Goal: Information Seeking & Learning: Learn about a topic

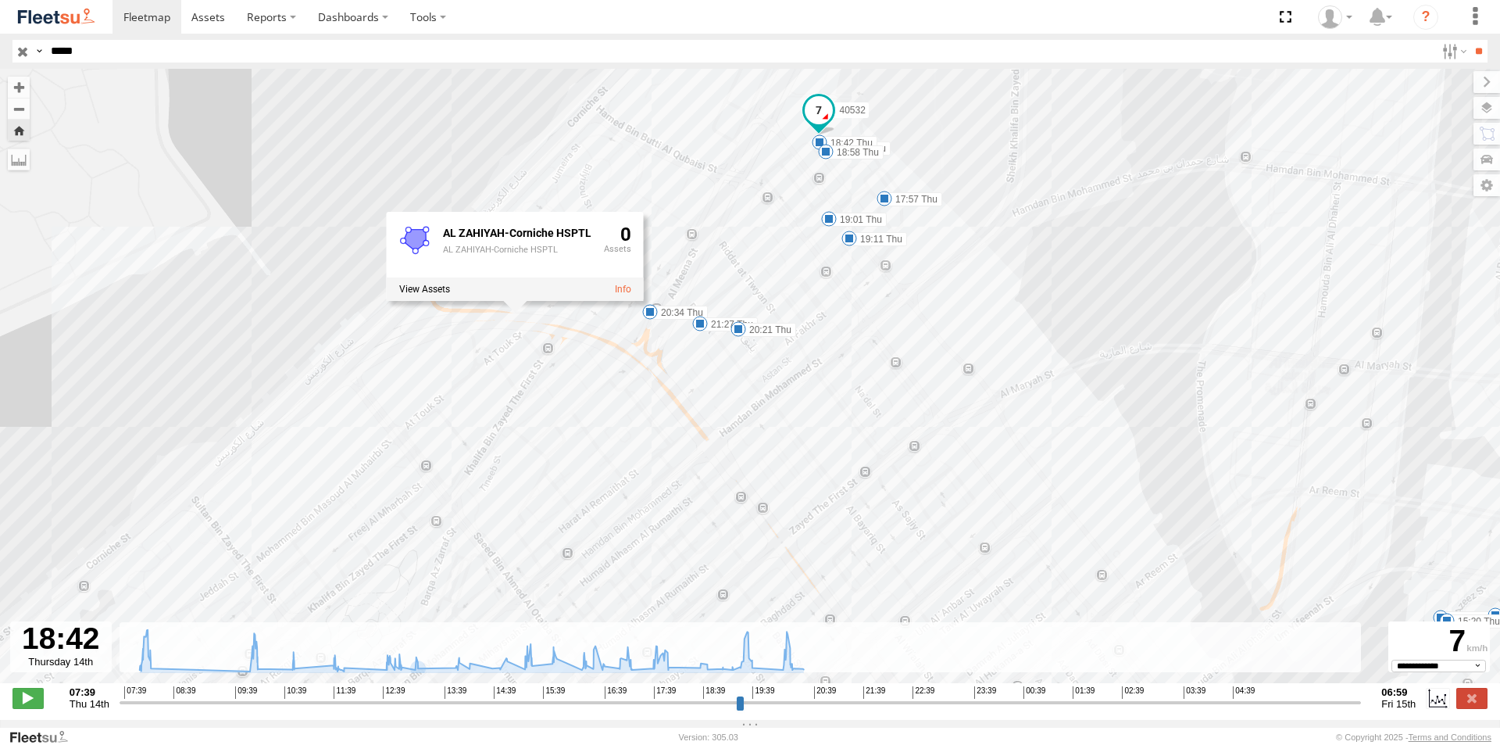
select select "**********"
click at [38, 52] on div "Search Query Asset ID Asset Label Registration Manufacturer Model VIN Job ID Dr…" at bounding box center [741, 51] width 1457 height 23
click at [111, 50] on input "*****" at bounding box center [740, 51] width 1391 height 23
drag, startPoint x: 103, startPoint y: 55, endPoint x: 28, endPoint y: 48, distance: 75.3
click at [28, 48] on div "Search Query Asset ID Asset Label Registration Manufacturer Model VIN Job ID Dr…" at bounding box center [741, 51] width 1457 height 23
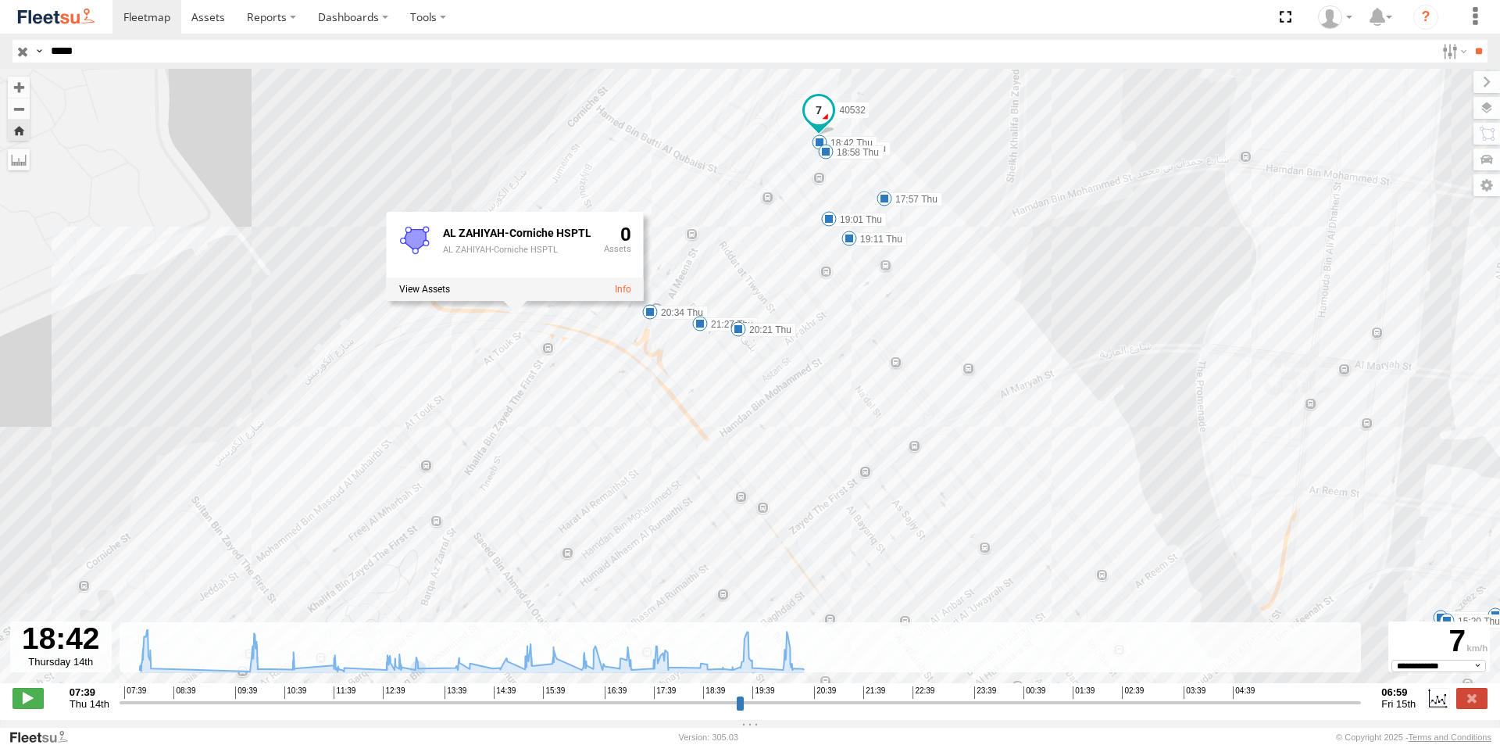
type input "*****"
click at [1470, 40] on input "**" at bounding box center [1479, 51] width 18 height 23
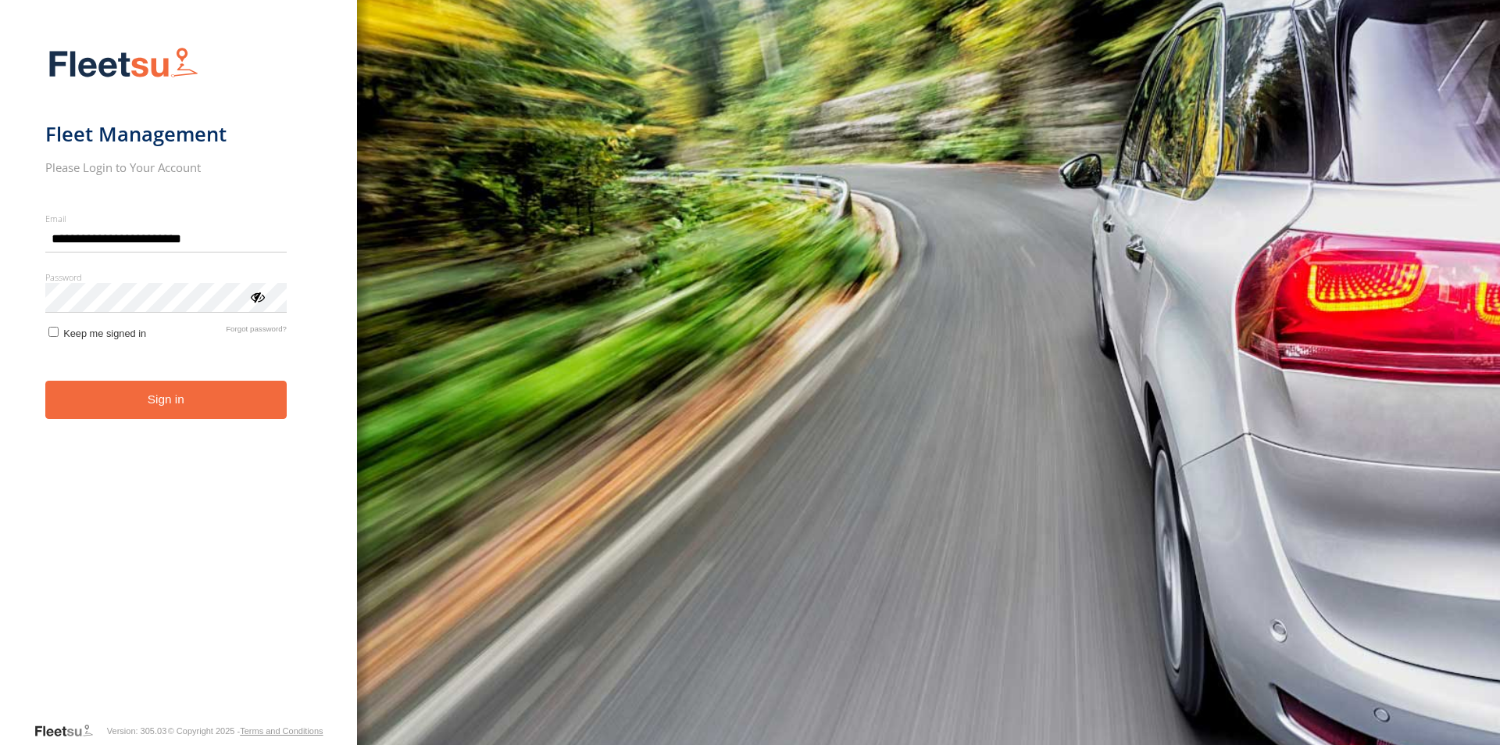
click at [165, 418] on button "Sign in" at bounding box center [165, 399] width 241 height 38
click at [132, 398] on button "Sign in" at bounding box center [165, 399] width 241 height 38
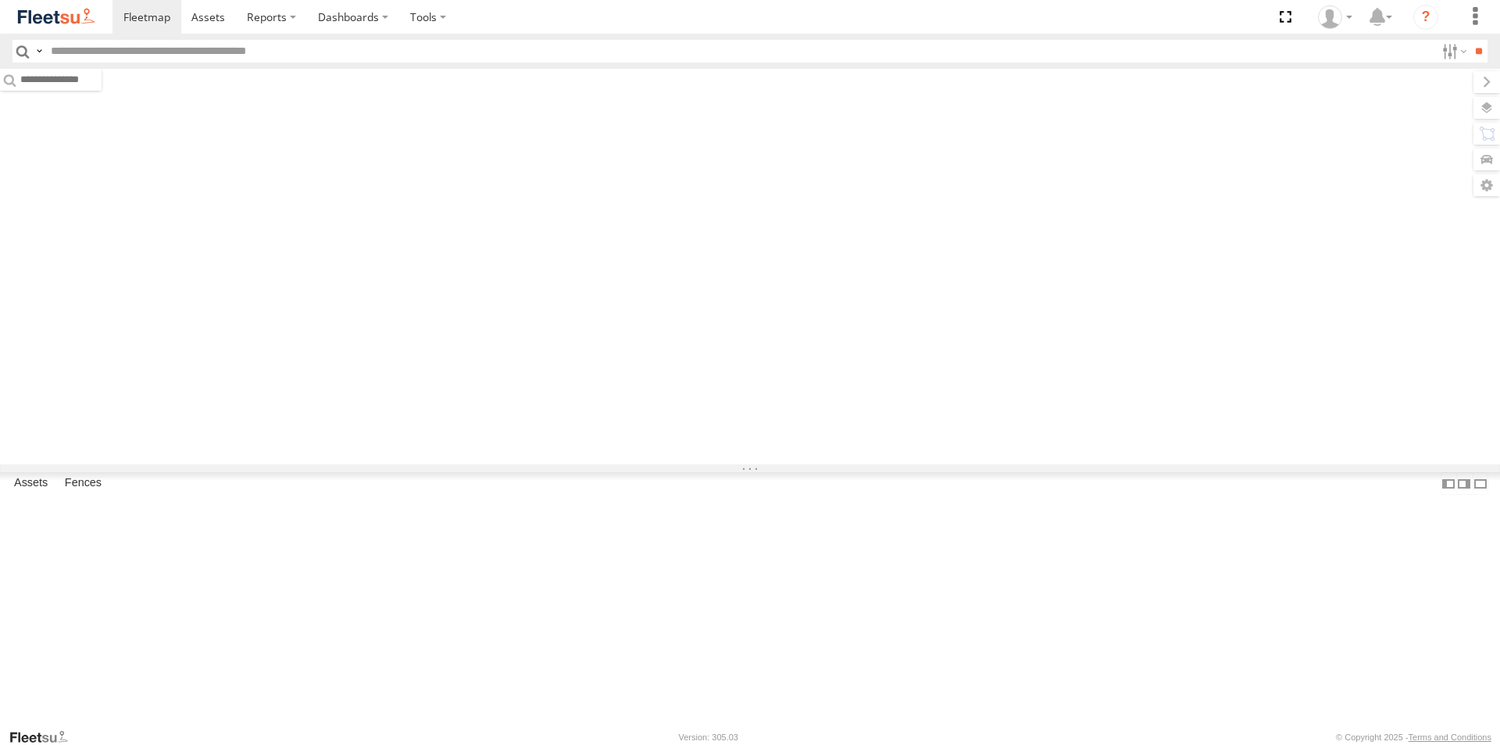
click at [96, 52] on input "text" at bounding box center [740, 51] width 1391 height 23
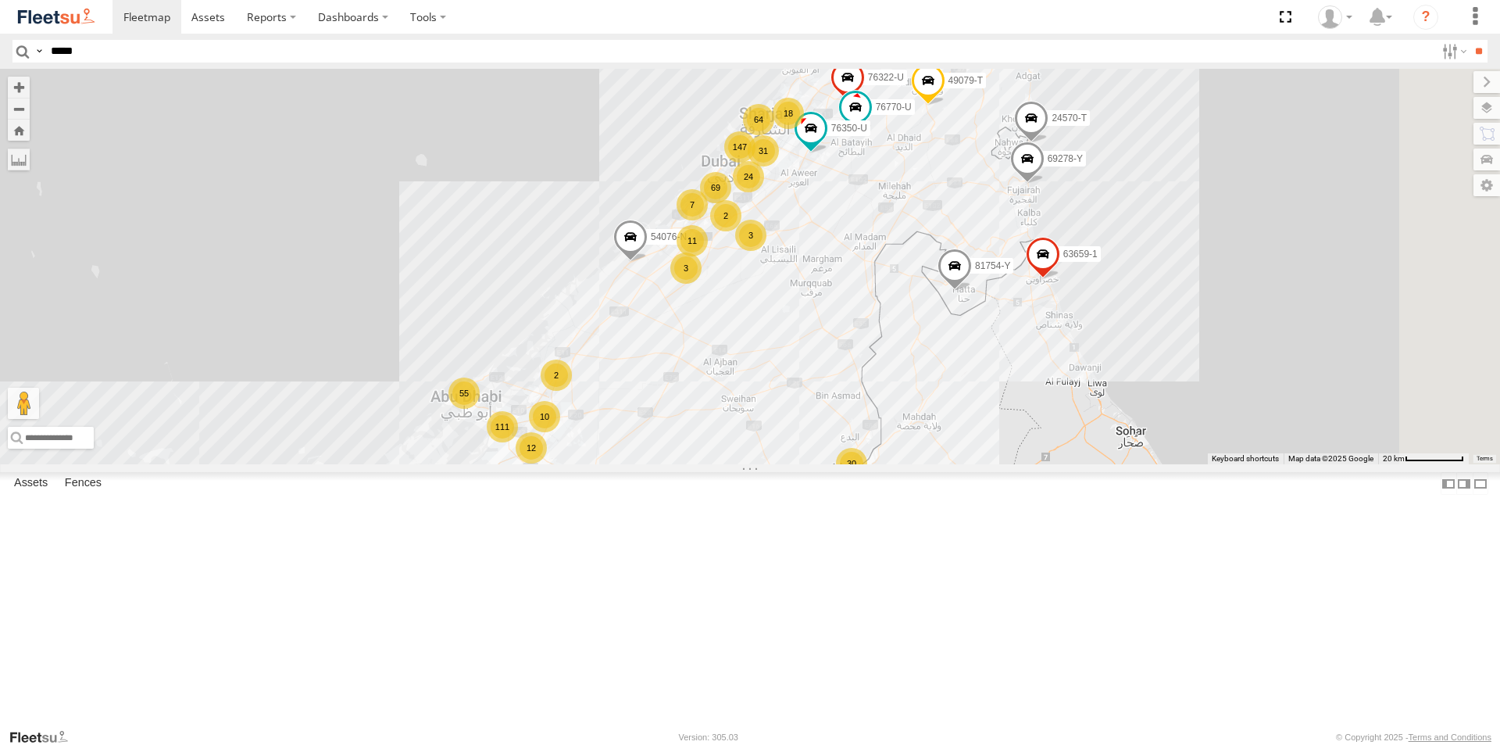
type input "*****"
click at [1470, 40] on input "**" at bounding box center [1479, 51] width 18 height 23
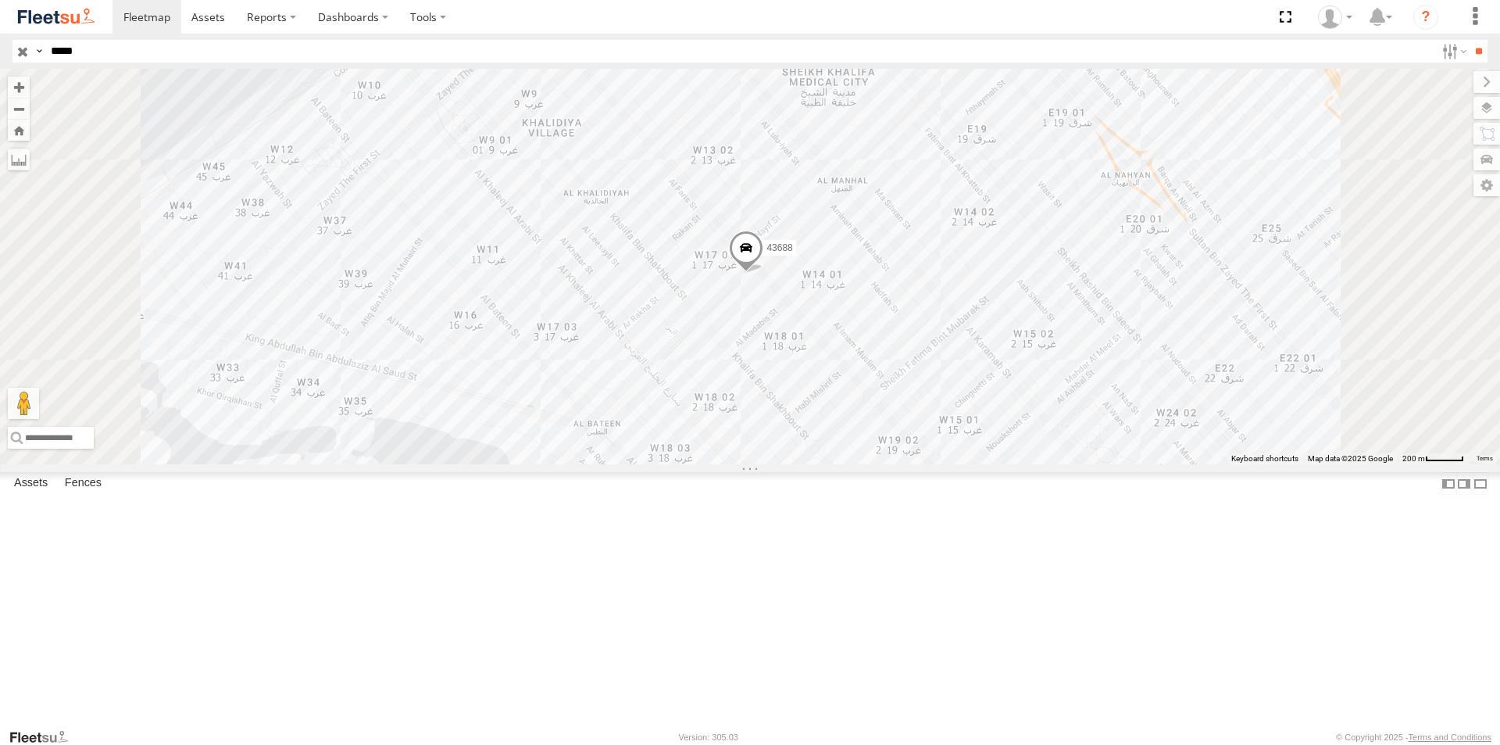
click at [763, 273] on span at bounding box center [746, 251] width 34 height 42
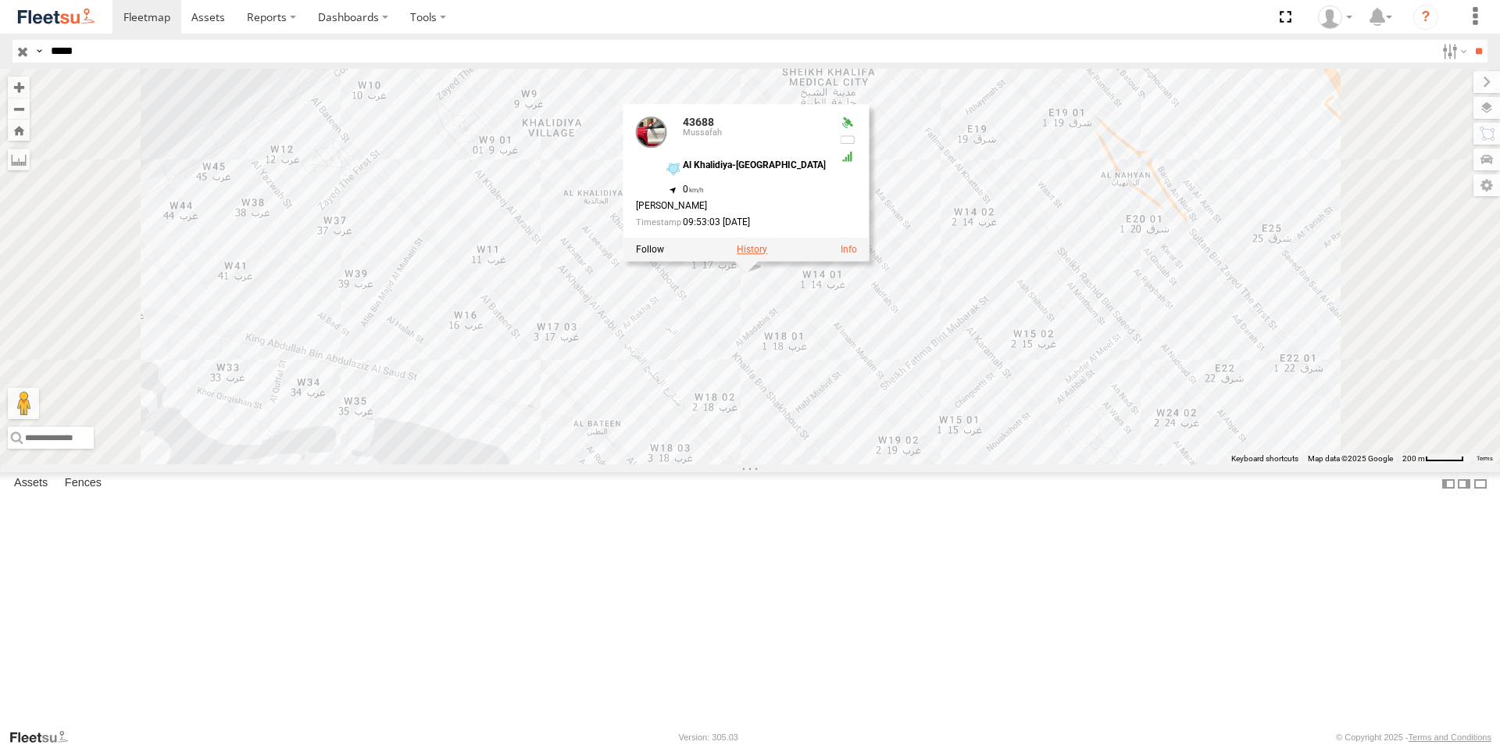
click at [767, 255] on label at bounding box center [752, 249] width 30 height 11
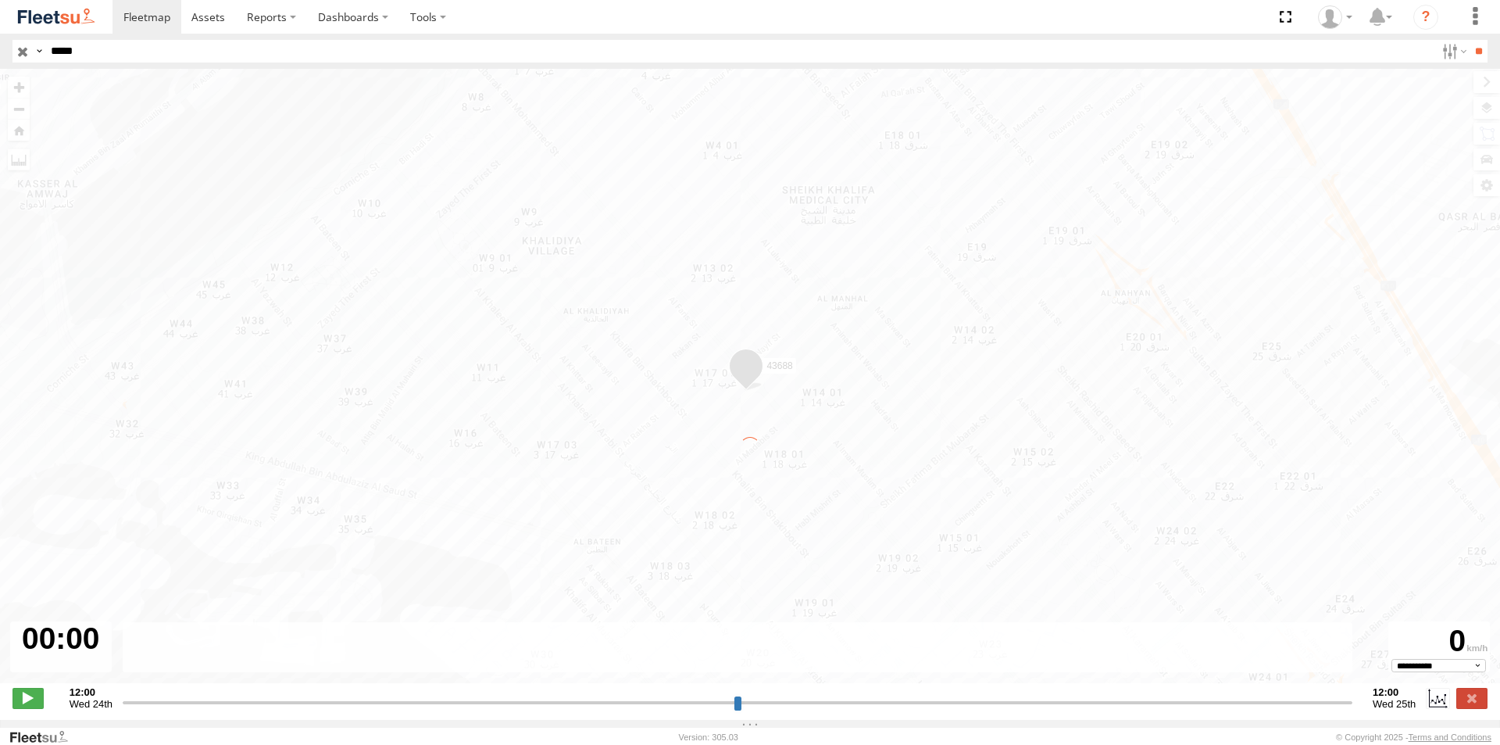
type input "**********"
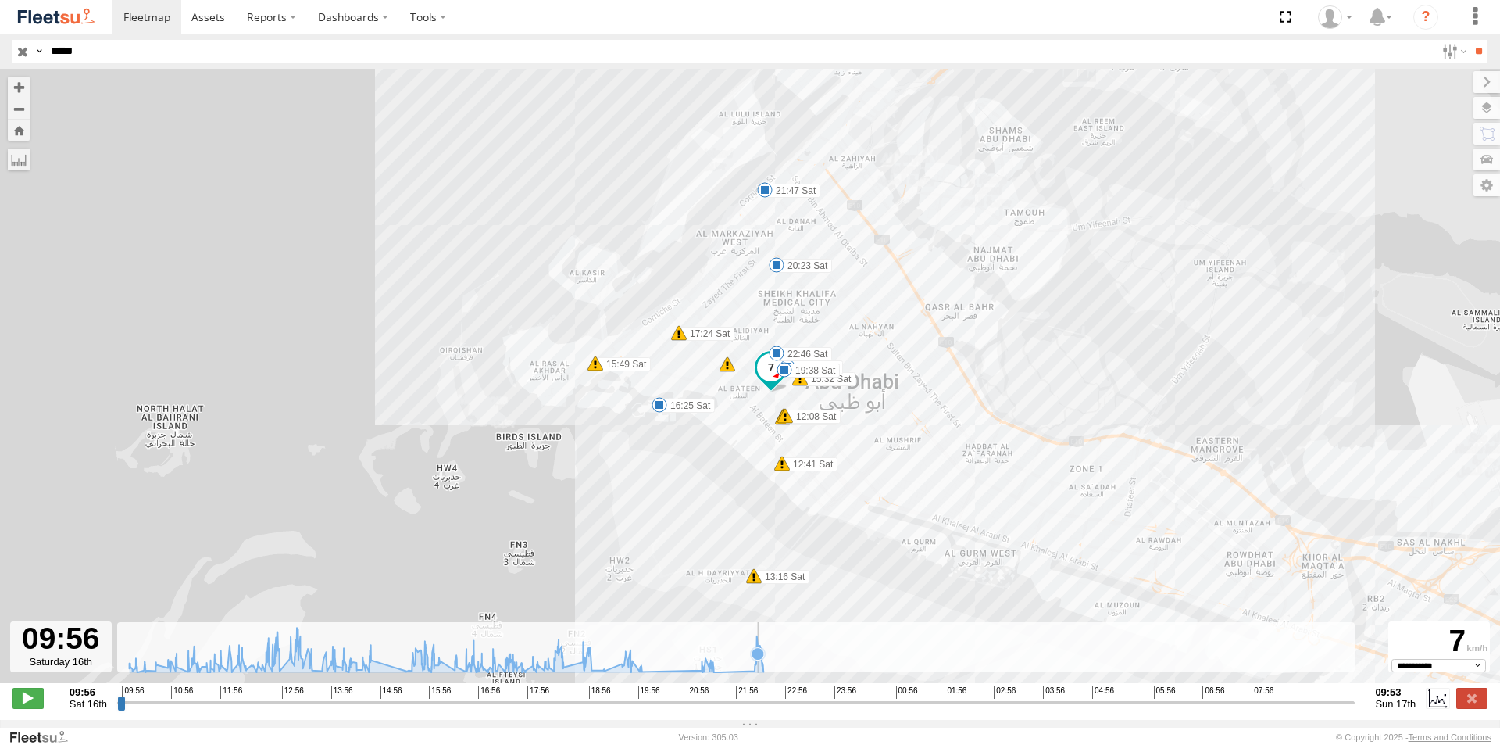
click at [758, 672] on icon at bounding box center [447, 649] width 650 height 45
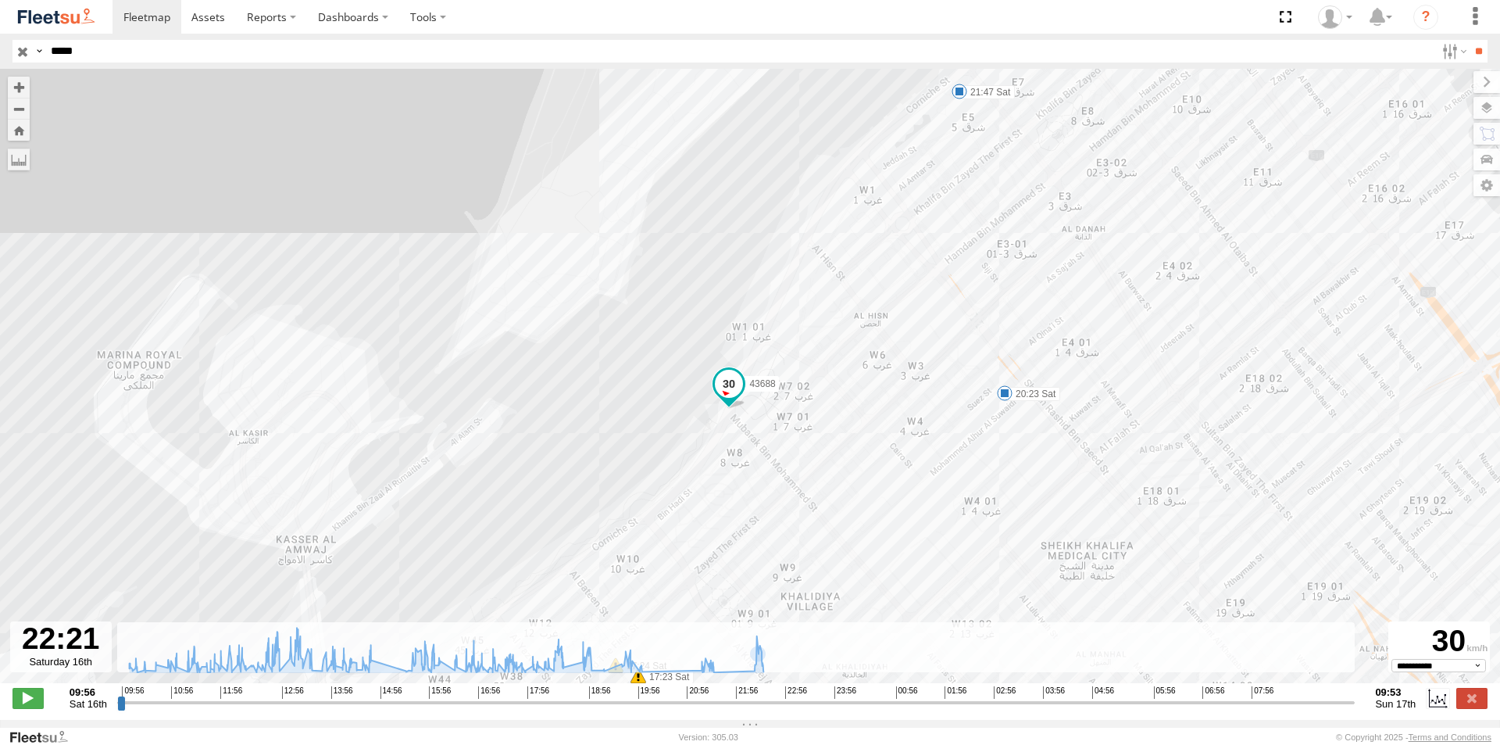
drag, startPoint x: 706, startPoint y: 277, endPoint x: 740, endPoint y: 511, distance: 236.8
click at [740, 509] on div "43688 12:06 Sat 12:06 Sat 12:08 Sat 12:41 Sat 13:16 Sat 15:02 Sat 15:32 Sat 15:…" at bounding box center [750, 384] width 1500 height 630
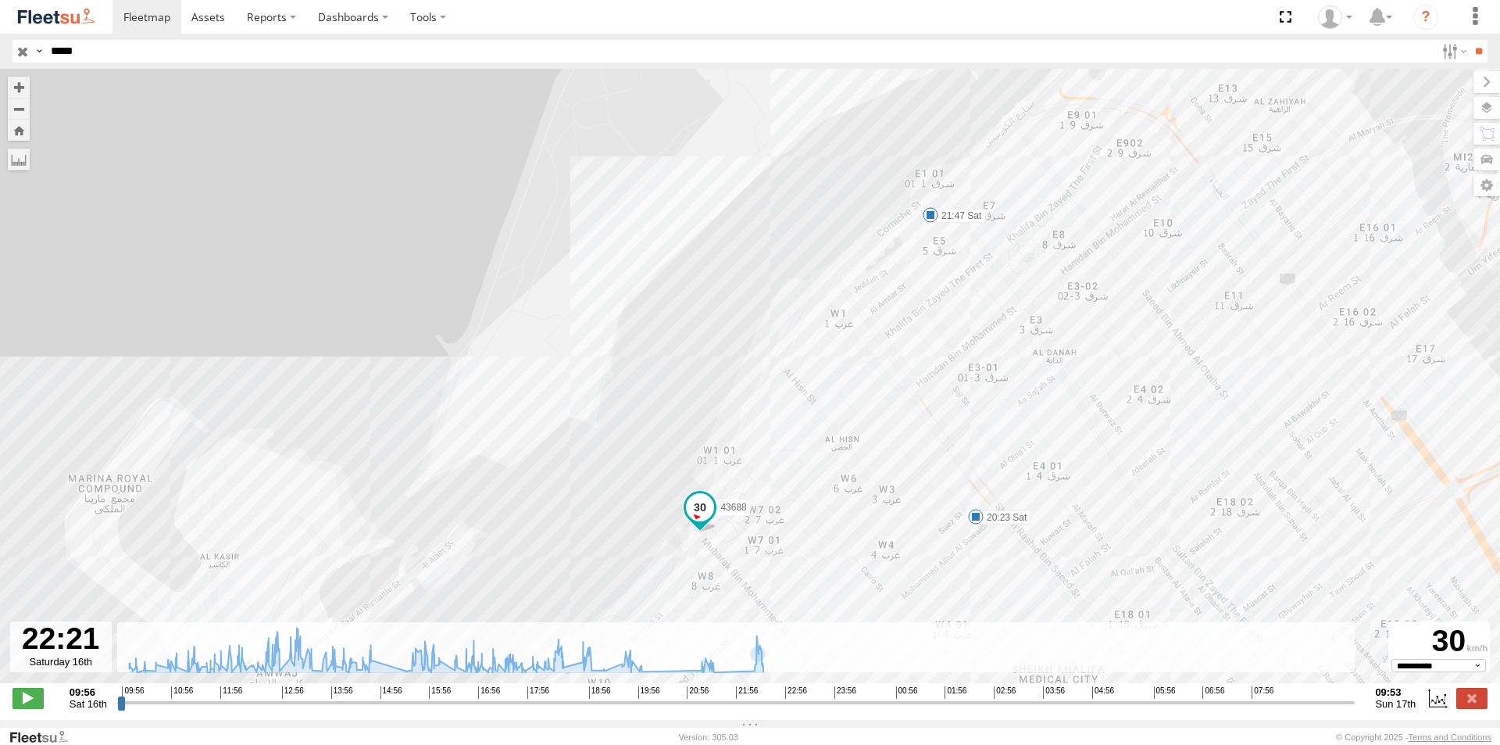
drag, startPoint x: 893, startPoint y: 261, endPoint x: 778, endPoint y: 384, distance: 168.6
click at [778, 384] on div "43688 12:06 Sat 12:06 Sat 12:08 Sat 12:41 Sat 13:16 Sat 15:02 Sat 15:32 Sat 15:…" at bounding box center [750, 384] width 1500 height 630
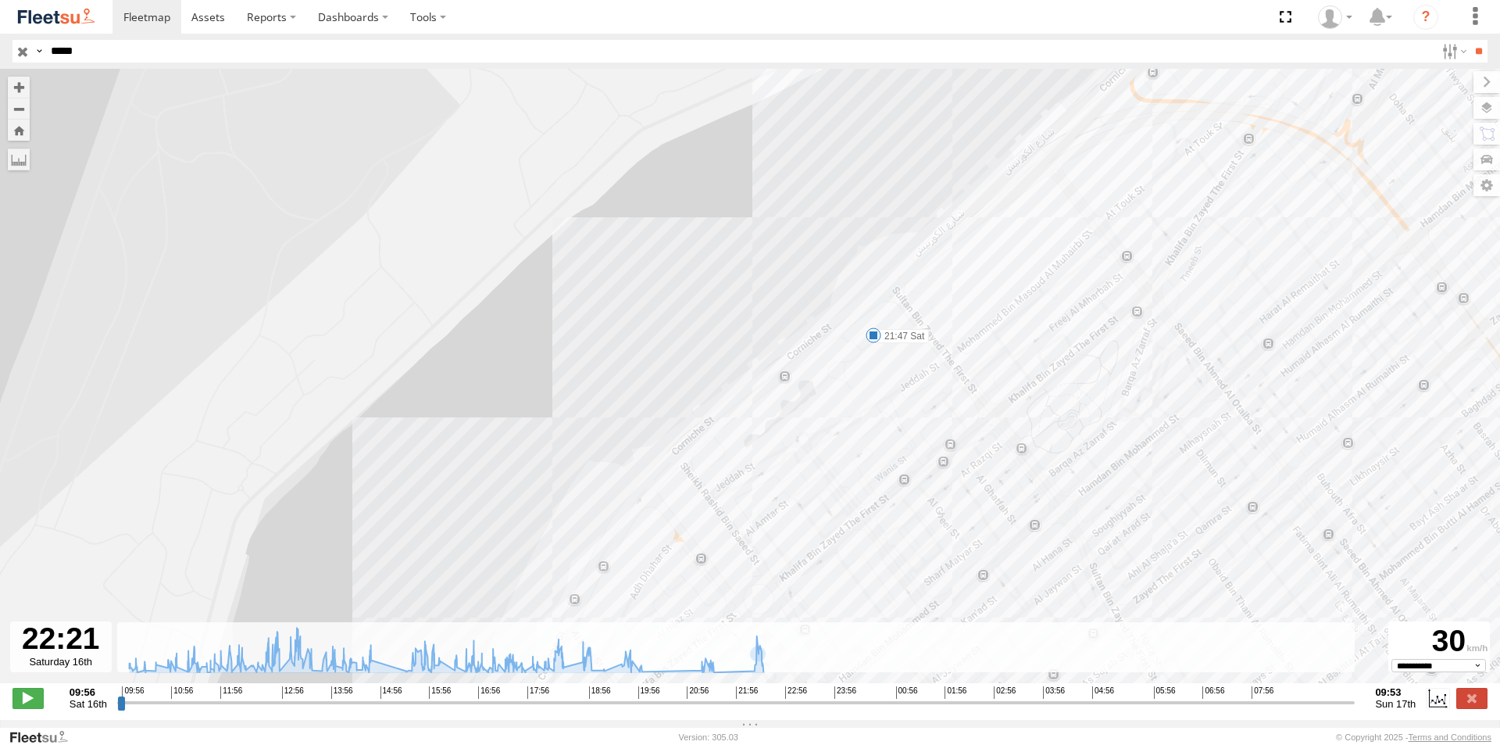
drag, startPoint x: 838, startPoint y: 370, endPoint x: 838, endPoint y: 380, distance: 10.2
click at [838, 380] on div "43688 12:06 Sat 12:06 Sat 12:08 Sat 12:41 Sat 13:16 Sat 15:02 Sat 15:32 Sat 15:…" at bounding box center [750, 384] width 1500 height 630
click at [871, 349] on span at bounding box center [874, 347] width 16 height 16
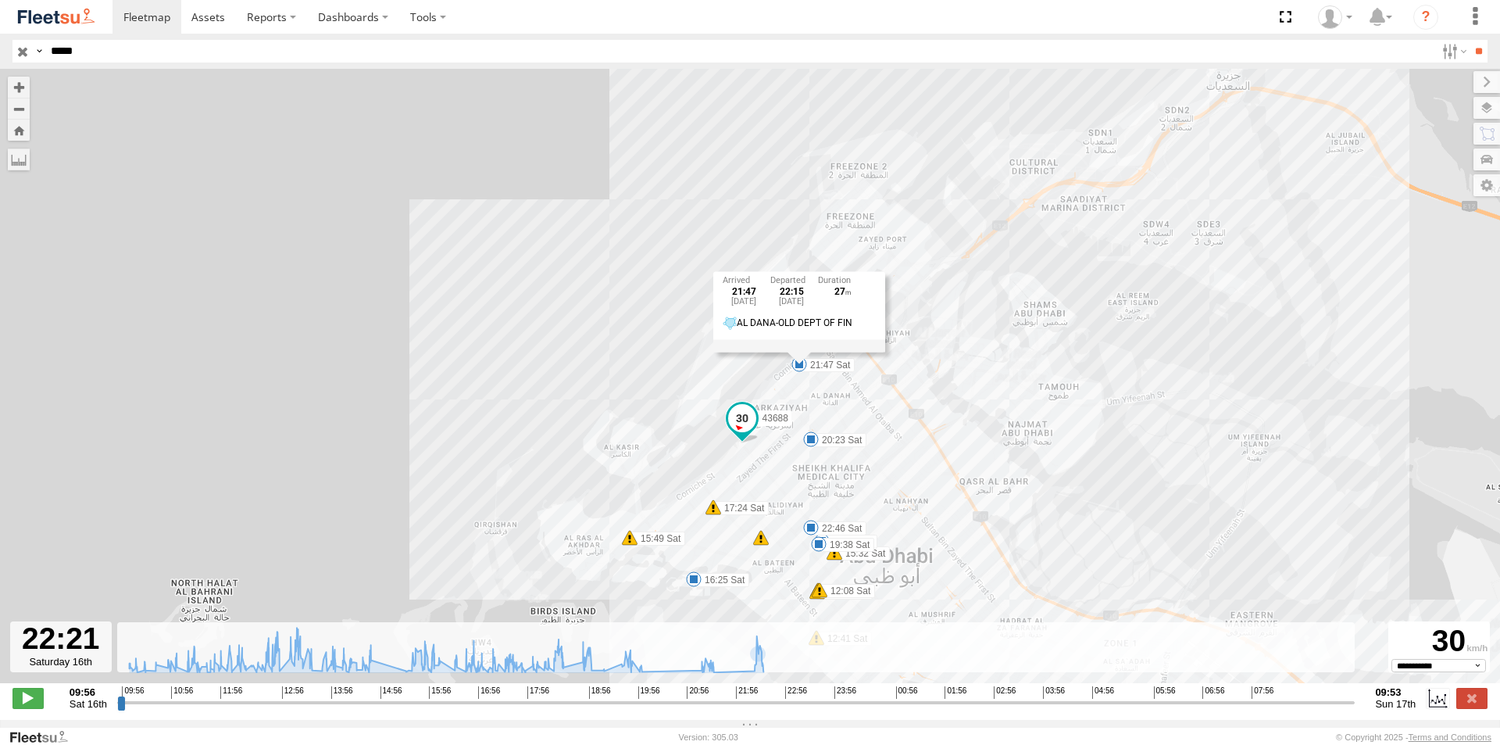
drag, startPoint x: 660, startPoint y: 490, endPoint x: 541, endPoint y: 317, distance: 210.0
click at [541, 317] on div "43688 12:06 Sat 12:06 Sat 12:08 Sat 12:41 Sat 13:16 Sat 15:02 Sat 15:32 Sat 15:…" at bounding box center [750, 384] width 1500 height 630
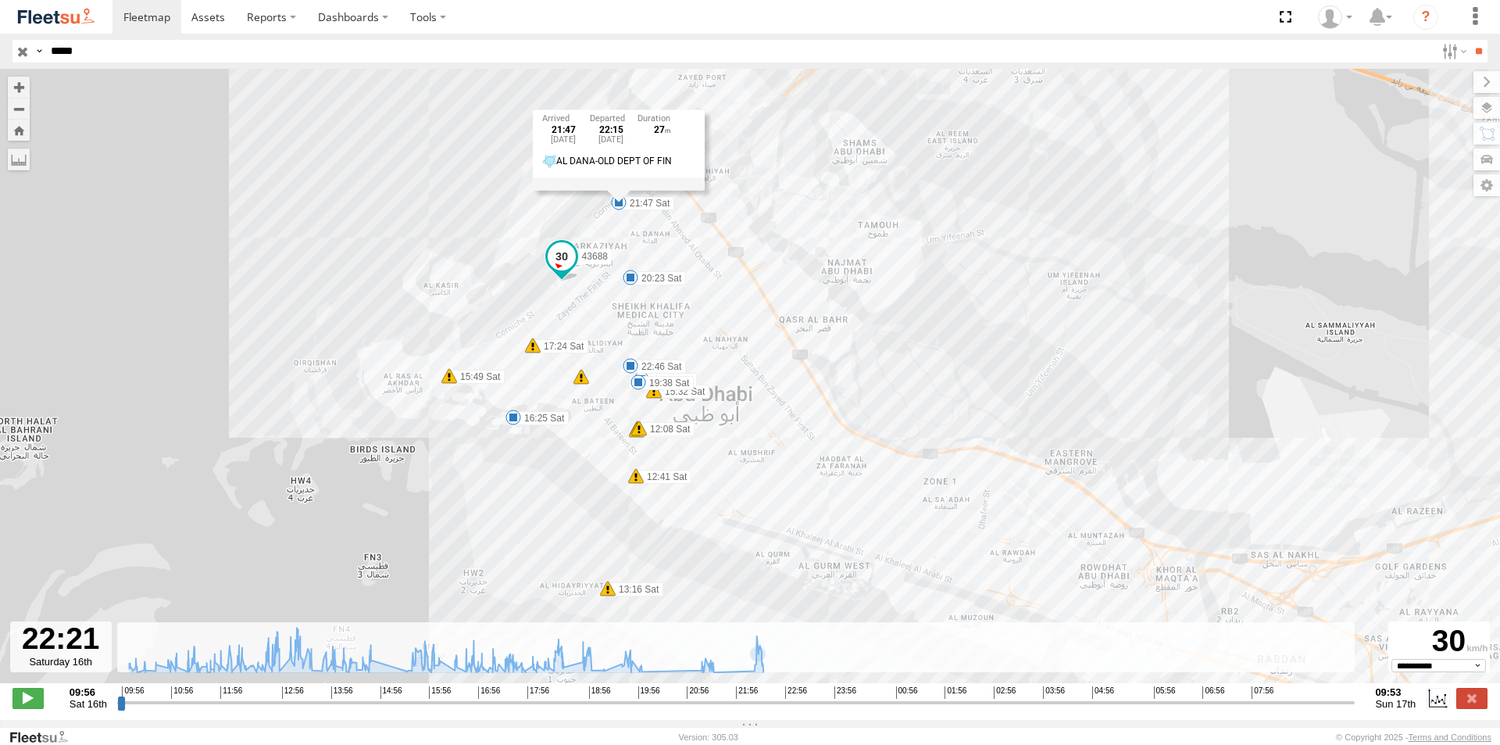
click at [611, 392] on div "43688 12:06 Sat 12:06 Sat 12:08 Sat 12:41 Sat 13:16 Sat 15:02 Sat 15:32 Sat 15:…" at bounding box center [750, 384] width 1500 height 630
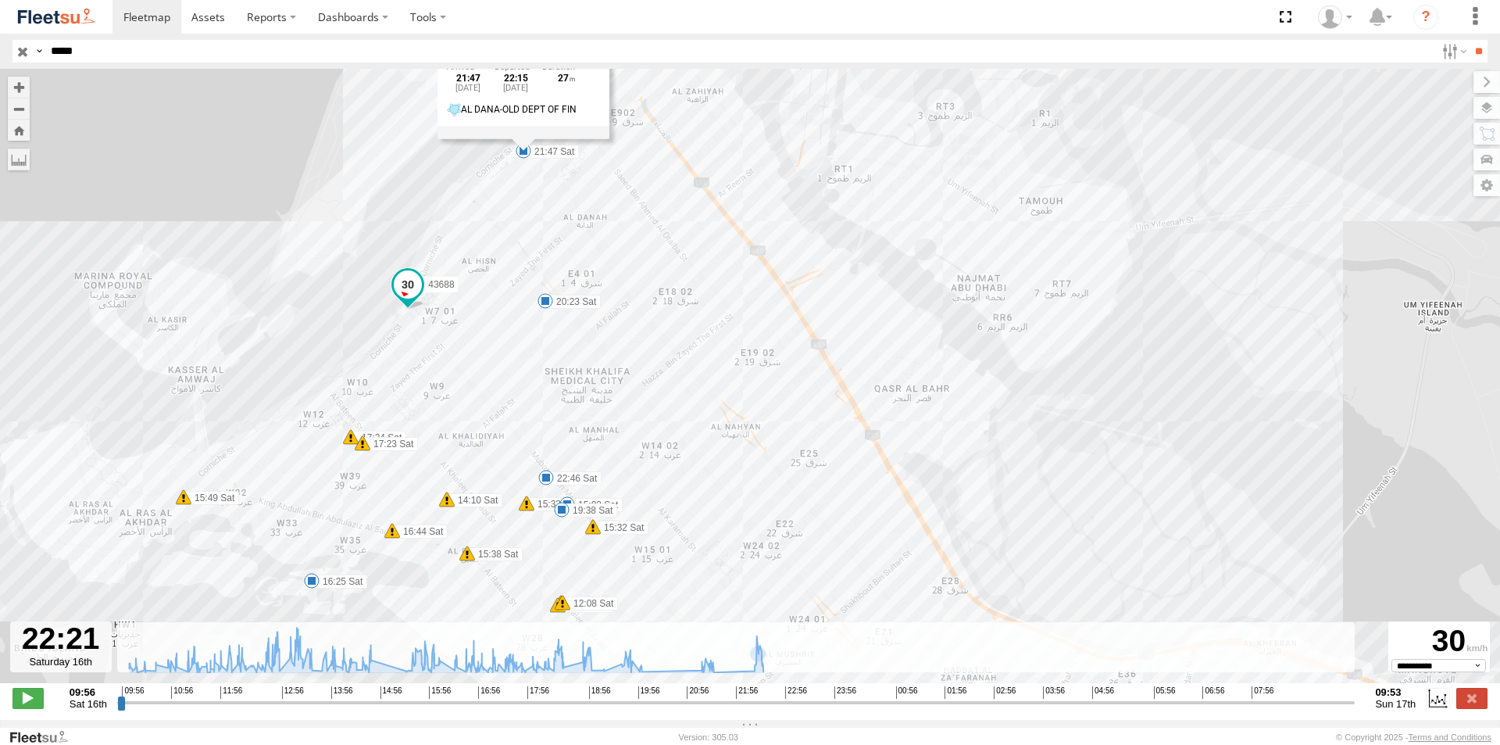
drag, startPoint x: 693, startPoint y: 317, endPoint x: 771, endPoint y: 546, distance: 241.9
click at [771, 545] on div "43688 12:06 Sat 12:06 Sat 12:08 Sat 12:41 Sat 13:16 Sat 15:02 Sat 15:32 Sat 15:…" at bounding box center [750, 384] width 1500 height 630
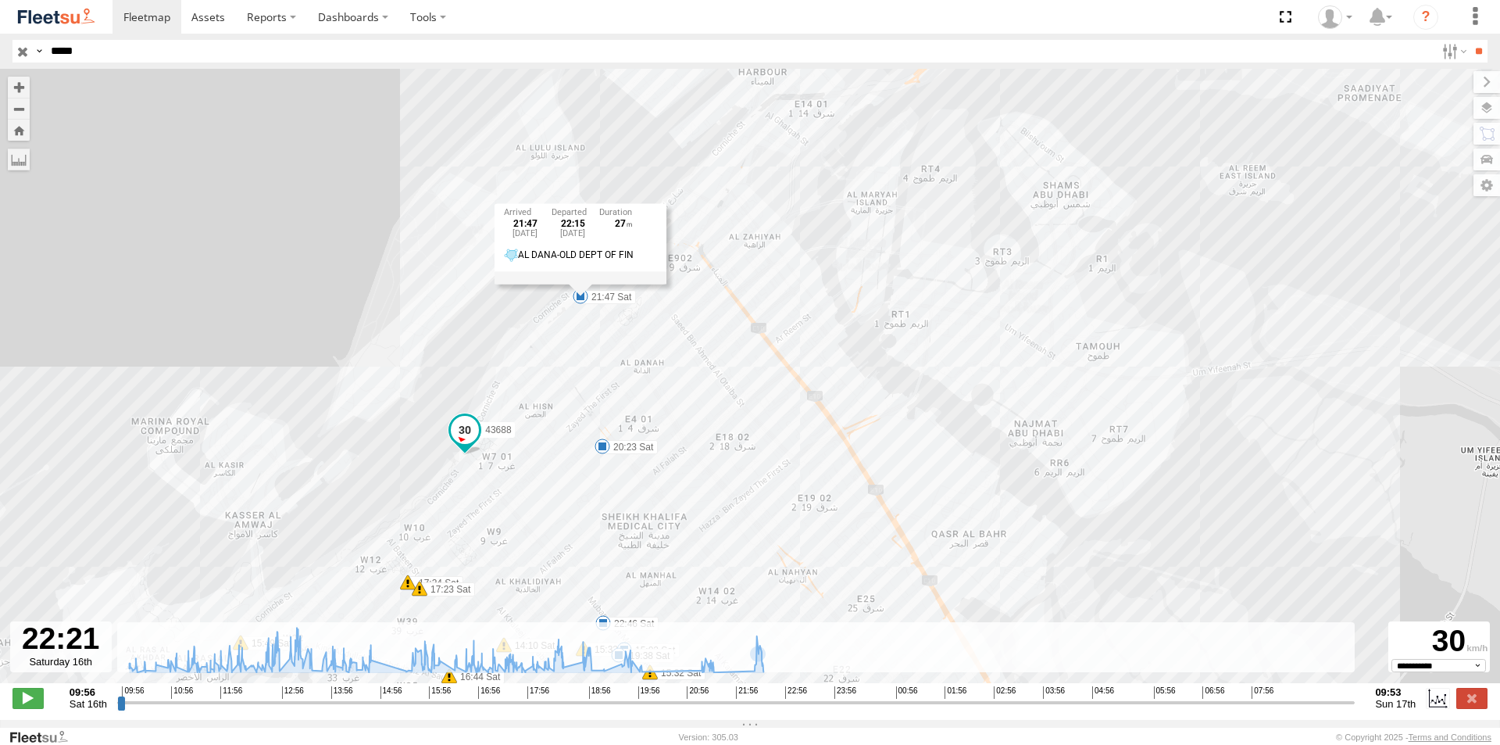
click at [722, 431] on div "43688 12:06 Sat 12:06 Sat 12:08 Sat 12:41 Sat 13:16 Sat 15:02 Sat 15:32 Sat 15:…" at bounding box center [750, 384] width 1500 height 630
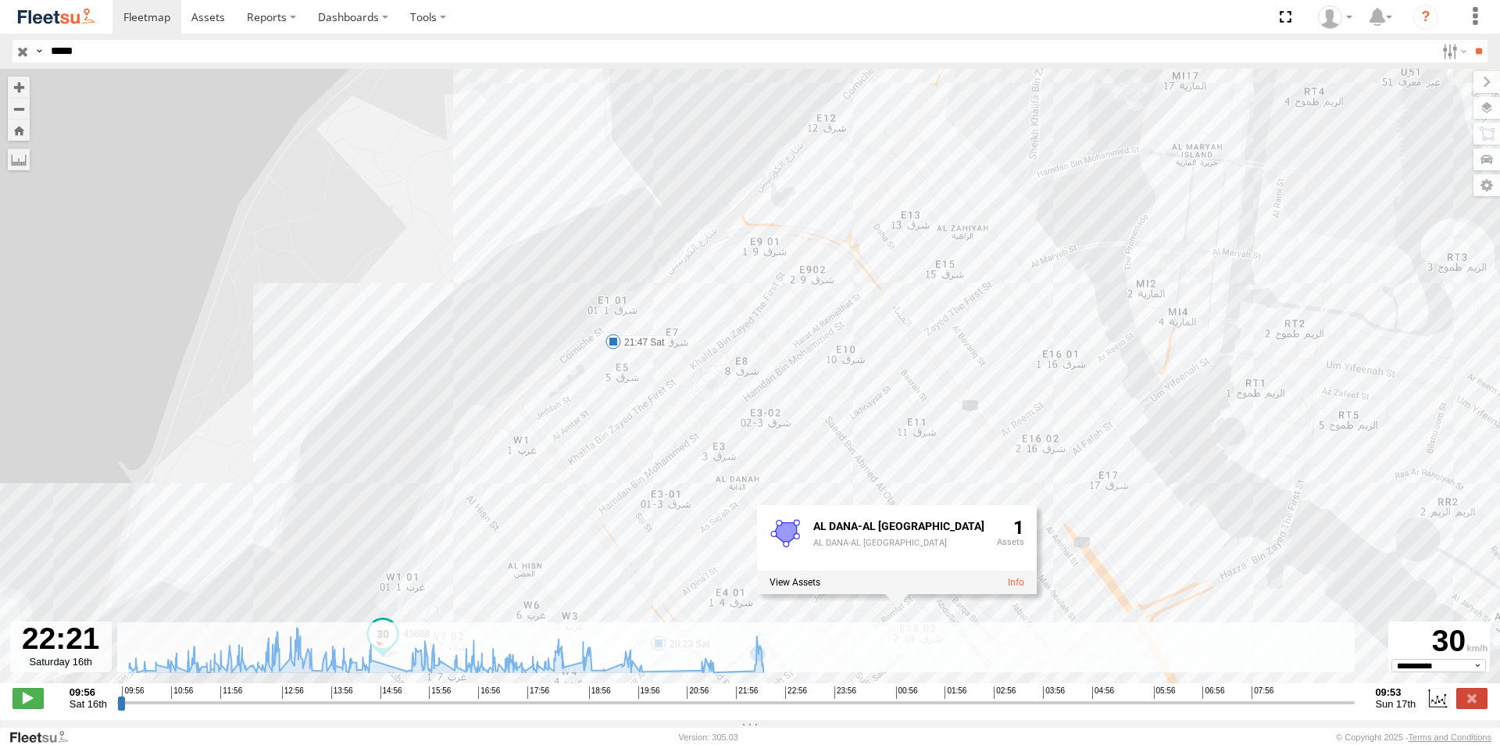
drag, startPoint x: 545, startPoint y: 317, endPoint x: 582, endPoint y: 405, distance: 95.6
click at [582, 405] on div "43688 12:06 Sat 12:06 Sat 12:08 Sat 12:41 Sat 13:16 Sat 15:02 Sat 15:32 Sat 15:…" at bounding box center [750, 384] width 1500 height 630
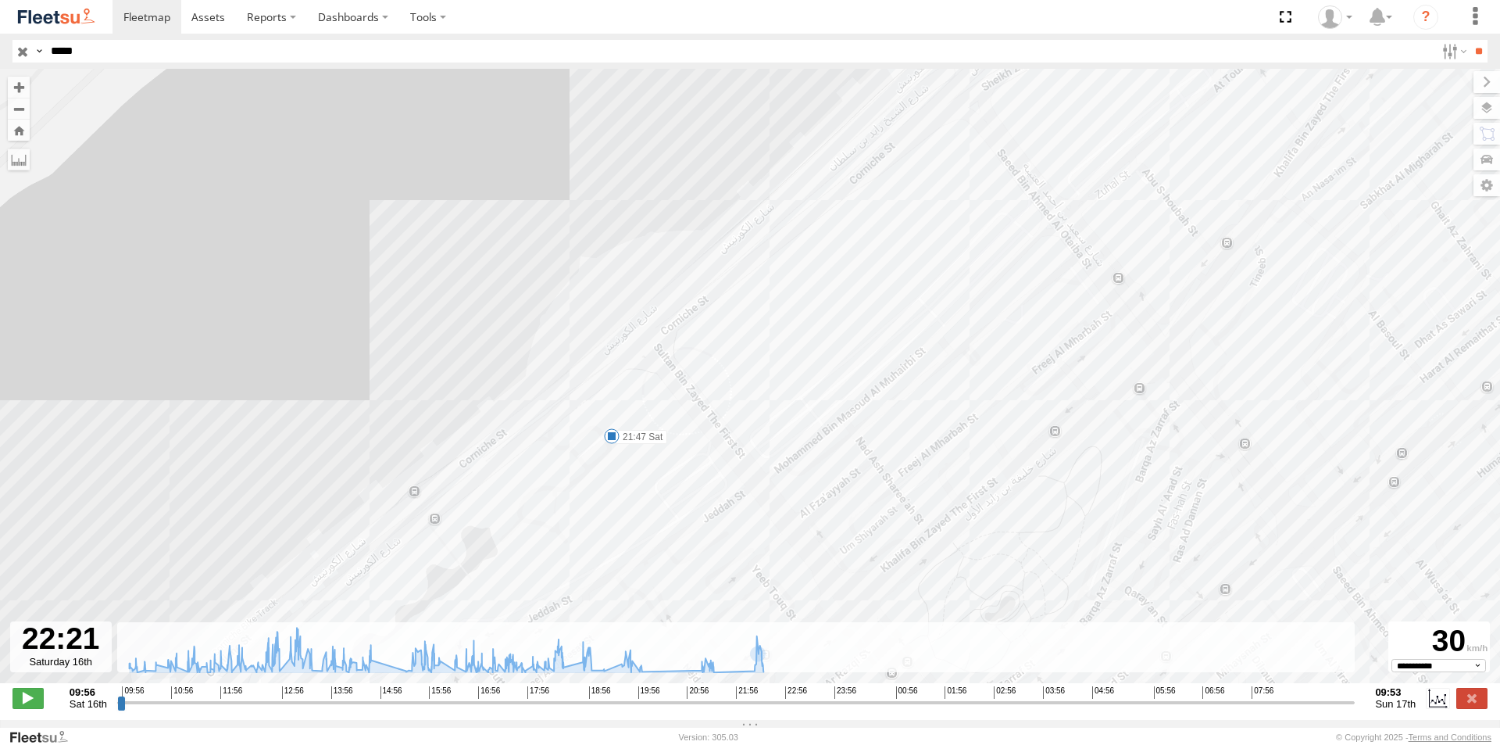
click at [635, 339] on div "43688 12:06 Sat 12:06 Sat 12:08 Sat 12:41 Sat 13:16 Sat 15:02 Sat 15:32 Sat 15:…" at bounding box center [750, 384] width 1500 height 630
click at [610, 441] on span at bounding box center [612, 436] width 16 height 16
click at [560, 445] on div "43688 12:06 Sat 12:06 Sat 12:08 Sat 12:41 Sat 13:16 Sat 15:02 Sat 15:32 Sat 15:…" at bounding box center [750, 384] width 1500 height 630
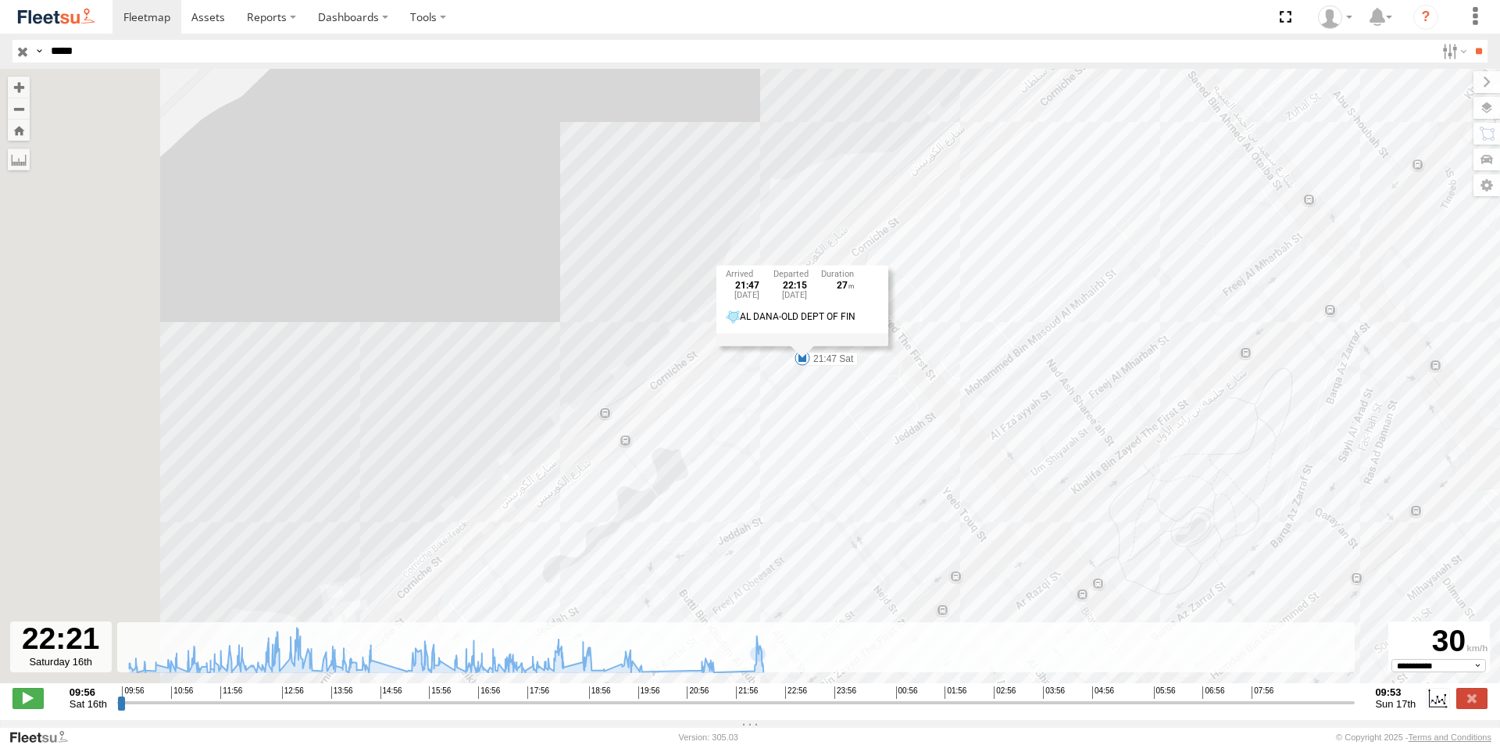
drag, startPoint x: 448, startPoint y: 484, endPoint x: 646, endPoint y: 401, distance: 214.6
click at [646, 401] on div "43688 12:06 Sat 12:06 Sat 12:08 Sat 12:41 Sat 13:16 Sat 15:02 Sat 15:32 Sat 15:…" at bounding box center [750, 384] width 1500 height 630
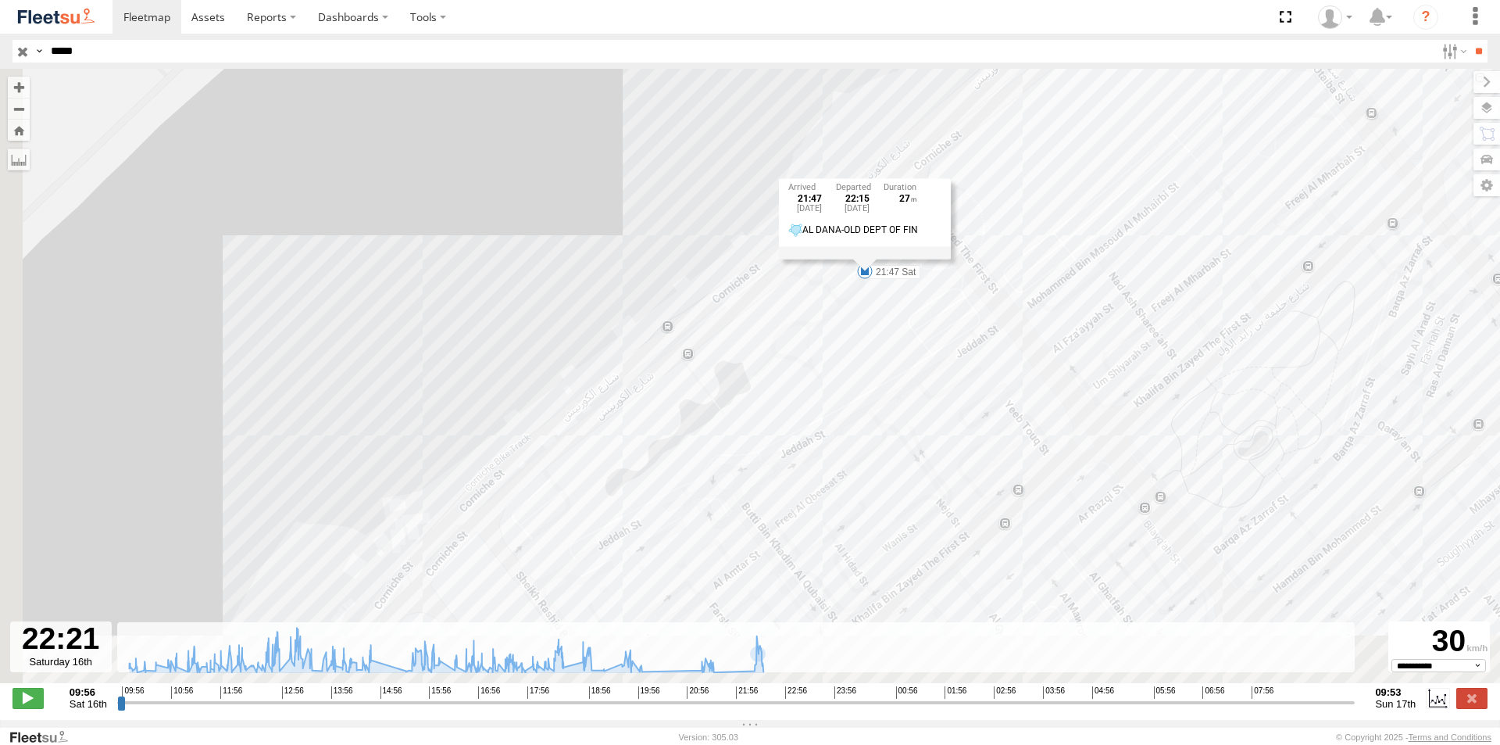
drag, startPoint x: 464, startPoint y: 502, endPoint x: 528, endPoint y: 348, distance: 166.7
click at [529, 355] on div "43688 12:06 Sat 12:06 Sat 12:08 Sat 12:41 Sat 13:16 Sat 15:02 Sat 15:32 Sat 15:…" at bounding box center [750, 384] width 1500 height 630
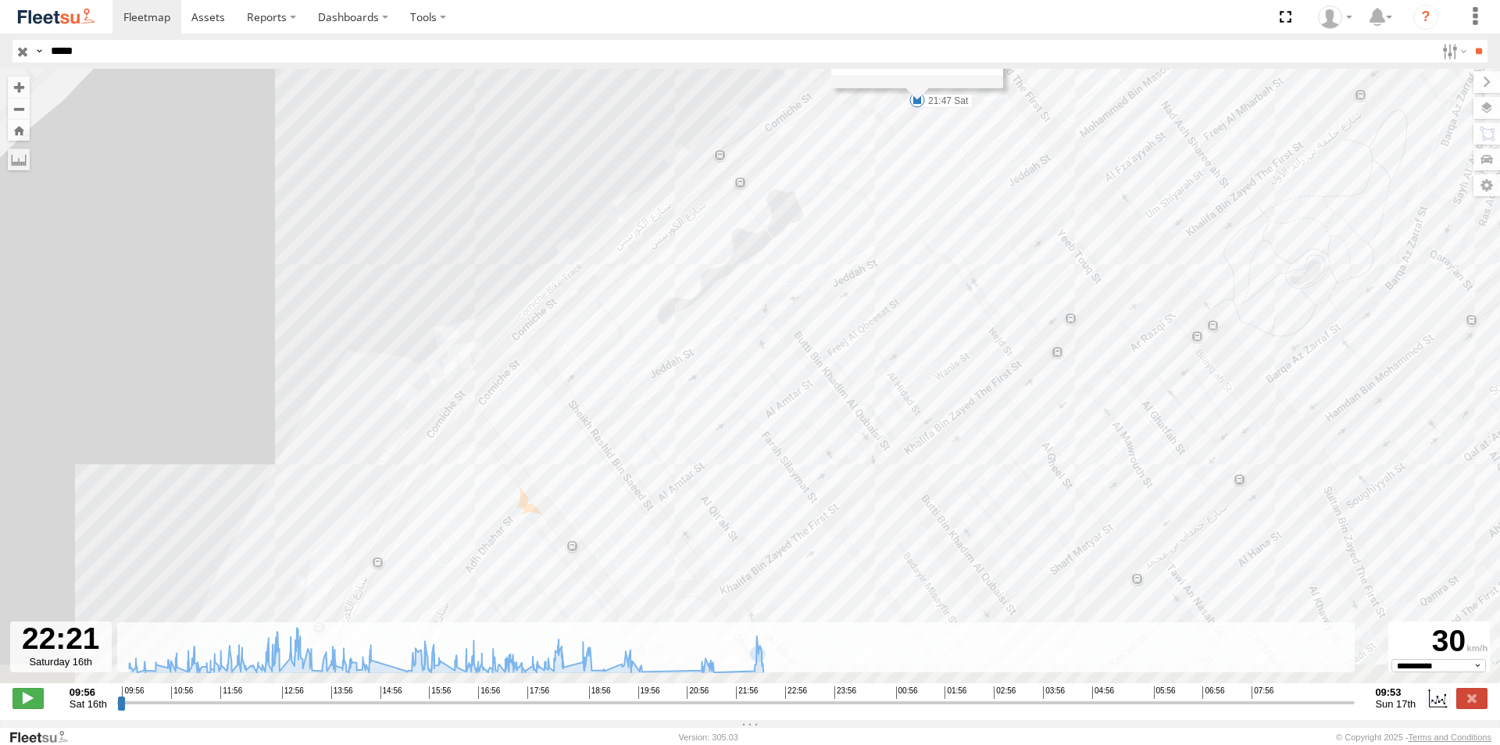
drag, startPoint x: 457, startPoint y: 522, endPoint x: 551, endPoint y: 305, distance: 236.6
click at [551, 308] on div "43688 12:06 Sat 12:06 Sat 12:08 Sat 12:41 Sat 13:16 Sat 15:02 Sat 15:32 Sat 15:…" at bounding box center [750, 384] width 1500 height 630
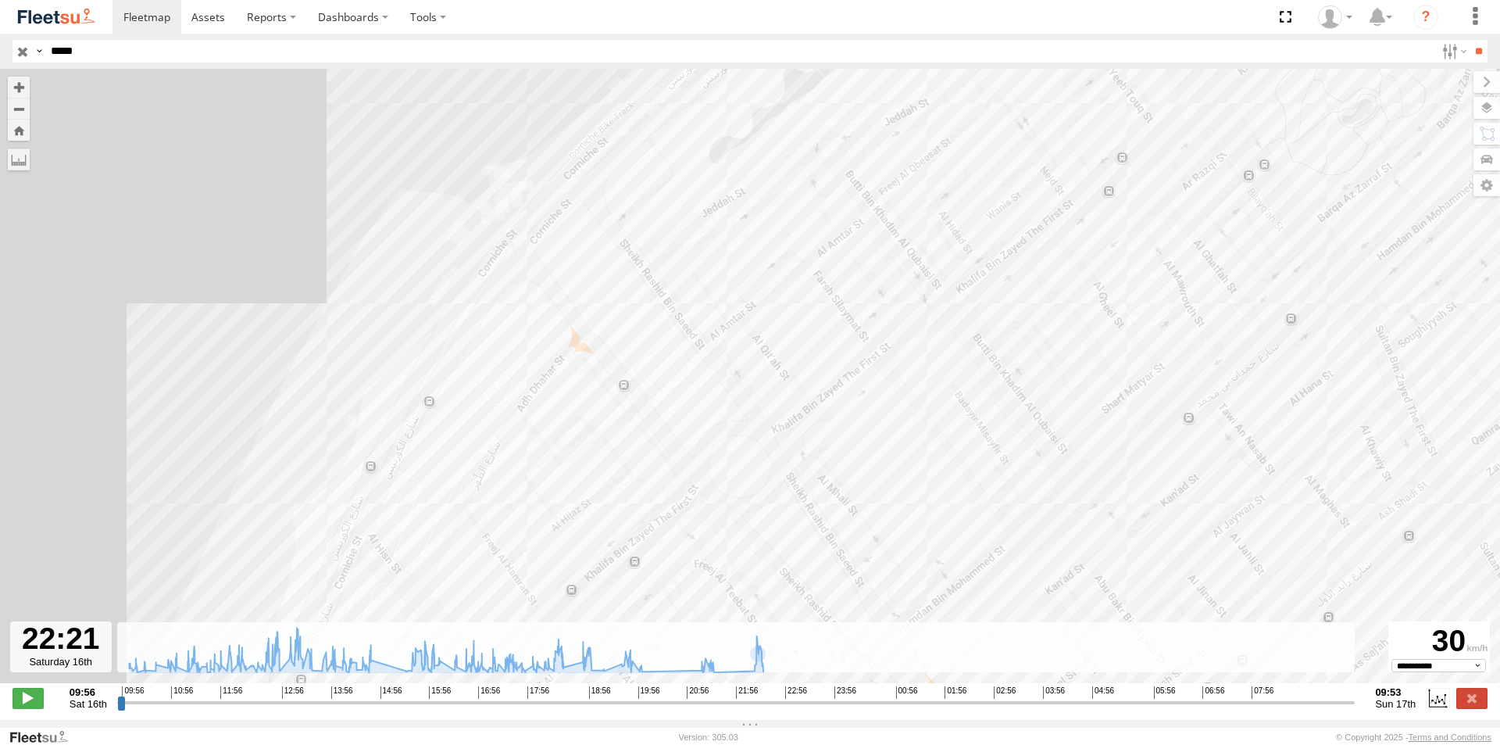
drag, startPoint x: 515, startPoint y: 495, endPoint x: 580, endPoint y: 302, distance: 203.8
click at [573, 320] on div "43688 12:06 Sat 12:06 Sat 12:08 Sat 12:41 Sat 13:16 Sat 15:02 Sat 15:32 Sat 15:…" at bounding box center [750, 384] width 1500 height 630
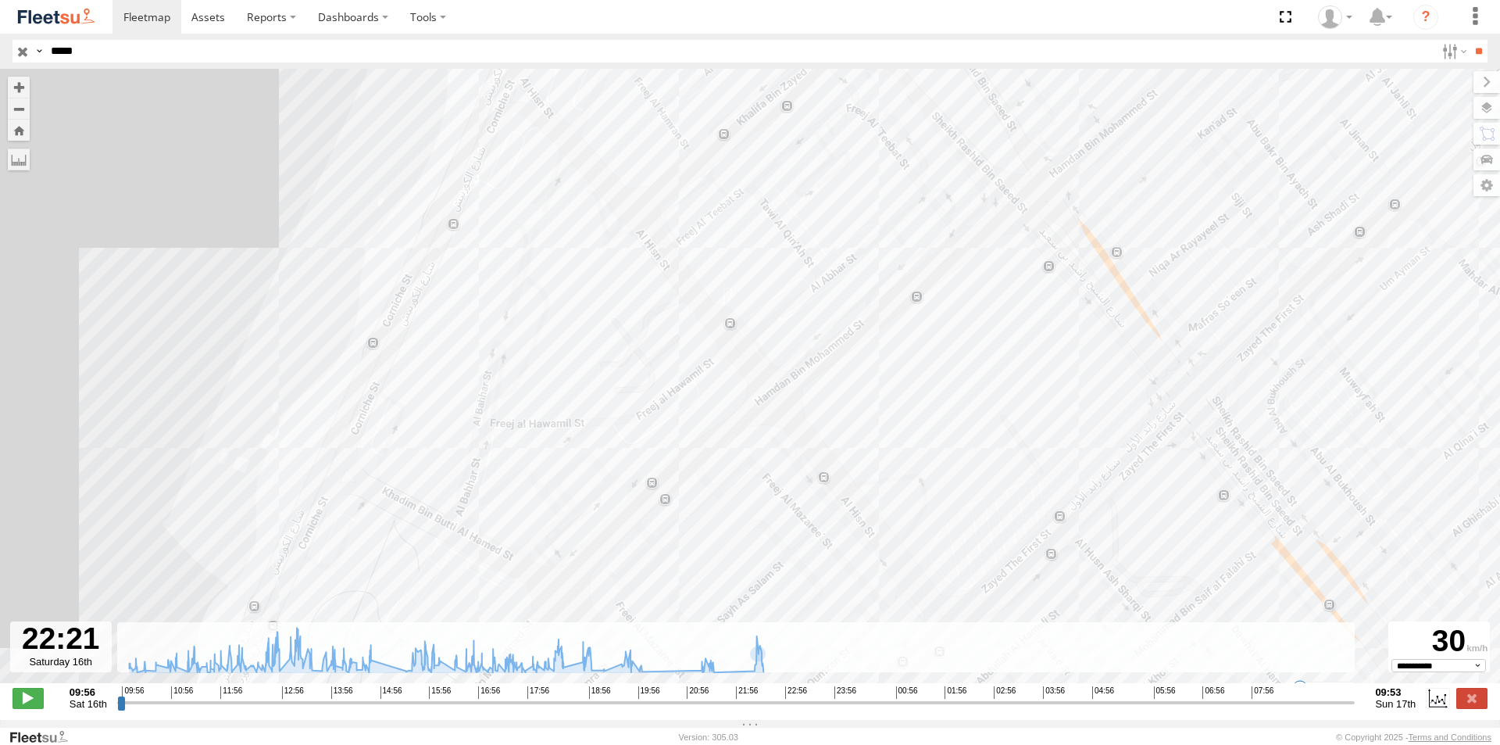
drag, startPoint x: 461, startPoint y: 517, endPoint x: 553, endPoint y: 343, distance: 197.1
click at [534, 380] on div "43688 12:06 Sat 12:06 Sat 12:08 Sat 12:41 Sat 13:16 Sat 15:02 Sat 15:32 Sat 15:…" at bounding box center [750, 384] width 1500 height 630
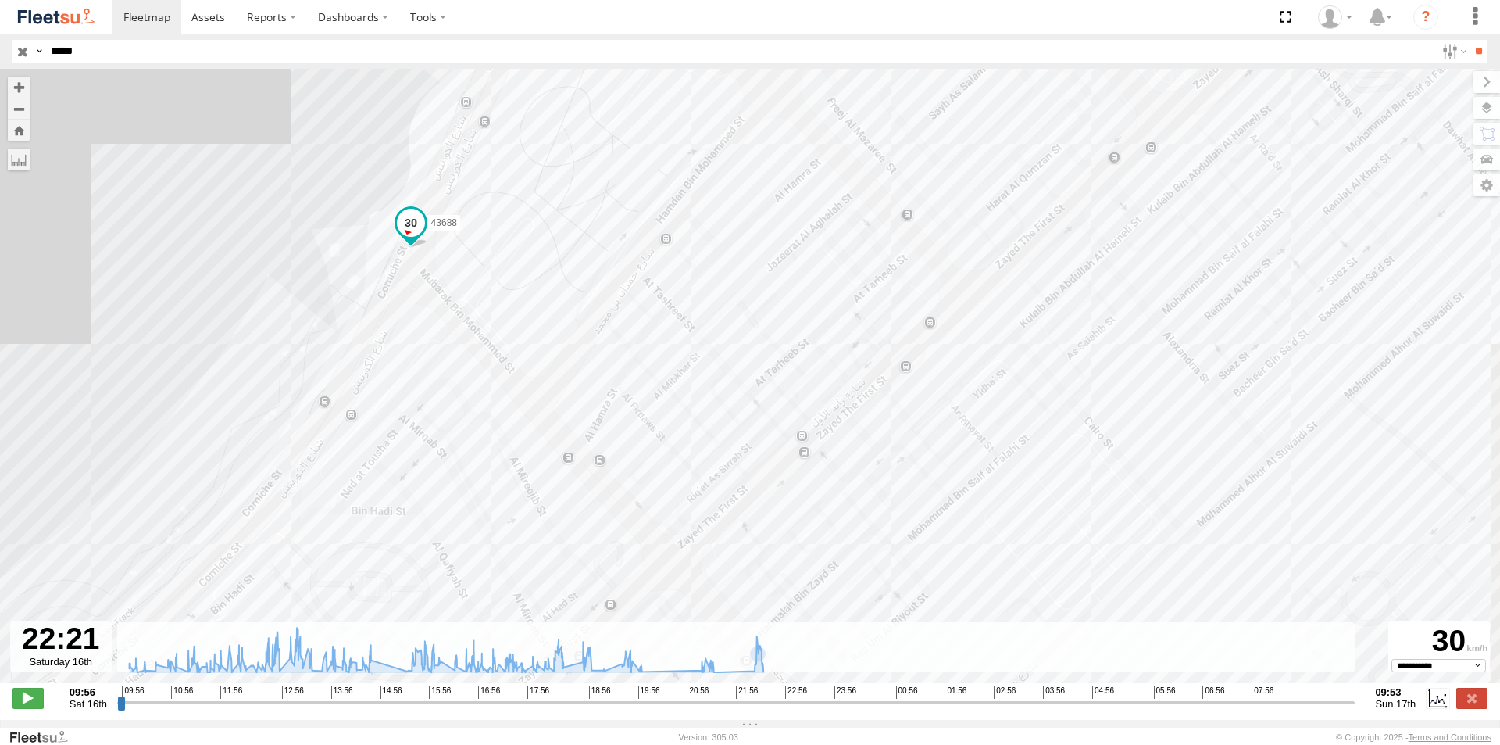
drag, startPoint x: 534, startPoint y: 417, endPoint x: 388, endPoint y: 296, distance: 189.8
click at [409, 323] on div "43688 12:06 Sat 12:06 Sat 12:08 Sat 12:41 Sat 13:16 Sat 15:02 Sat 15:32 Sat 15:…" at bounding box center [750, 384] width 1500 height 630
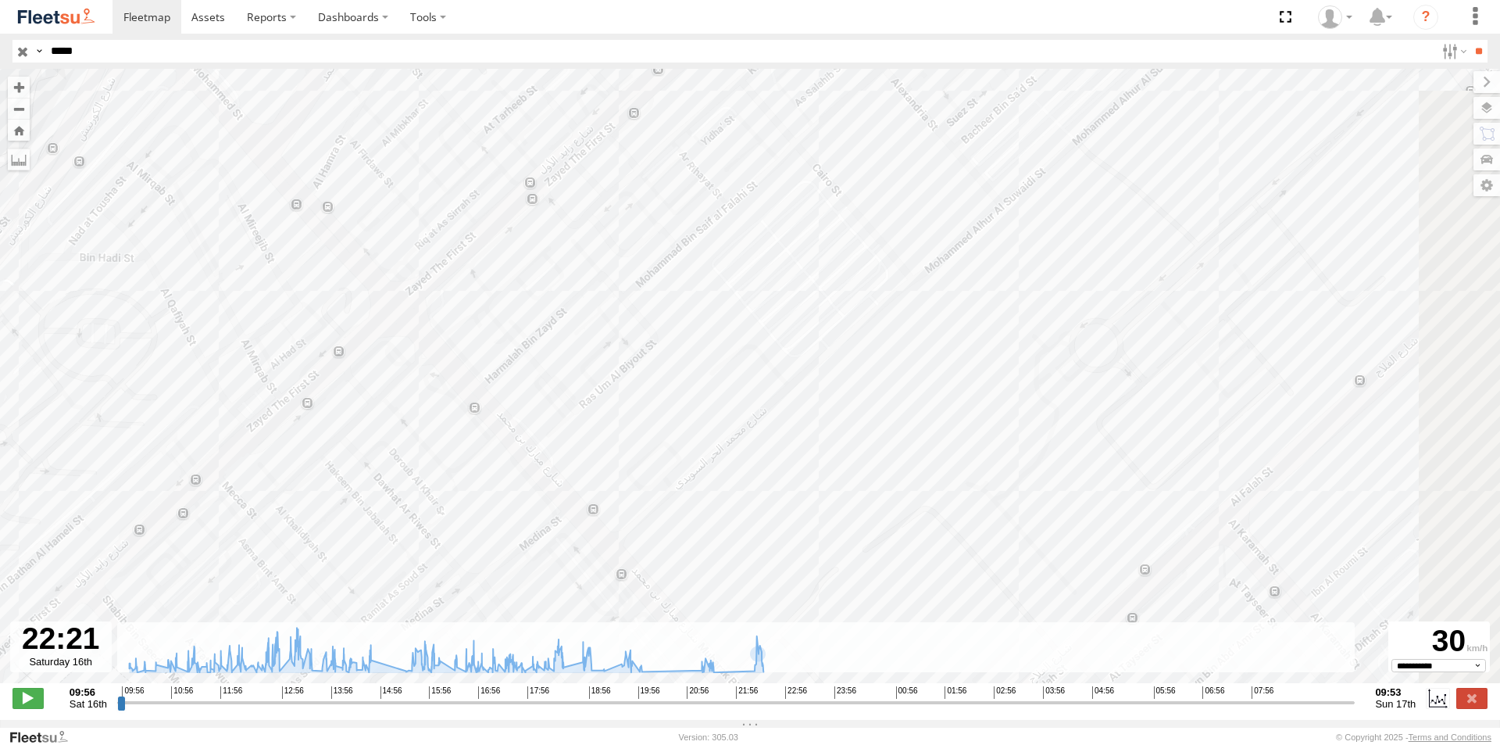
drag, startPoint x: 506, startPoint y: 438, endPoint x: 391, endPoint y: 323, distance: 163.0
click at [391, 323] on div "43688 12:06 Sat 12:06 Sat 12:08 Sat 12:41 Sat 13:16 Sat 15:02 Sat 15:32 Sat 15:…" at bounding box center [750, 384] width 1500 height 630
drag, startPoint x: 484, startPoint y: 444, endPoint x: 364, endPoint y: 291, distance: 193.6
click at [402, 348] on div "43688 12:06 Sat 12:06 Sat 12:08 Sat 12:41 Sat 13:16 Sat 15:02 Sat 15:32 Sat 15:…" at bounding box center [750, 384] width 1500 height 630
drag, startPoint x: 592, startPoint y: 535, endPoint x: 377, endPoint y: 107, distance: 479.4
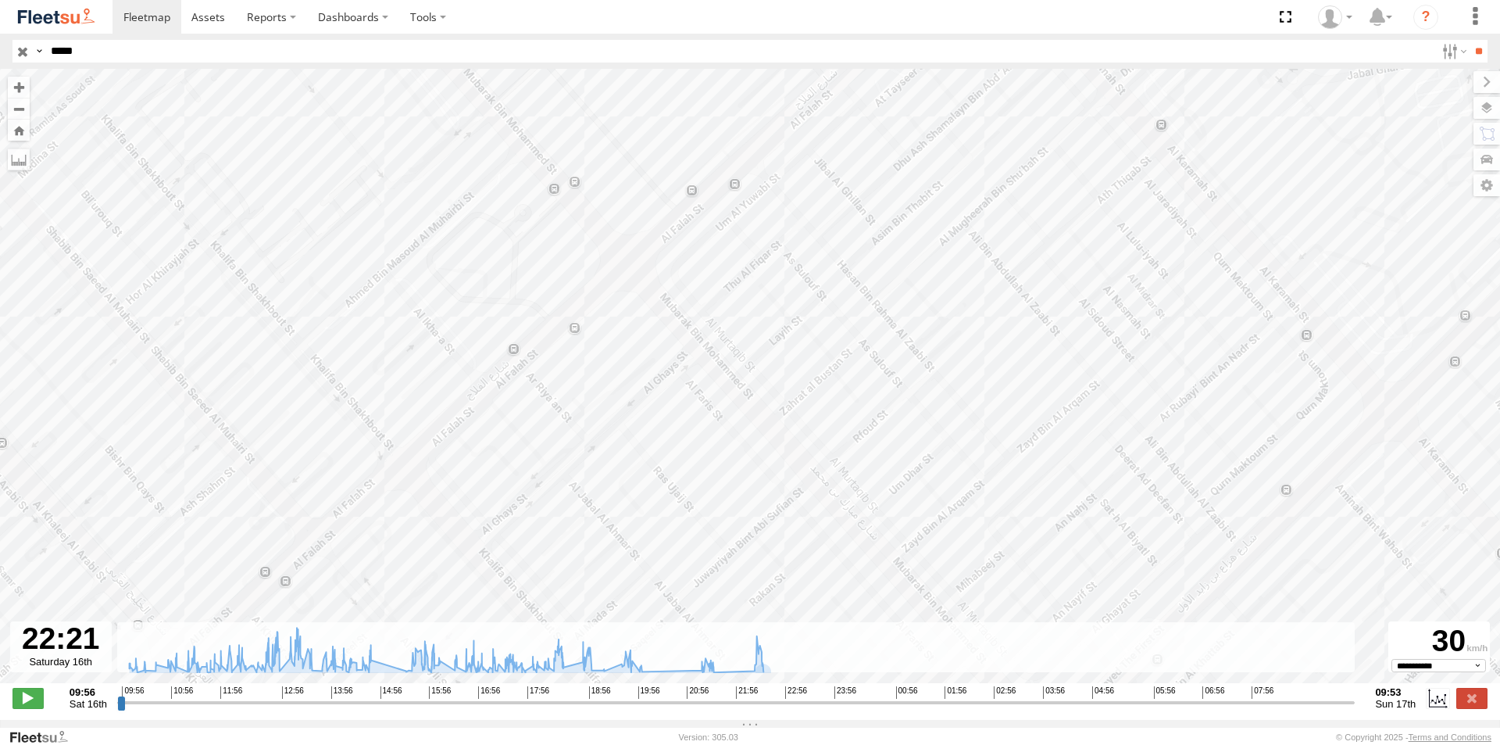
click at [377, 107] on div "43688 12:06 Sat 12:06 Sat 12:08 Sat 12:41 Sat 13:16 Sat 15:02 Sat 15:32 Sat 15:…" at bounding box center [750, 384] width 1500 height 630
drag, startPoint x: 944, startPoint y: 438, endPoint x: 819, endPoint y: 182, distance: 284.4
click at [819, 182] on div "43688 12:06 Sat 12:06 Sat 12:08 Sat 12:41 Sat 13:16 Sat 15:02 Sat 15:32 Sat 15:…" at bounding box center [750, 384] width 1500 height 630
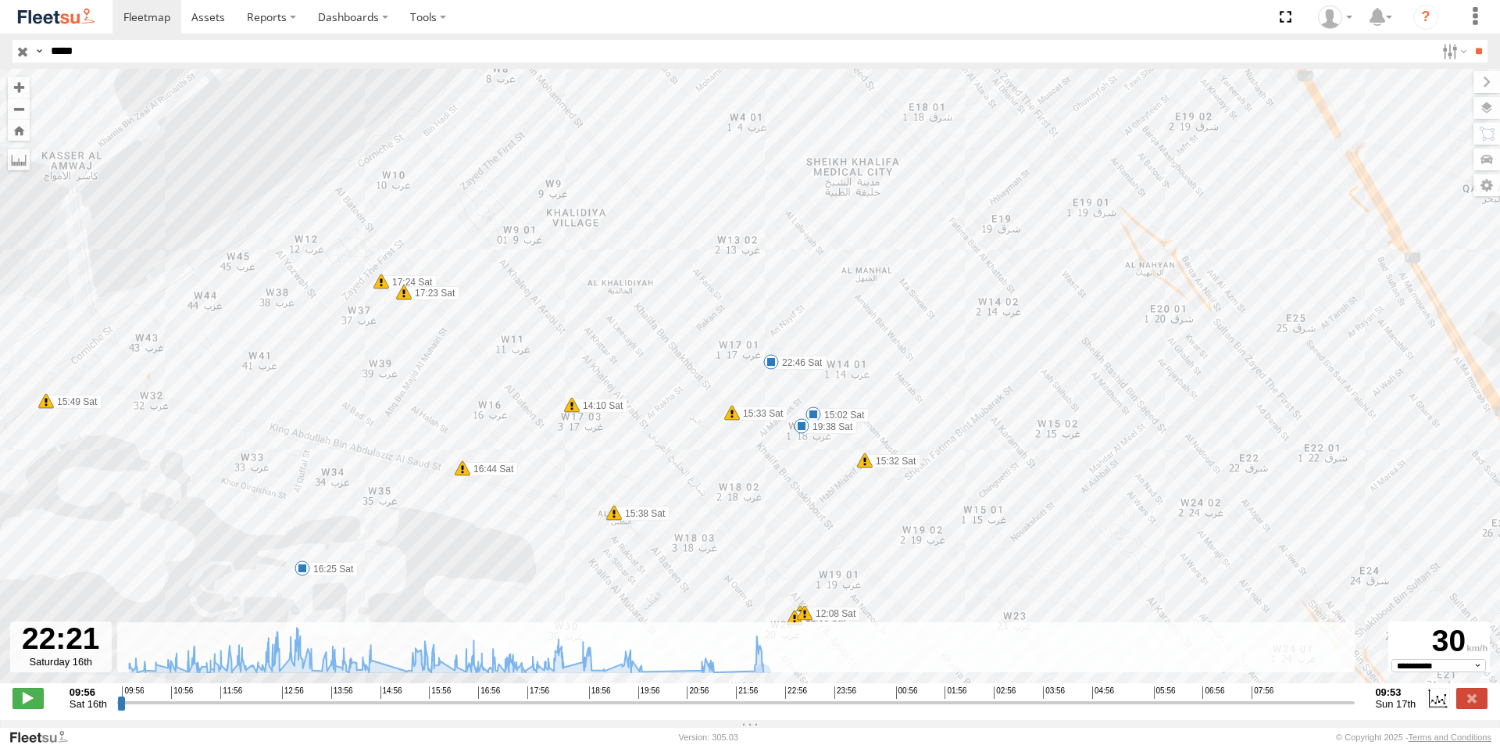
drag, startPoint x: 646, startPoint y: 309, endPoint x: 750, endPoint y: 775, distance: 477.1
click at [750, 744] on html at bounding box center [750, 372] width 1500 height 745
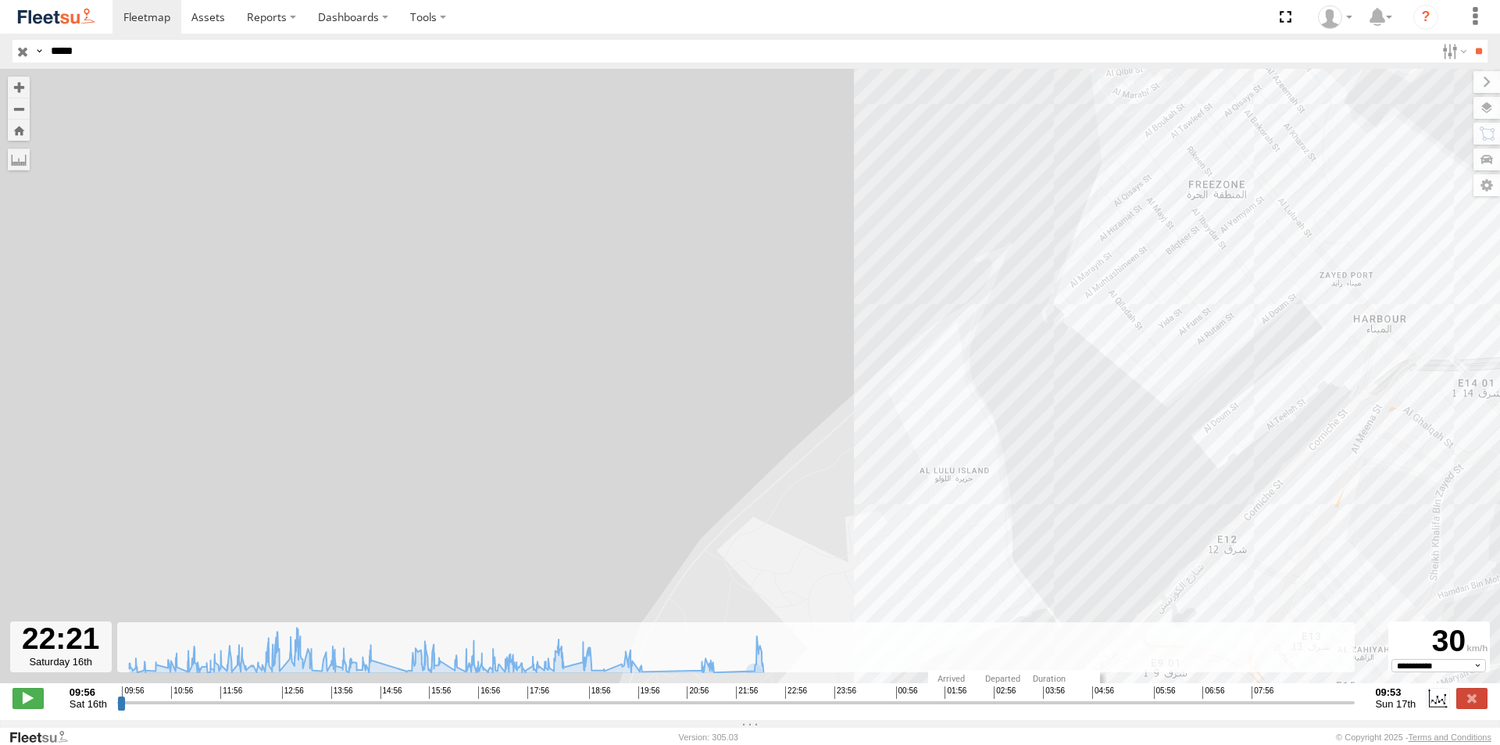
drag, startPoint x: 719, startPoint y: 479, endPoint x: 632, endPoint y: 390, distance: 124.3
click at [639, 391] on div "43688 12:06 Sat 12:06 Sat 12:08 Sat 12:41 Sat 13:16 Sat 15:02 Sat 15:32 Sat 15:…" at bounding box center [750, 384] width 1500 height 630
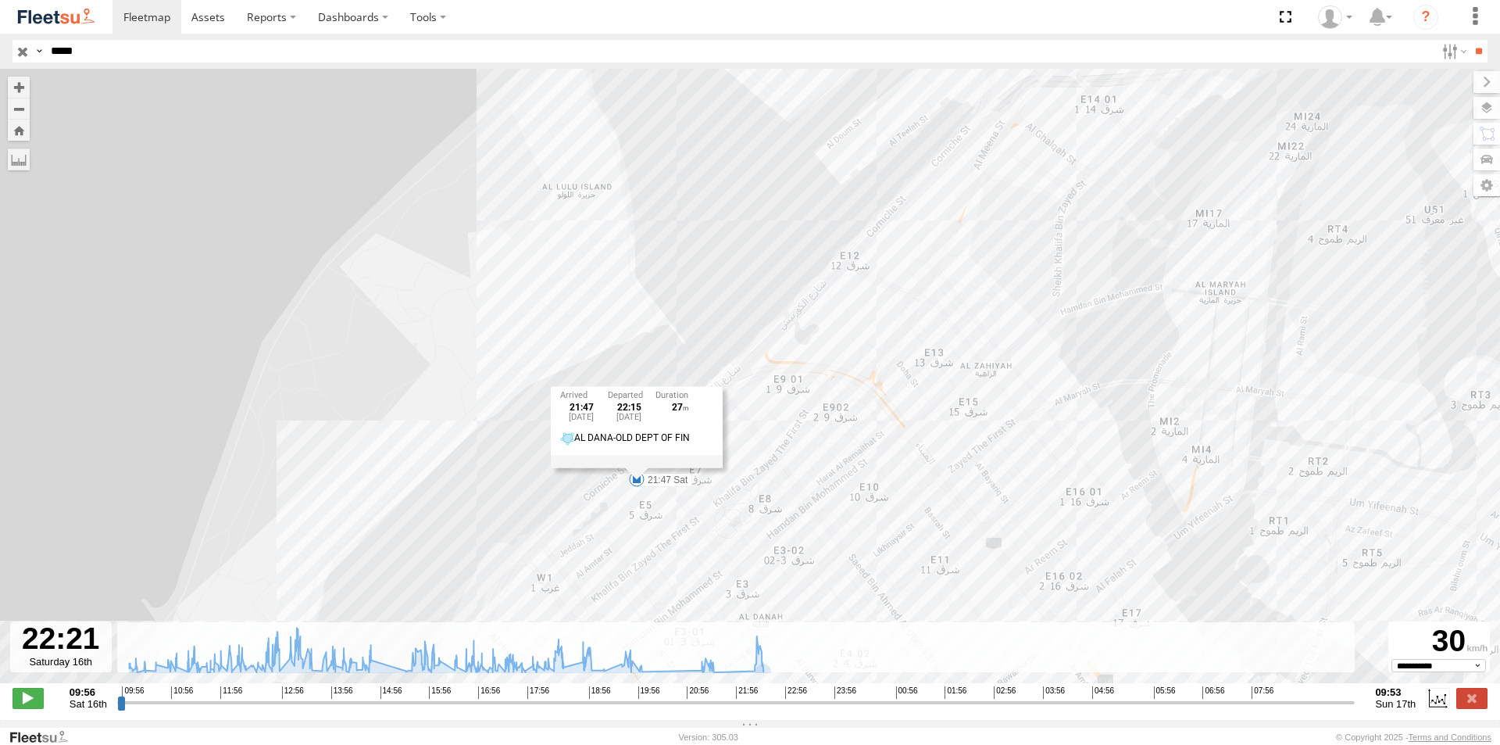
drag, startPoint x: 1146, startPoint y: 493, endPoint x: 863, endPoint y: 327, distance: 328.4
click at [876, 334] on div "43688 12:06 Sat 12:06 Sat 12:08 Sat 12:41 Sat 13:16 Sat 15:02 Sat 15:32 Sat 15:…" at bounding box center [750, 384] width 1500 height 630
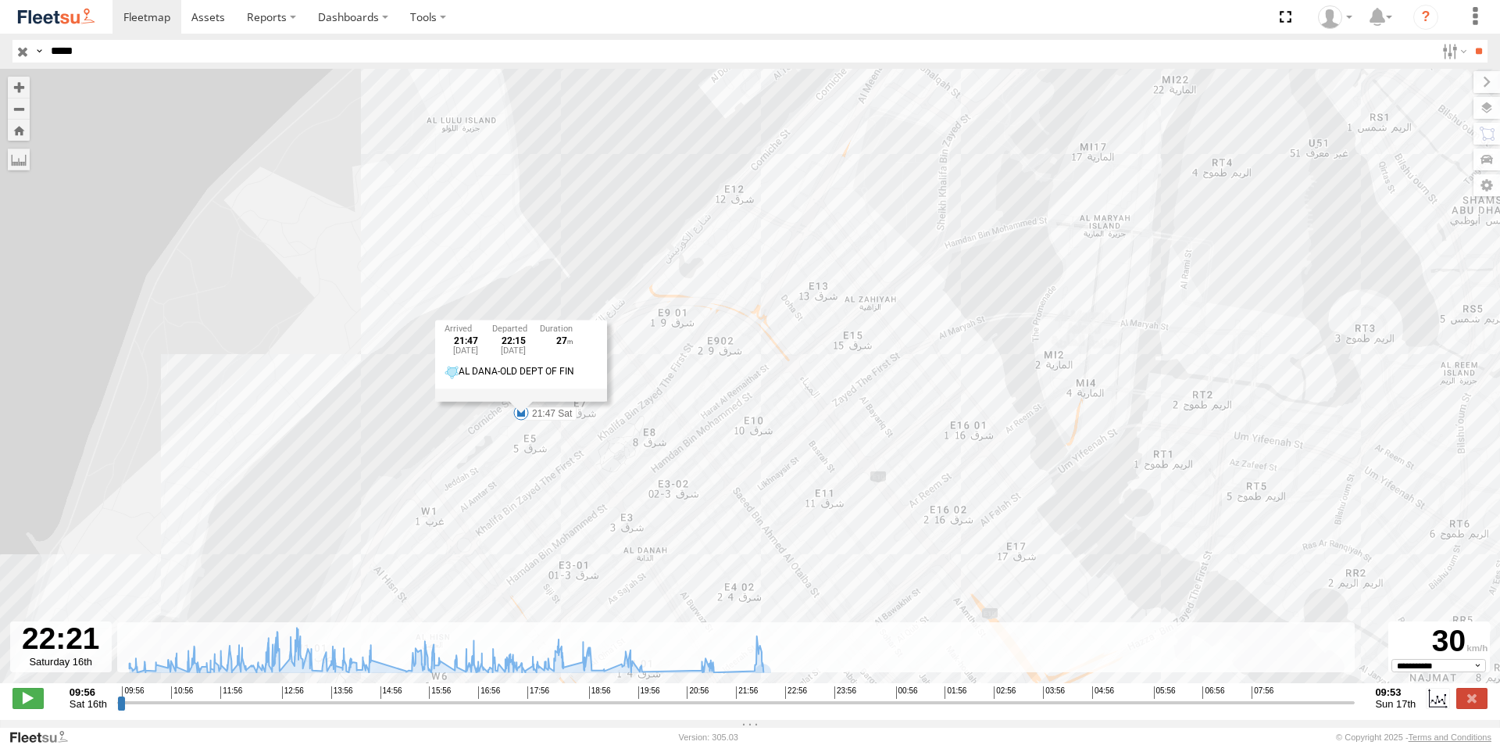
click at [807, 398] on div "43688 12:06 Sat 12:06 Sat 12:08 Sat 12:41 Sat 13:16 Sat 15:02 Sat 15:32 Sat 15:…" at bounding box center [750, 384] width 1500 height 630
click at [739, 399] on div "43688 12:06 Sat 12:06 Sat 12:08 Sat 12:41 Sat 13:16 Sat 15:02 Sat 15:32 Sat 15:…" at bounding box center [750, 384] width 1500 height 630
click at [514, 399] on div "21:47 Sat 16th Aug 22:15 Sat 16th Aug 27 AL DANA-OLD DEPT OF FIN" at bounding box center [517, 358] width 172 height 81
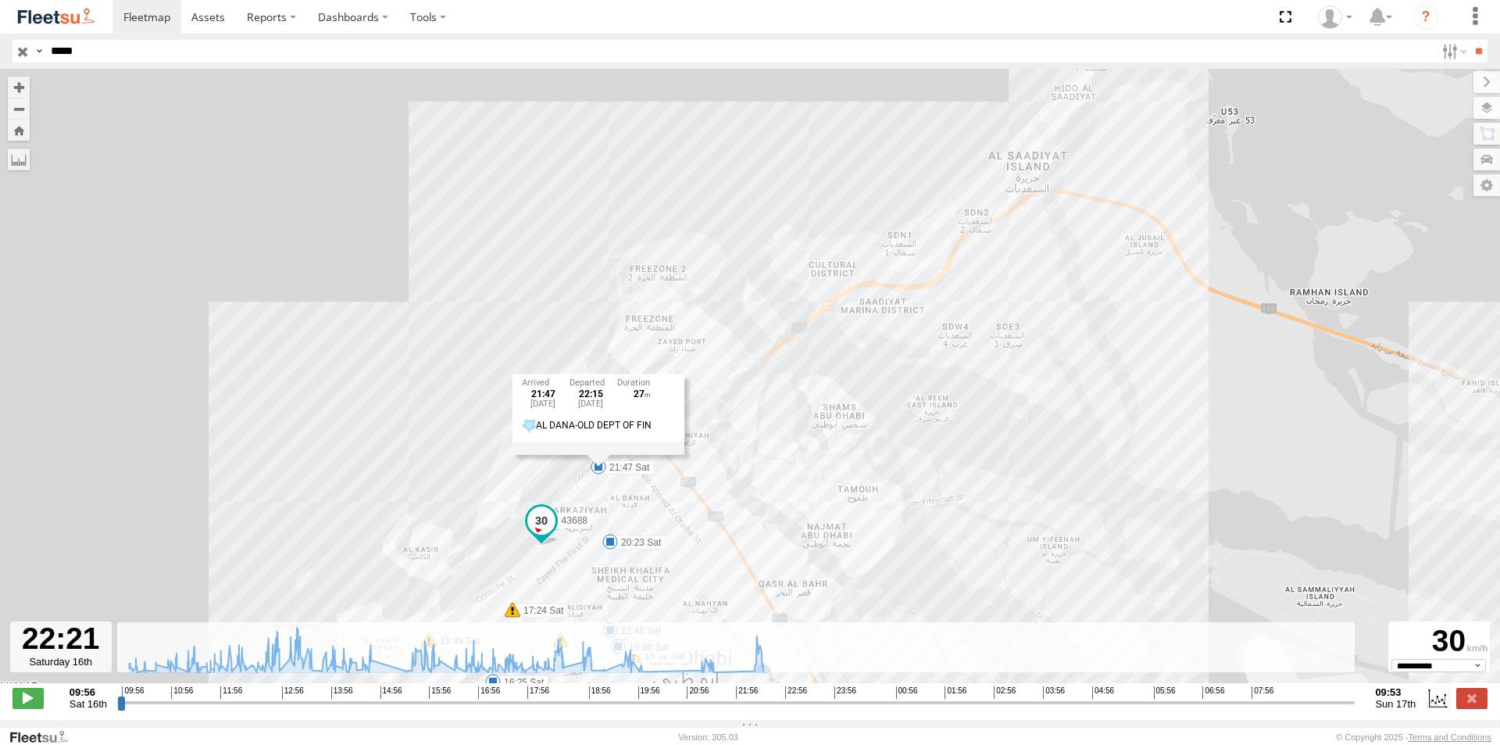
click at [535, 524] on span at bounding box center [541, 520] width 28 height 28
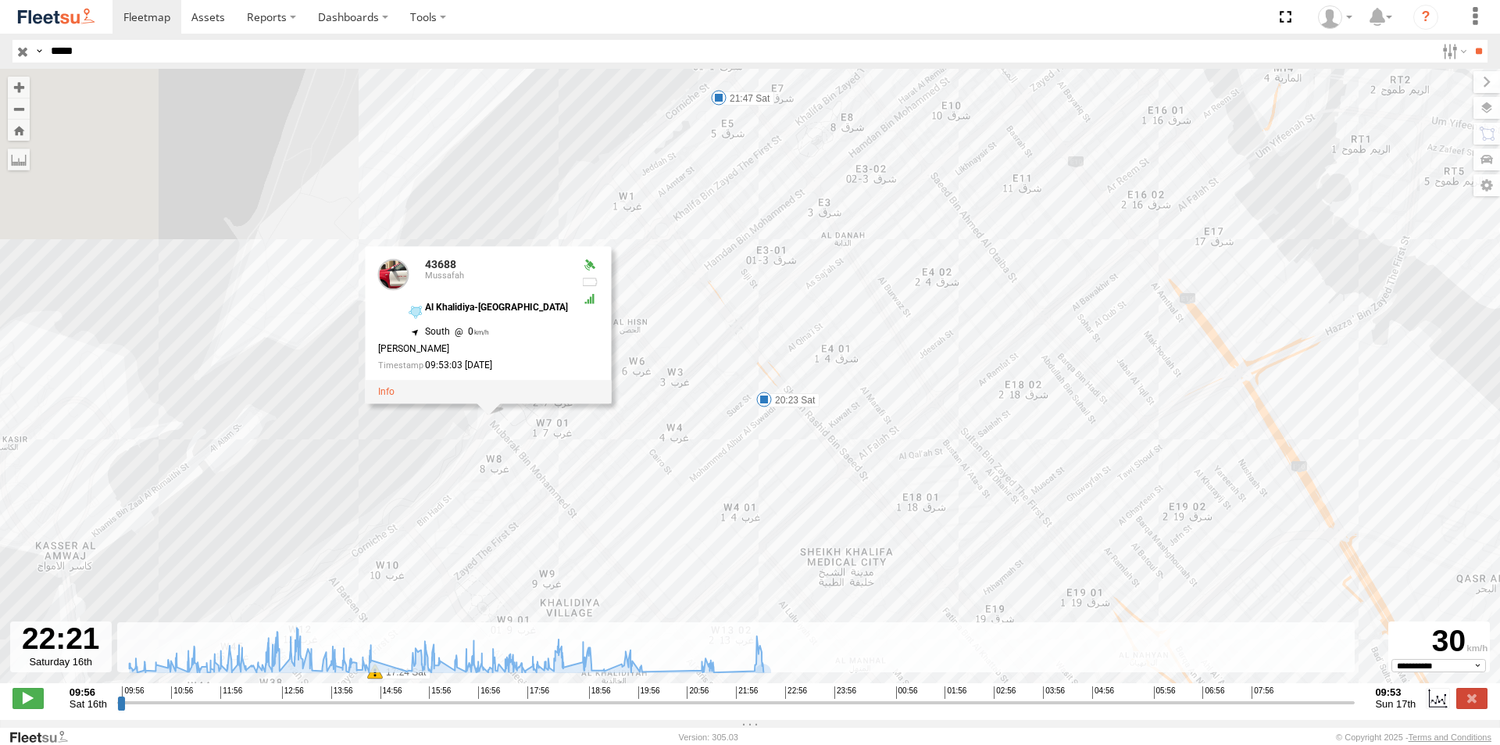
drag, startPoint x: 423, startPoint y: 487, endPoint x: 1133, endPoint y: 220, distance: 757.8
click at [1133, 220] on div "43688 13:16 Sat 15:02 Sat 15:49 Sat 16:25 Sat 17:24 Sat 19:38 Sat 20:23 Sat 21:…" at bounding box center [750, 384] width 1500 height 630
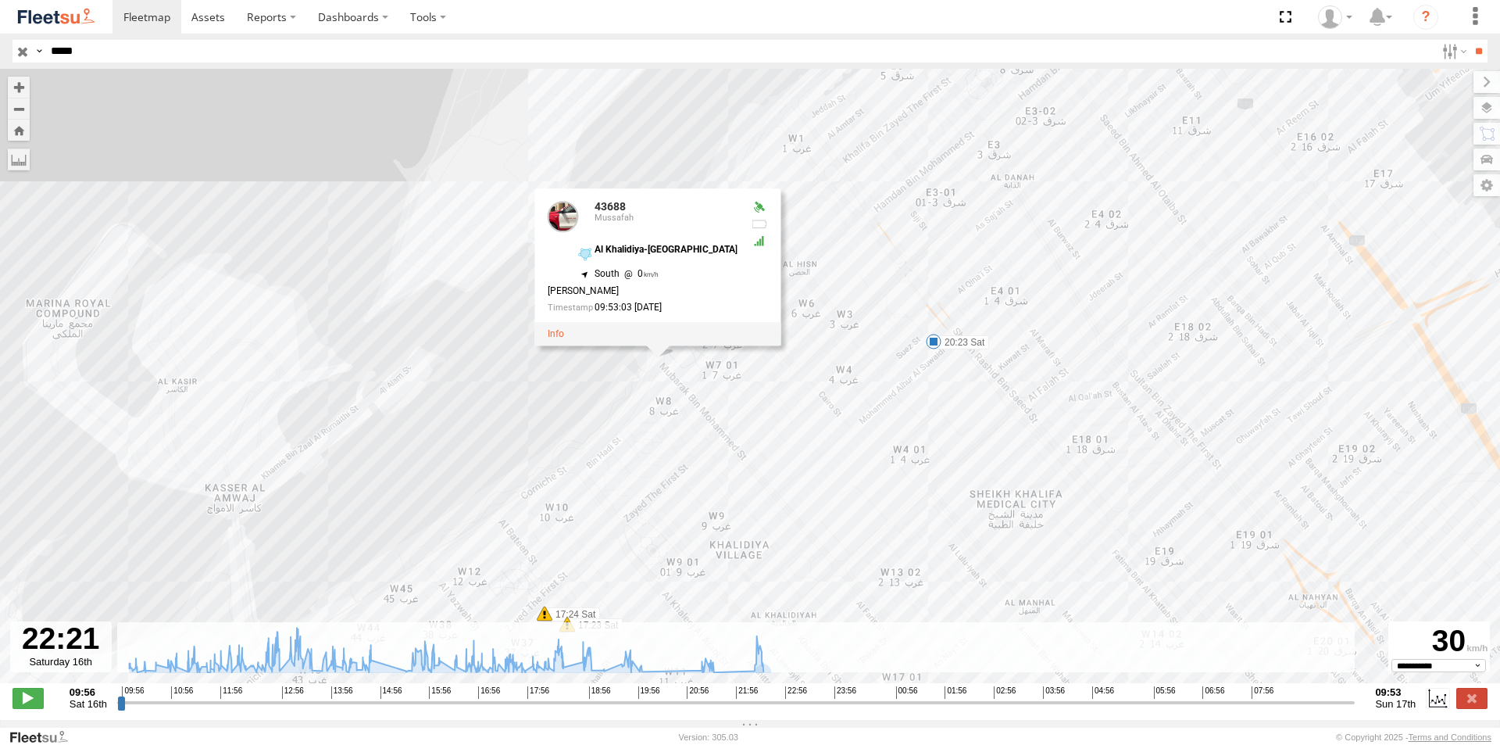
click at [803, 395] on div "43688 13:16 Sat 15:02 Sat 15:49 Sat 16:25 Sat 17:24 Sat 19:38 Sat 20:23 Sat 21:…" at bounding box center [750, 384] width 1500 height 630
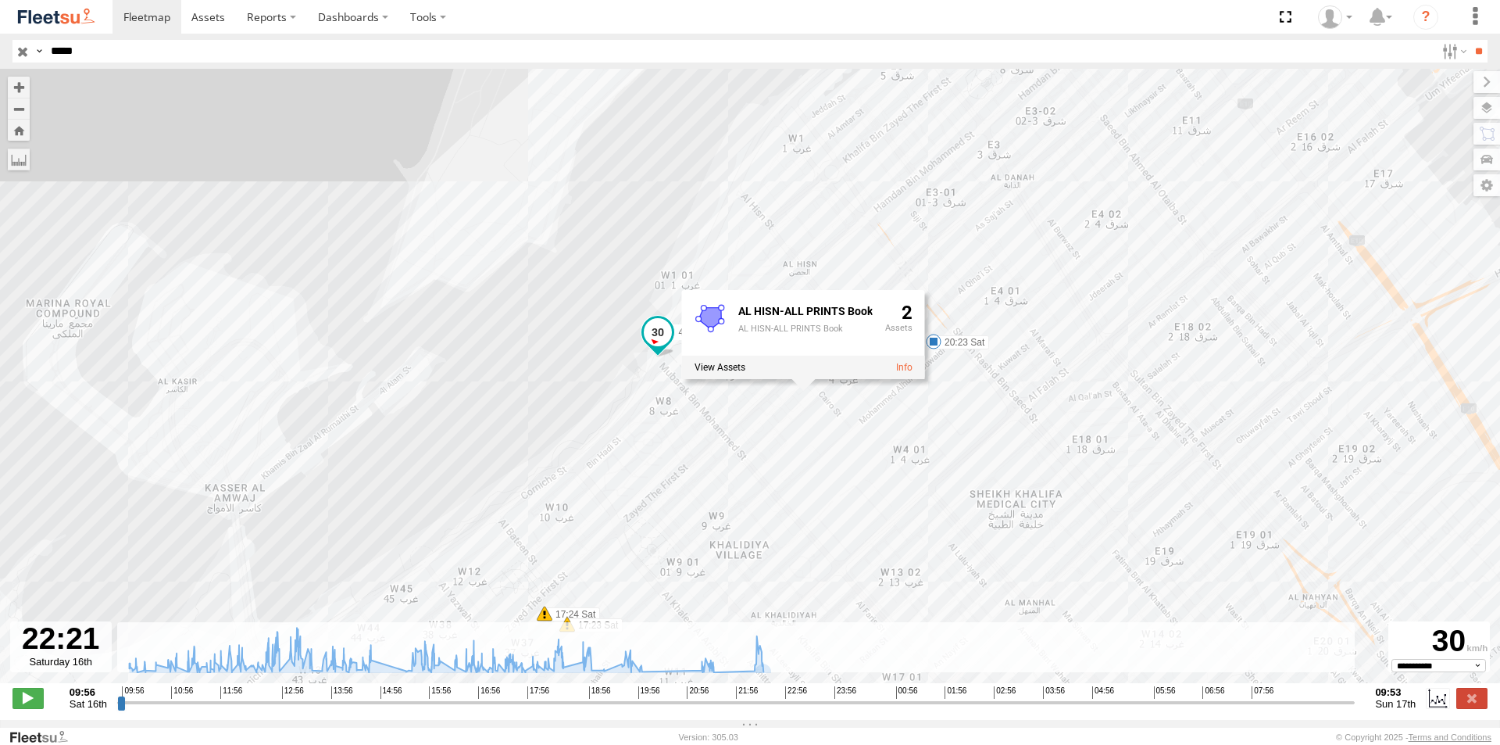
click at [657, 338] on span at bounding box center [658, 332] width 28 height 28
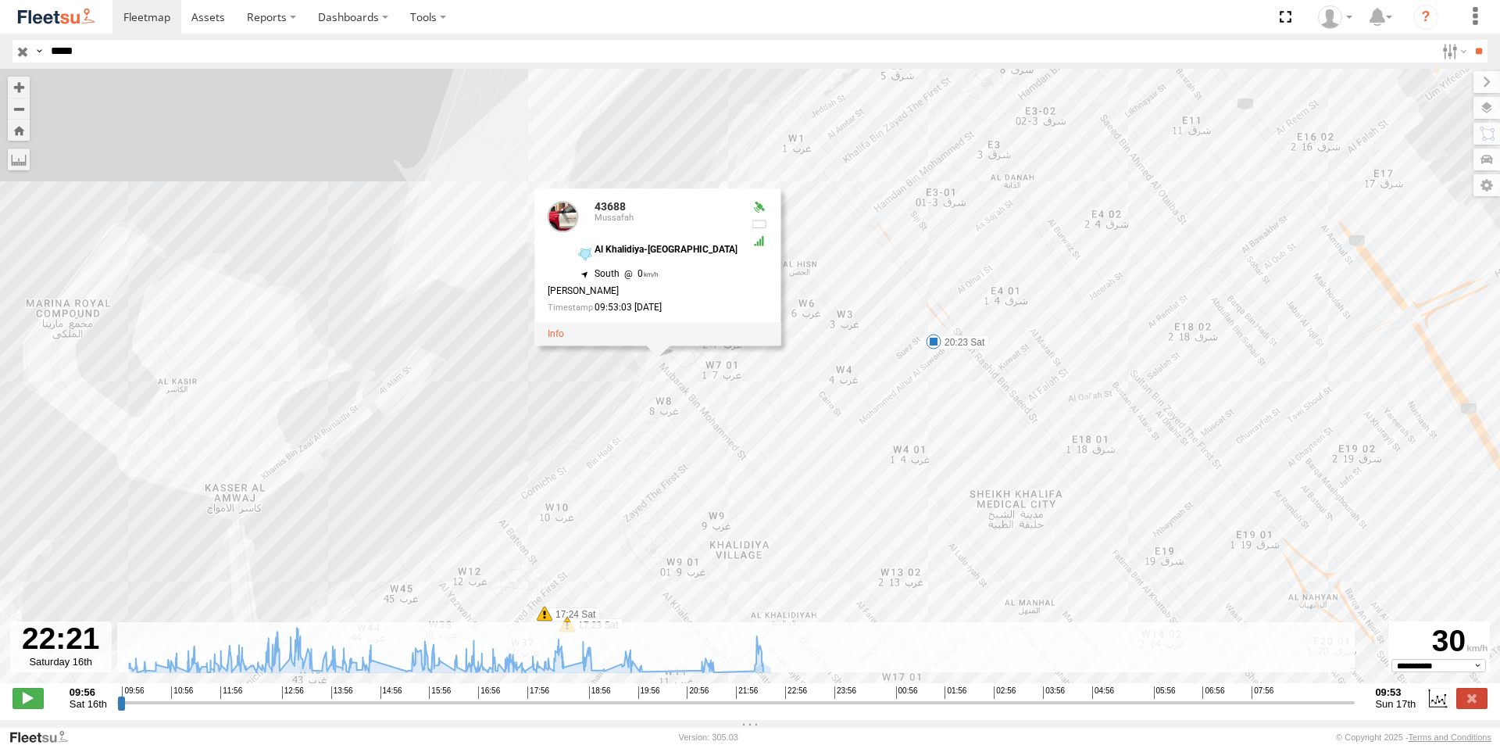
click at [922, 423] on div "43688 13:16 Sat 15:02 Sat 15:49 Sat 16:25 Sat 17:24 Sat 19:38 Sat 20:23 Sat 21:…" at bounding box center [750, 384] width 1500 height 630
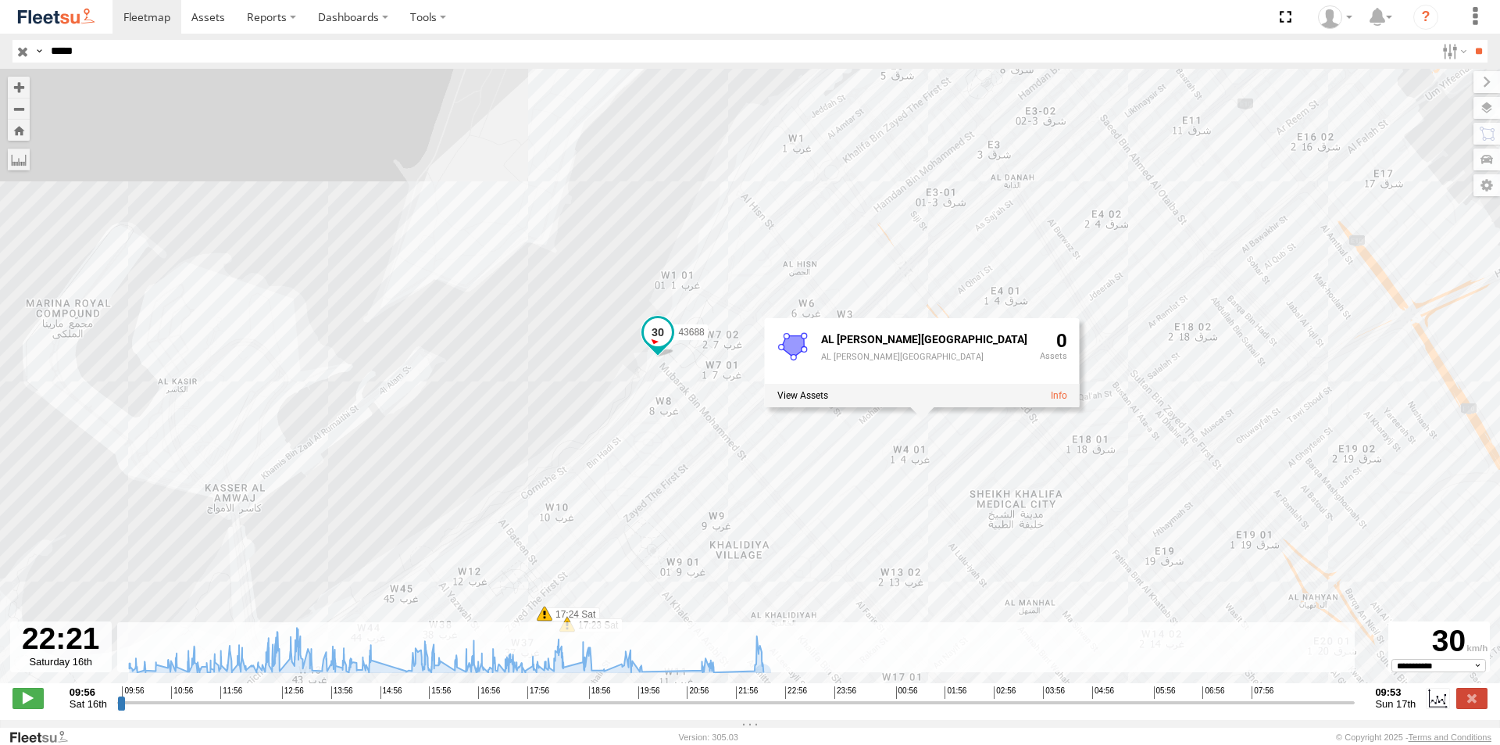
drag, startPoint x: 643, startPoint y: 396, endPoint x: 621, endPoint y: 371, distance: 33.2
click at [627, 373] on div "43688 13:16 Sat 15:02 Sat 15:49 Sat 16:25 Sat 17:24 Sat 19:38 Sat 20:23 Sat 21:…" at bounding box center [750, 384] width 1500 height 630
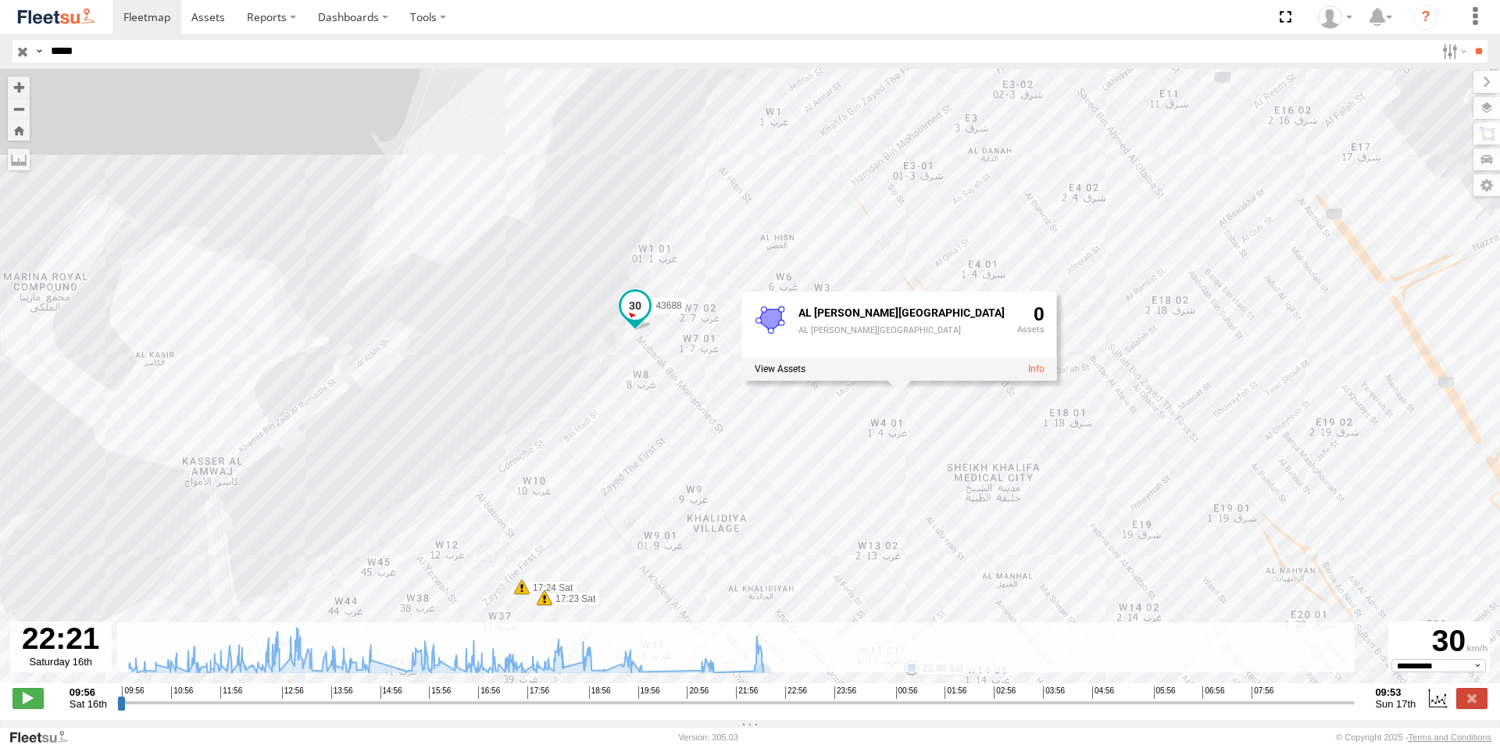
click at [638, 309] on span at bounding box center [635, 305] width 28 height 28
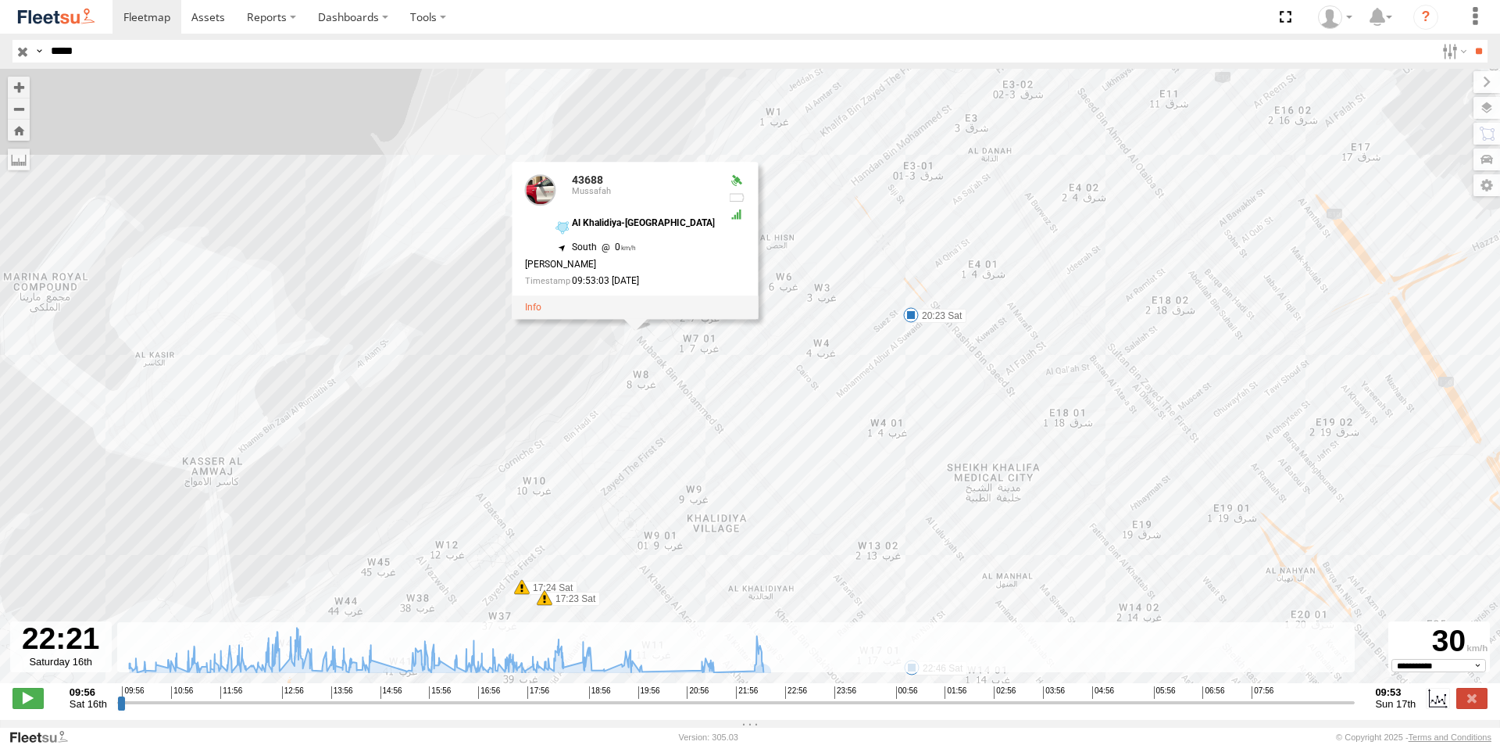
click at [954, 447] on div "43688 13:16 Sat 15:02 Sat 15:49 Sat 16:25 Sat 17:24 Sat 19:38 Sat 20:23 Sat 21:…" at bounding box center [750, 384] width 1500 height 630
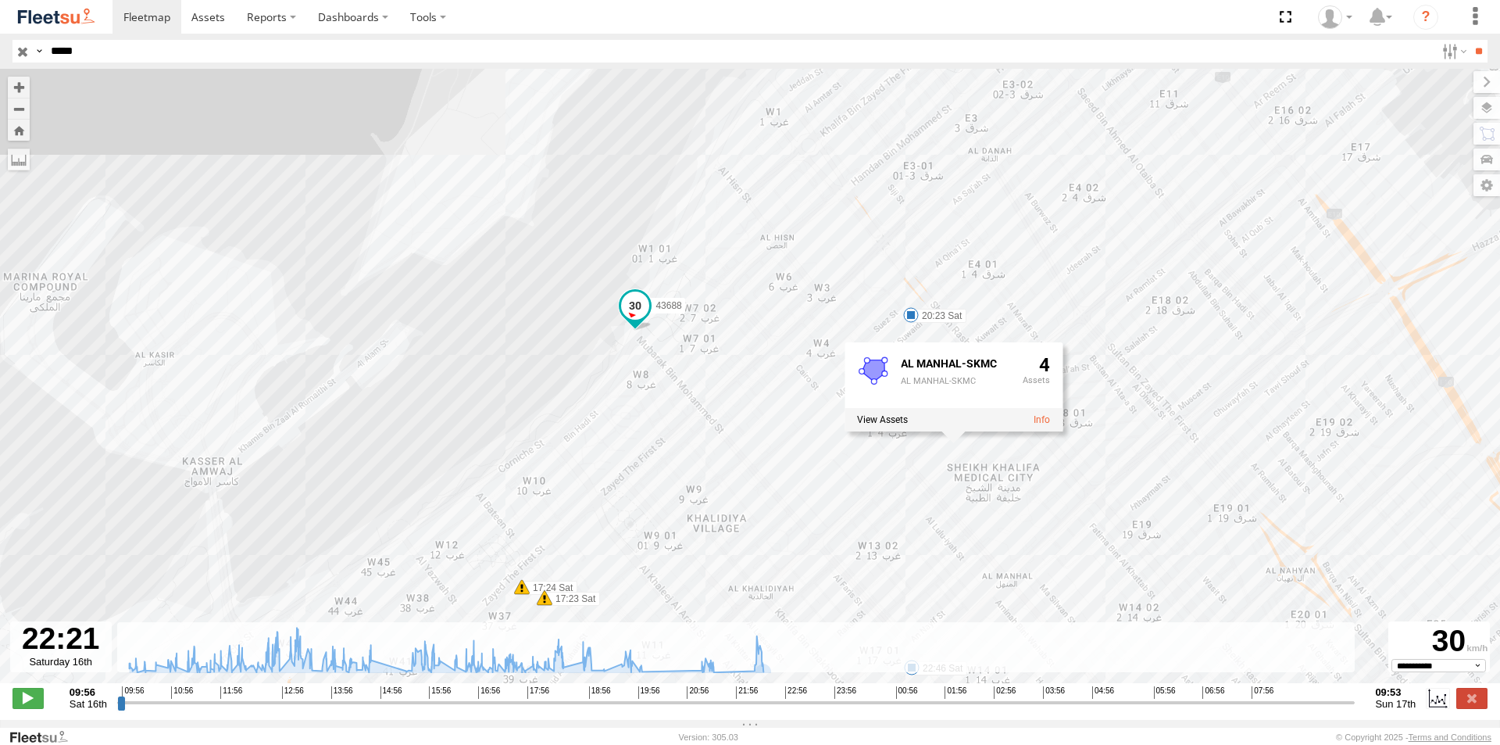
click at [632, 311] on span at bounding box center [635, 305] width 28 height 28
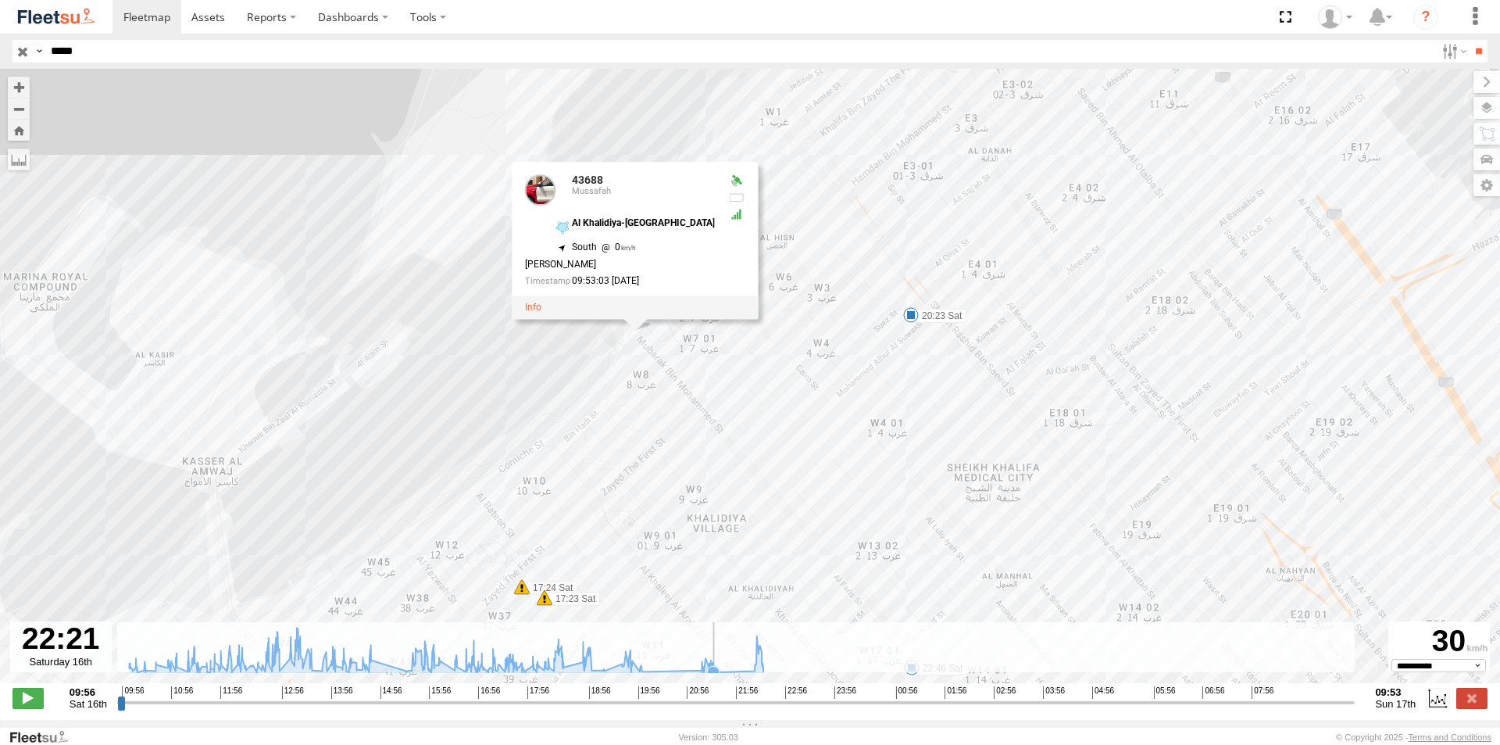
click at [718, 678] on icon at bounding box center [713, 672] width 13 height 13
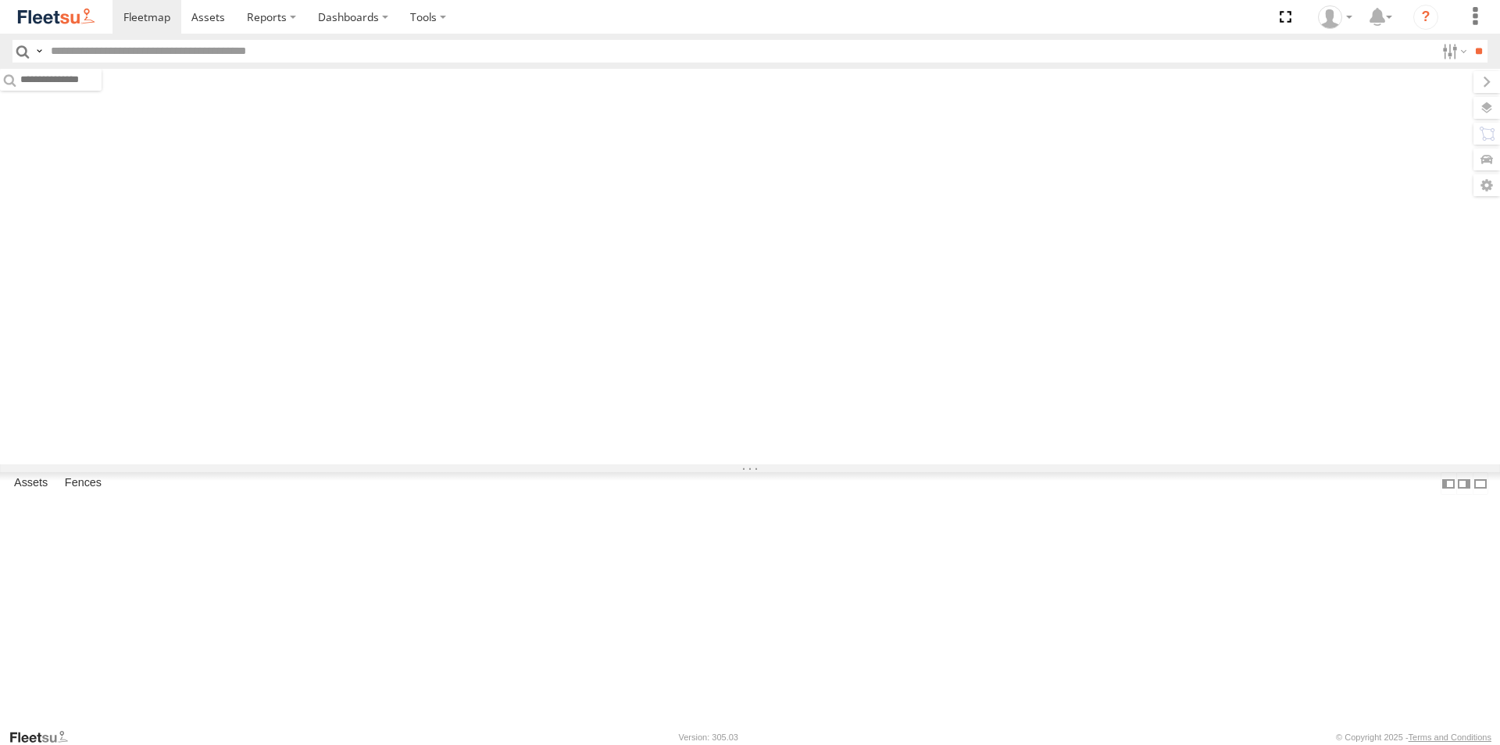
type input "*****"
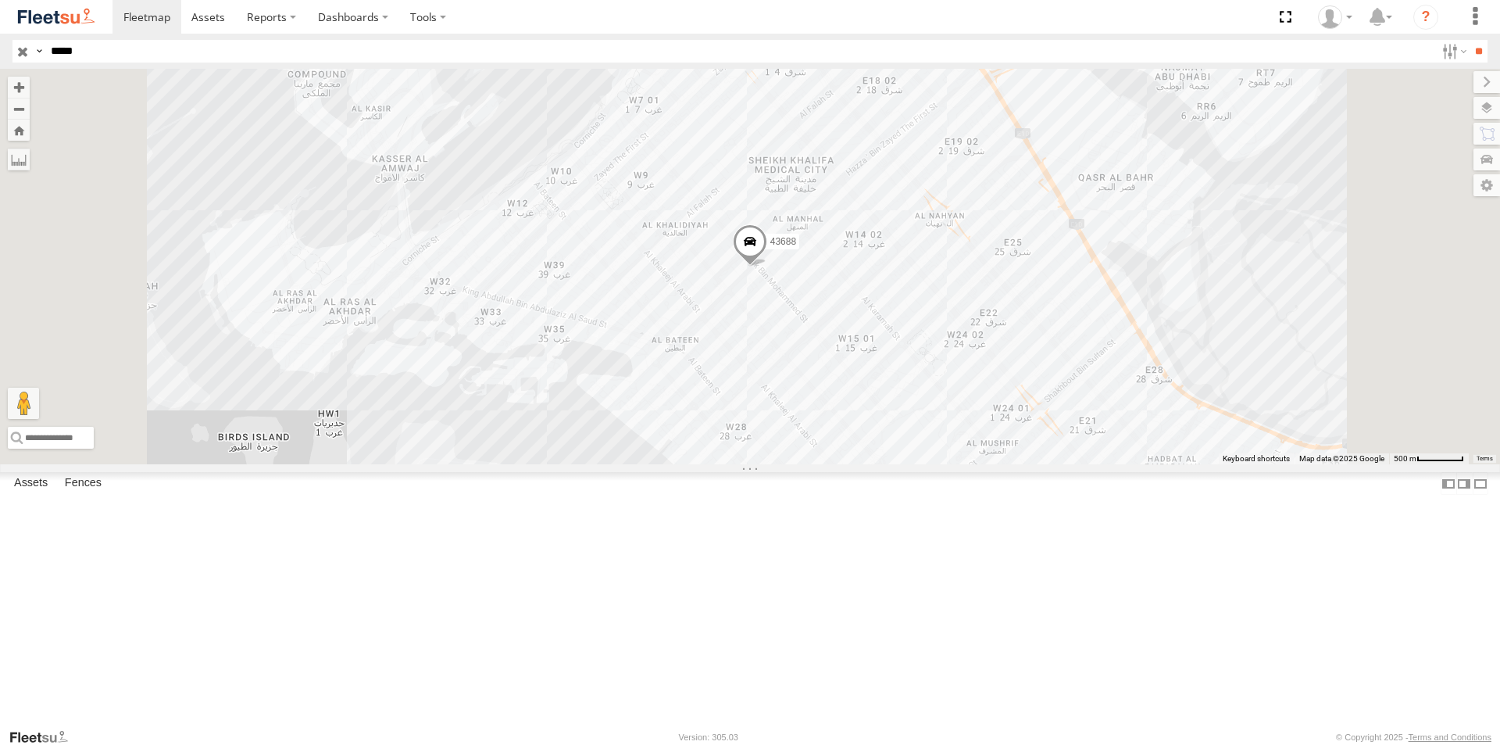
click at [767, 267] on span at bounding box center [750, 246] width 34 height 42
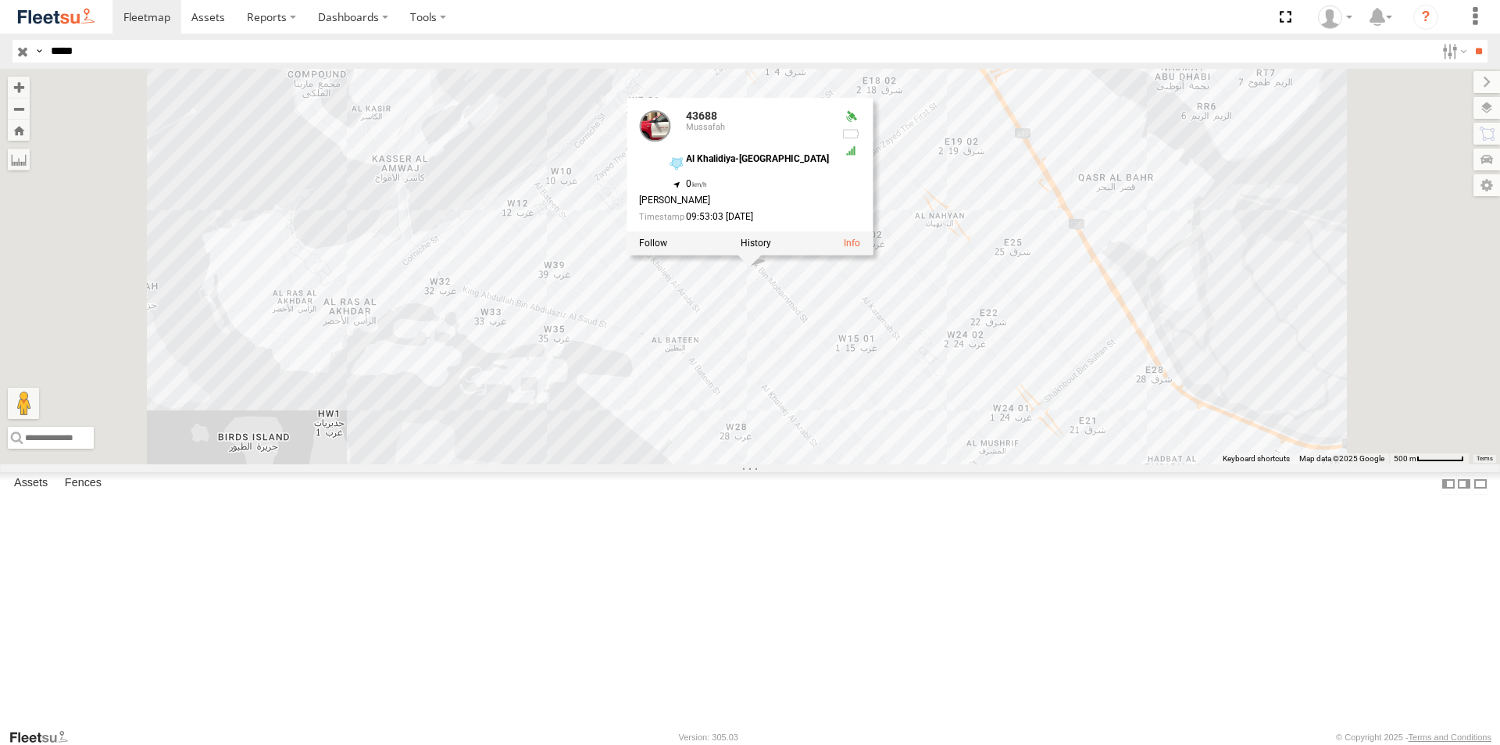
click at [895, 443] on div "43688 43688 Mussafah Al Khalidiya-Police Station 24.46149 , 54.36067 0 Naveed A…" at bounding box center [750, 266] width 1500 height 395
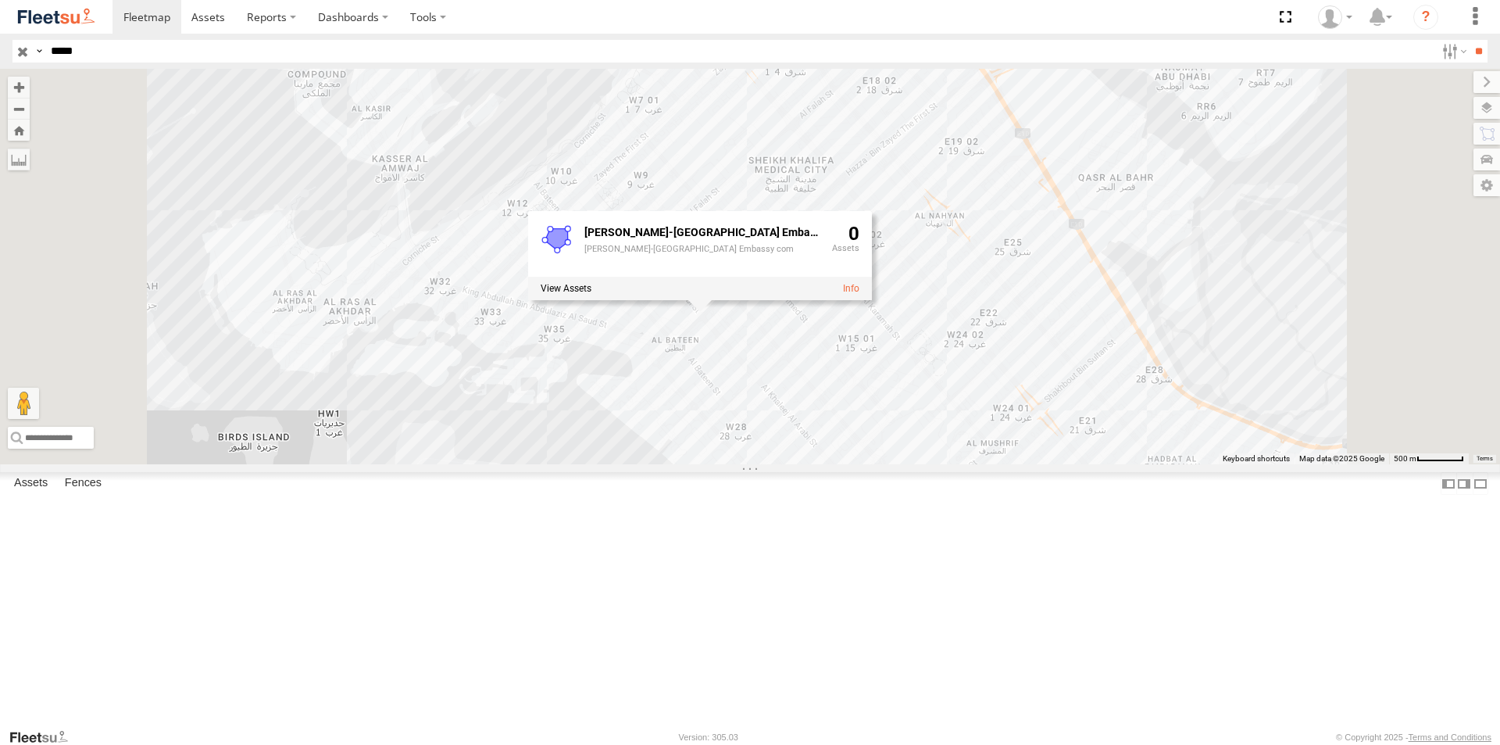
click at [1069, 451] on div "43688 Al Khalidiya-Uganda Embassy com Al Khalidiya-Uganda Embassy com 0" at bounding box center [750, 266] width 1500 height 395
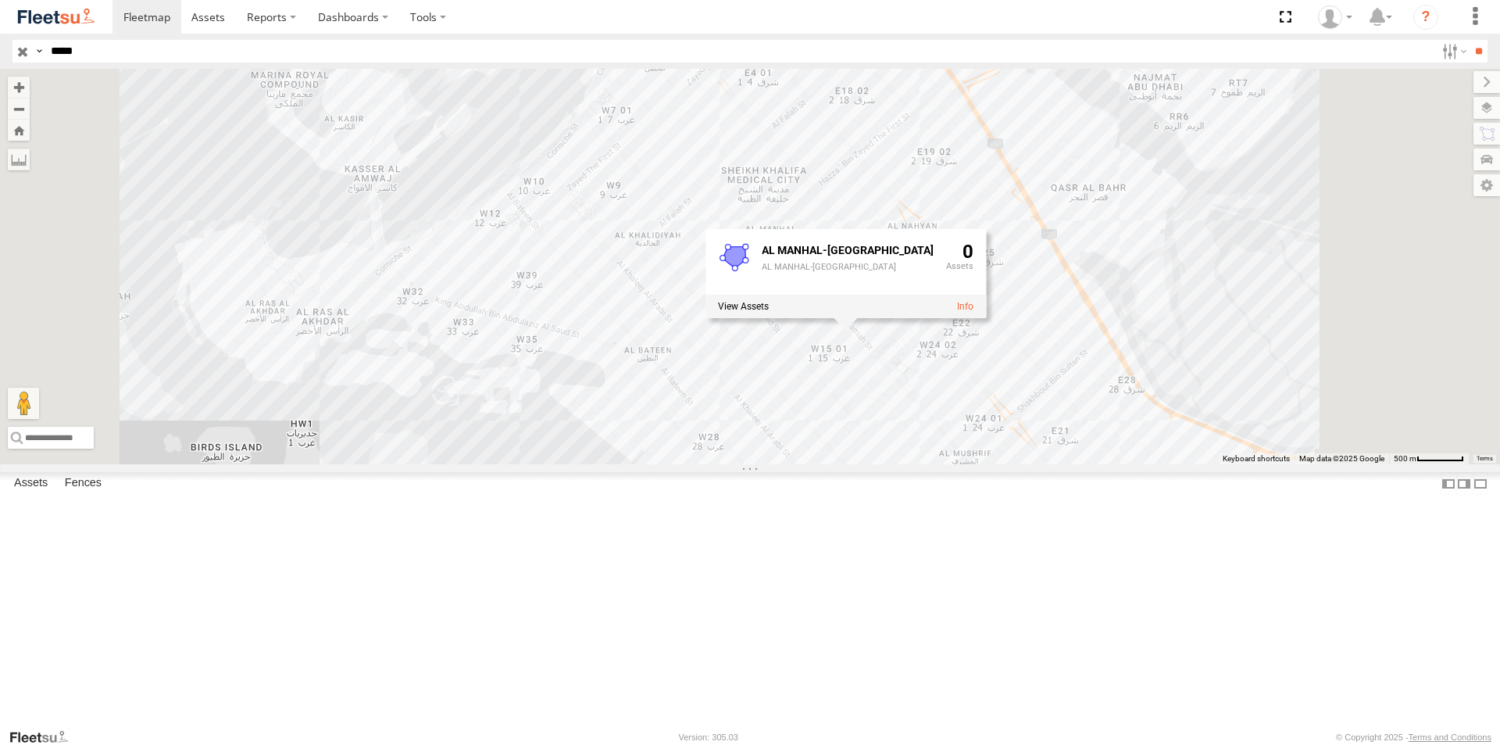
click at [0, 0] on link at bounding box center [0, 0] width 0 height 0
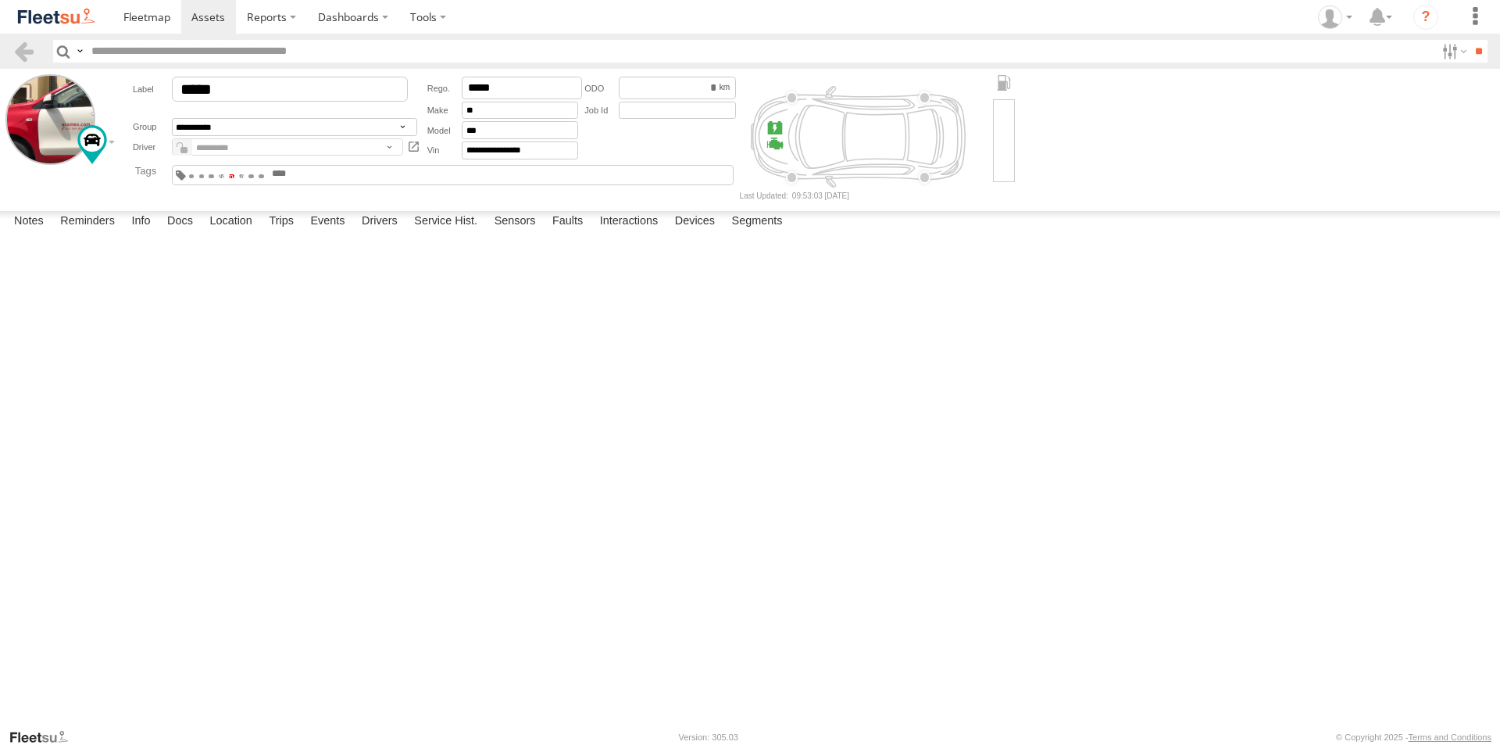
click at [234, 174] on span at bounding box center [231, 175] width 5 height 3
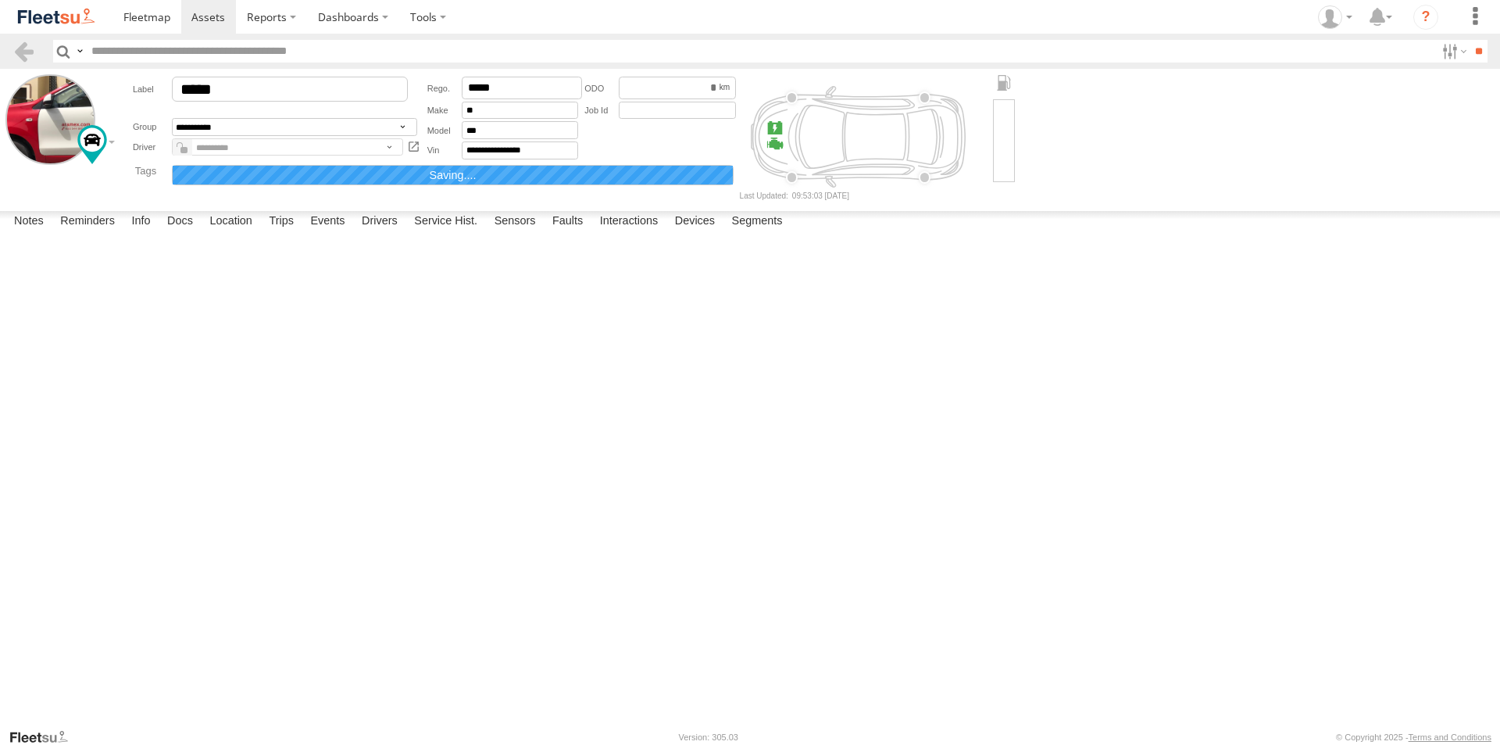
click at [453, 181] on div "Both" at bounding box center [453, 175] width 563 height 20
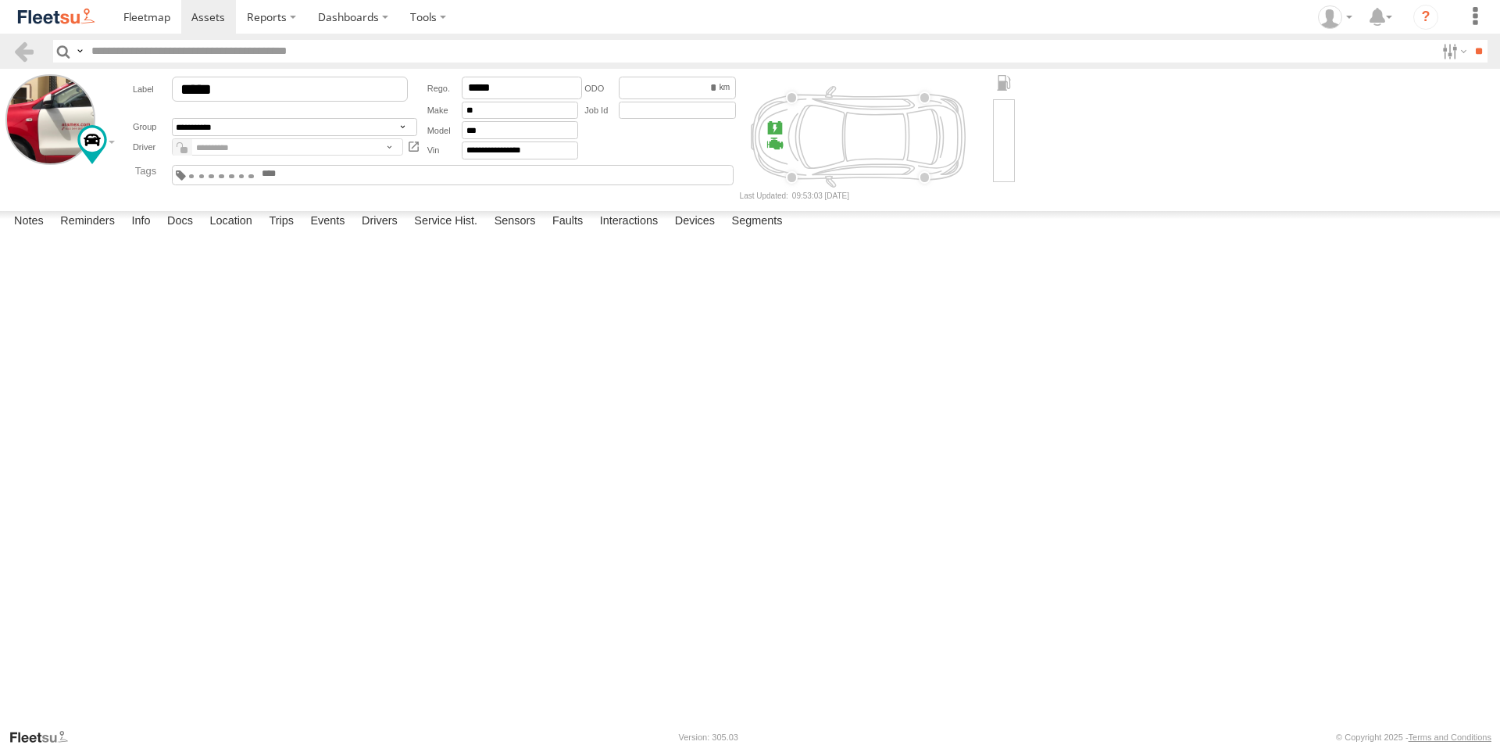
click at [258, 199] on div "**********" at bounding box center [428, 136] width 621 height 125
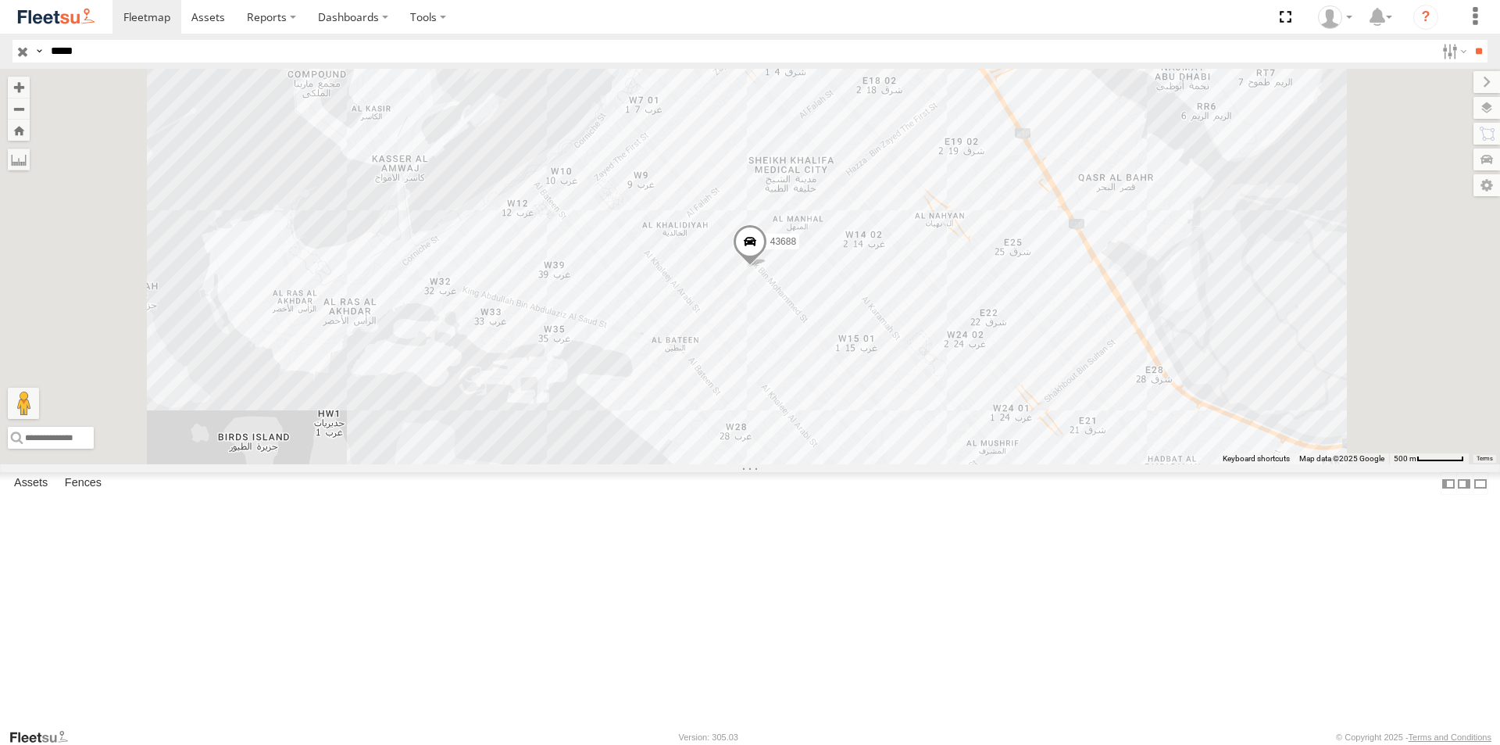
click at [0, 0] on div "43688 Mussafah" at bounding box center [0, 0] width 0 height 0
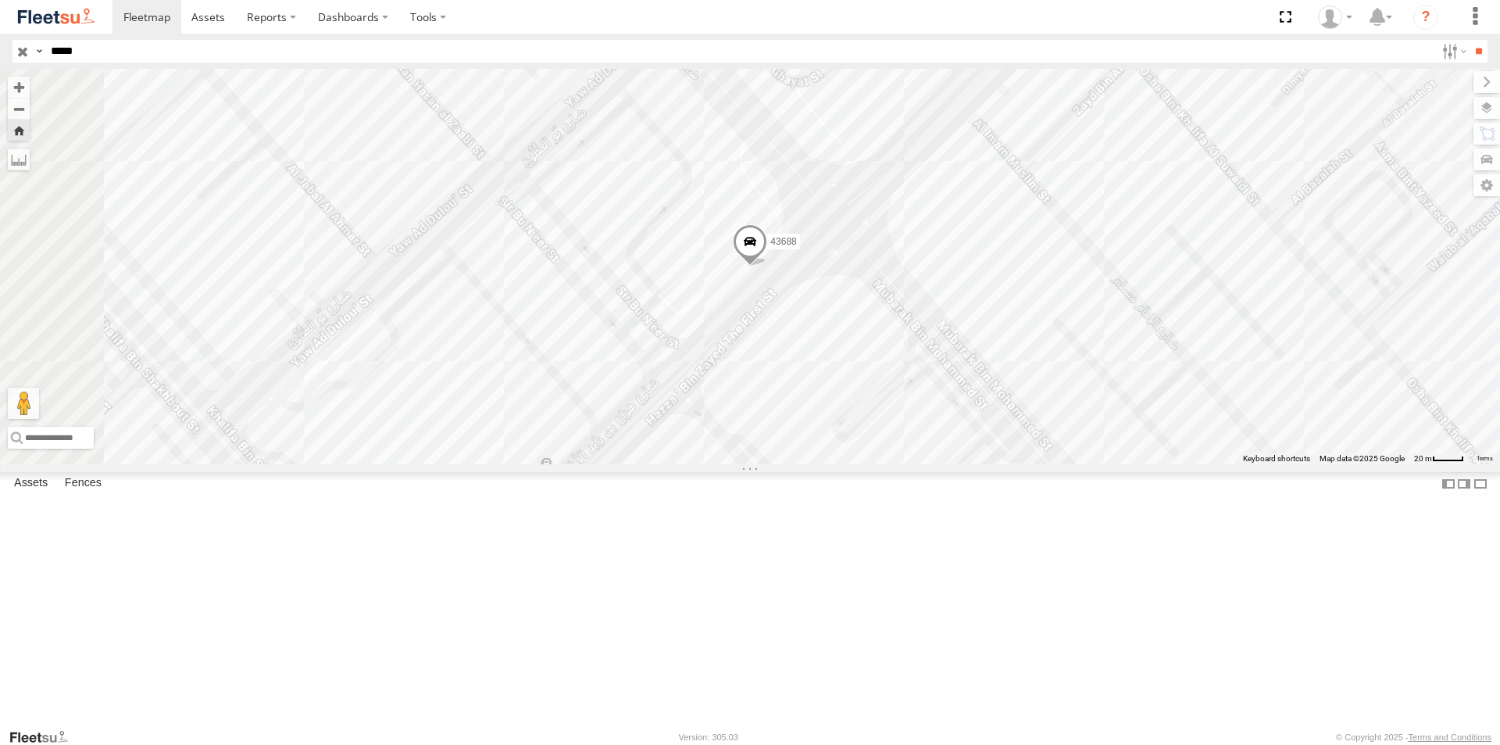
click at [767, 266] on span at bounding box center [750, 245] width 34 height 42
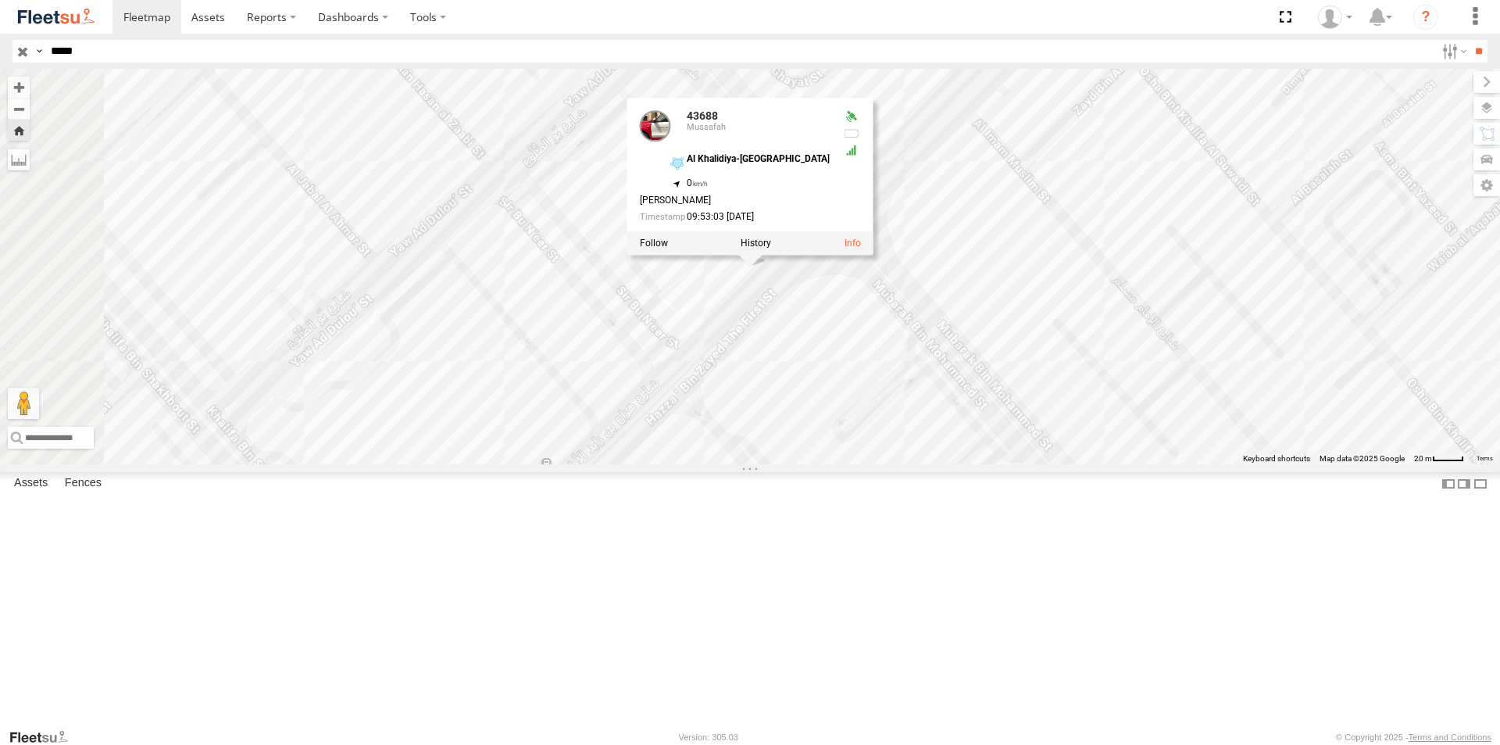
click at [830, 189] on div "0" at bounding box center [749, 184] width 162 height 10
click at [0, 0] on link at bounding box center [0, 0] width 0 height 0
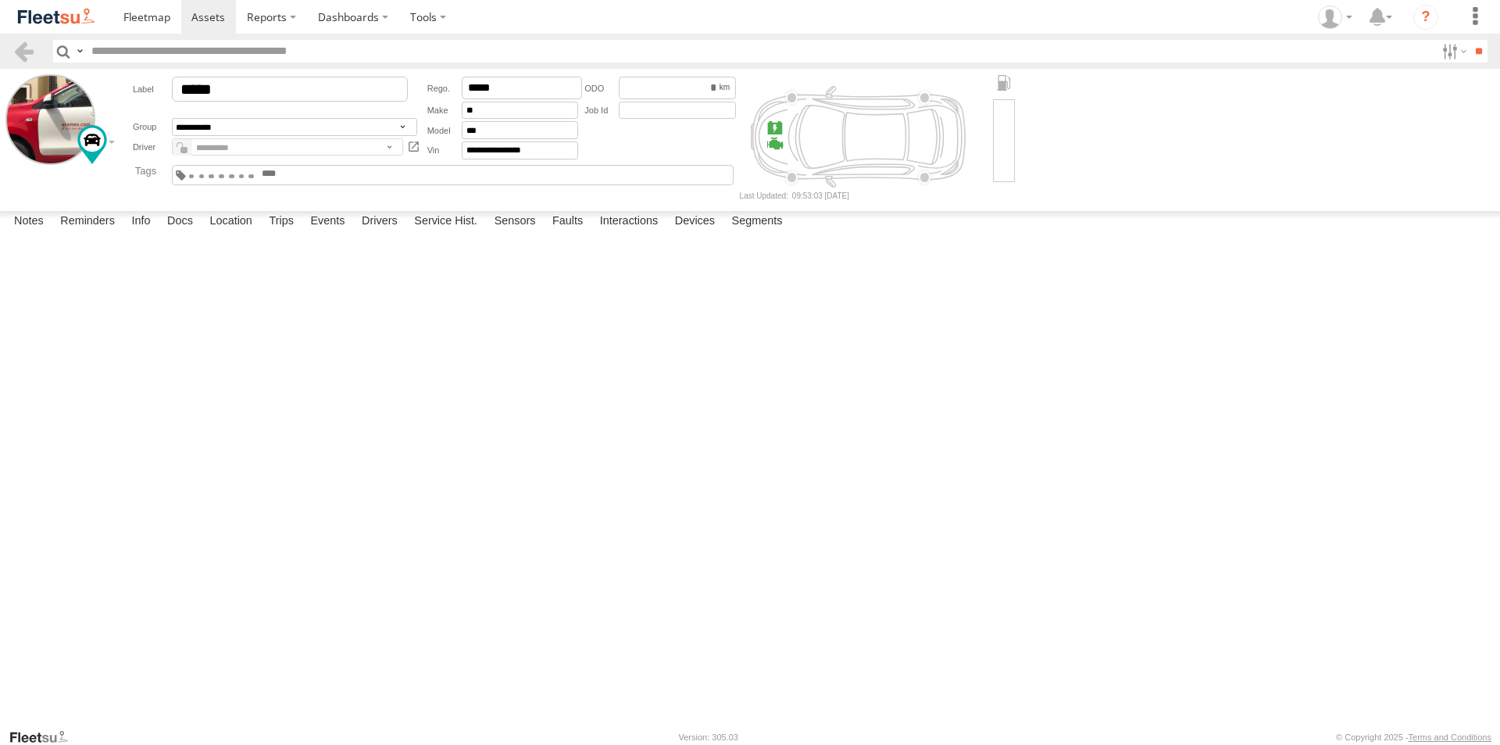
click at [260, 180] on input "text" at bounding box center [297, 174] width 75 height 12
click at [0, 0] on div "08:14 23/05/2025 P094A 2 Fault Description is not available. OBDII DTC 08:14 23…" at bounding box center [0, 0] width 0 height 0
click at [0, 0] on div "08:14 [DATE] P094A 2 Fault Description is not available. OBDII DTC 08:14 [DATE]…" at bounding box center [0, 0] width 0 height 0
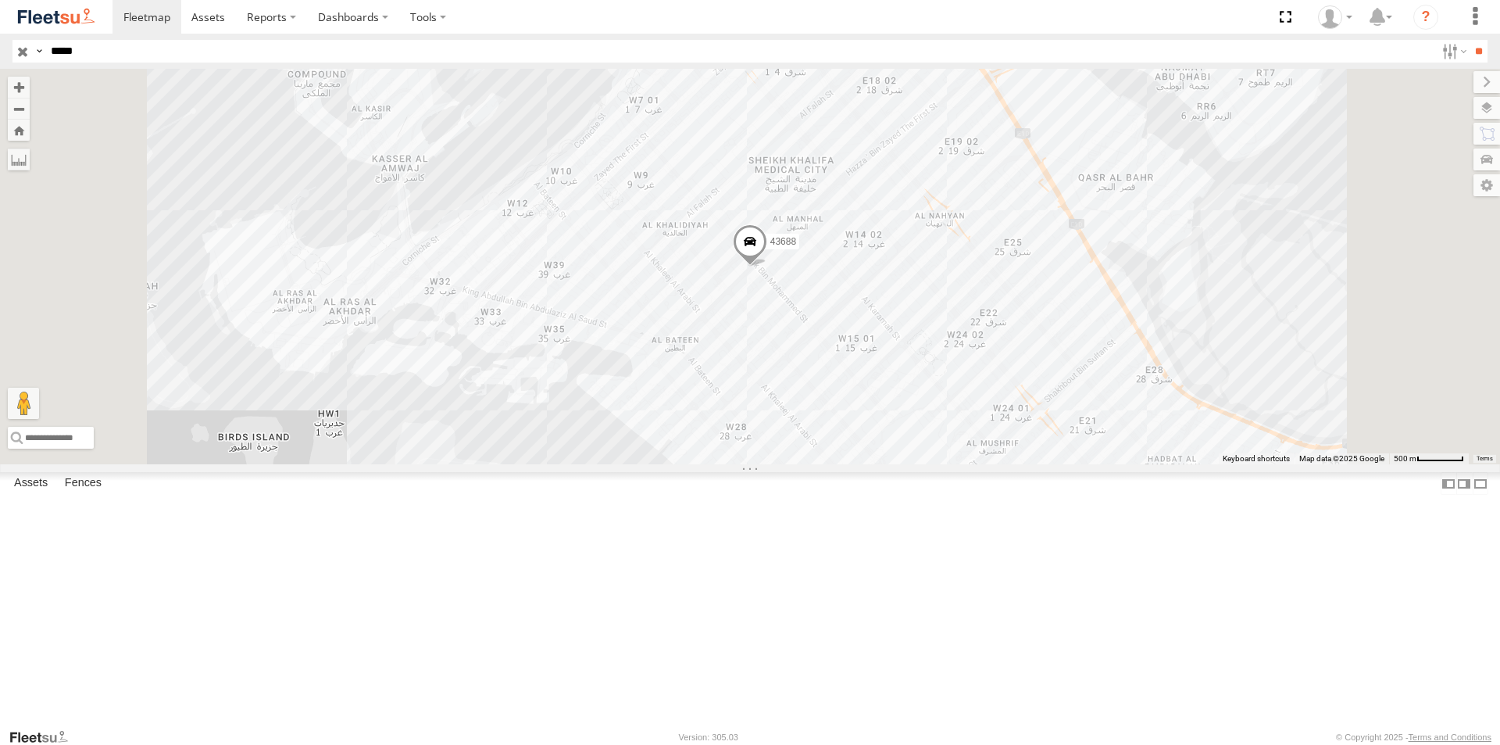
click at [767, 267] on span at bounding box center [750, 246] width 34 height 42
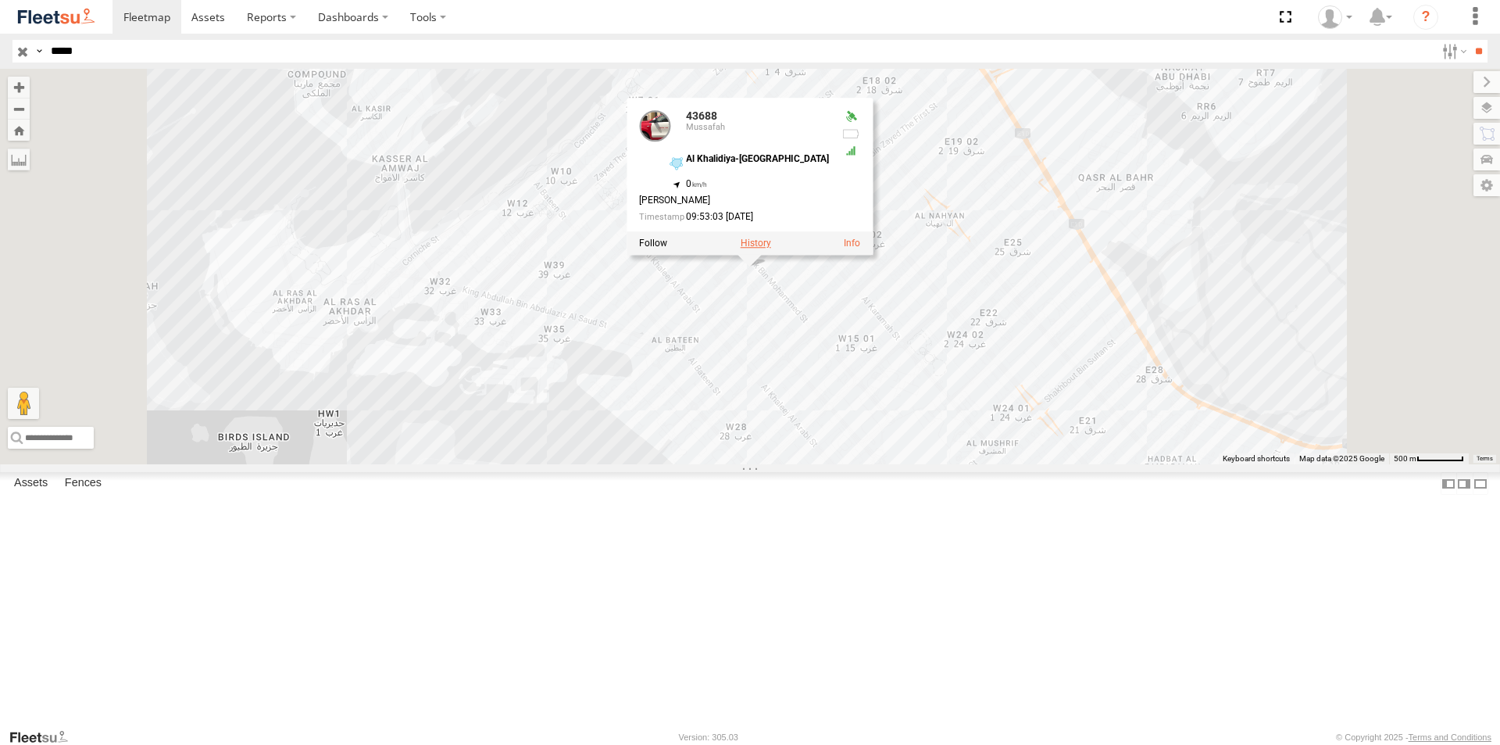
click at [771, 249] on label at bounding box center [756, 243] width 30 height 11
click at [947, 377] on div "← Move left → Move right ↑ Move up ↓ Move down + Zoom in - Zoom out Home Jump l…" at bounding box center [750, 266] width 1500 height 395
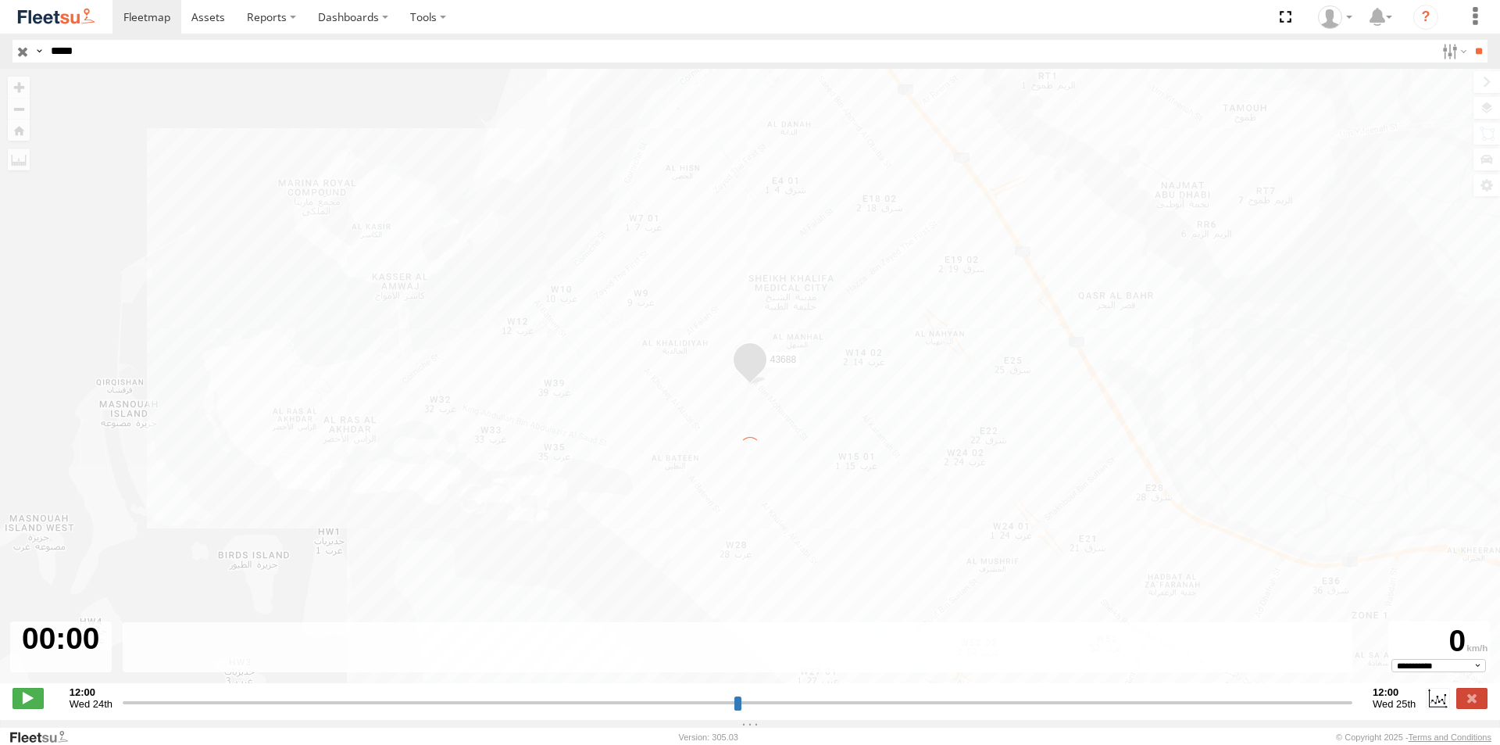
type input "**********"
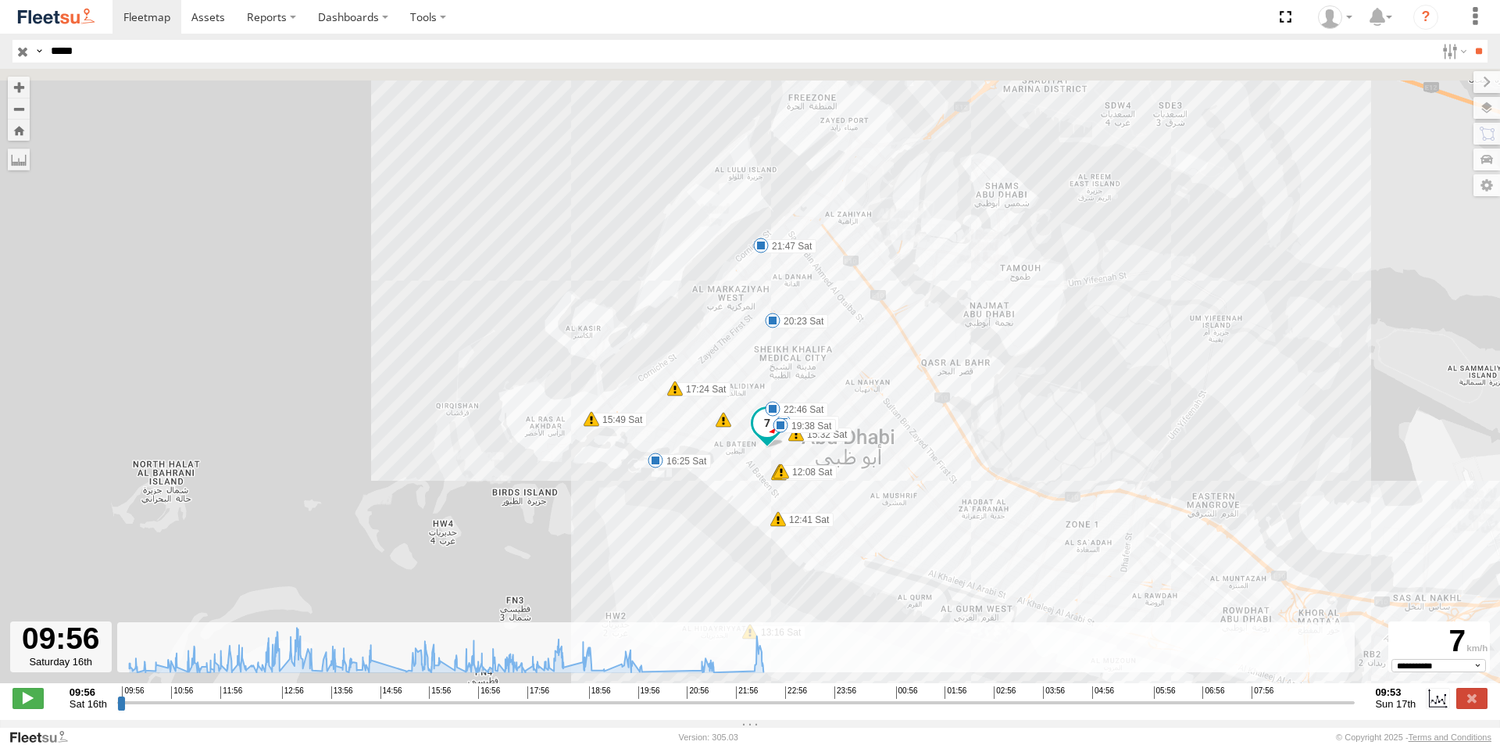
drag, startPoint x: 757, startPoint y: 284, endPoint x: 766, endPoint y: 445, distance: 162.0
click at [766, 445] on div "43688 12:06 Sat 12:06 Sat 12:08 Sat 12:41 Sat 13:16 Sat 15:02 Sat 15:32 Sat 15:…" at bounding box center [750, 384] width 1500 height 630
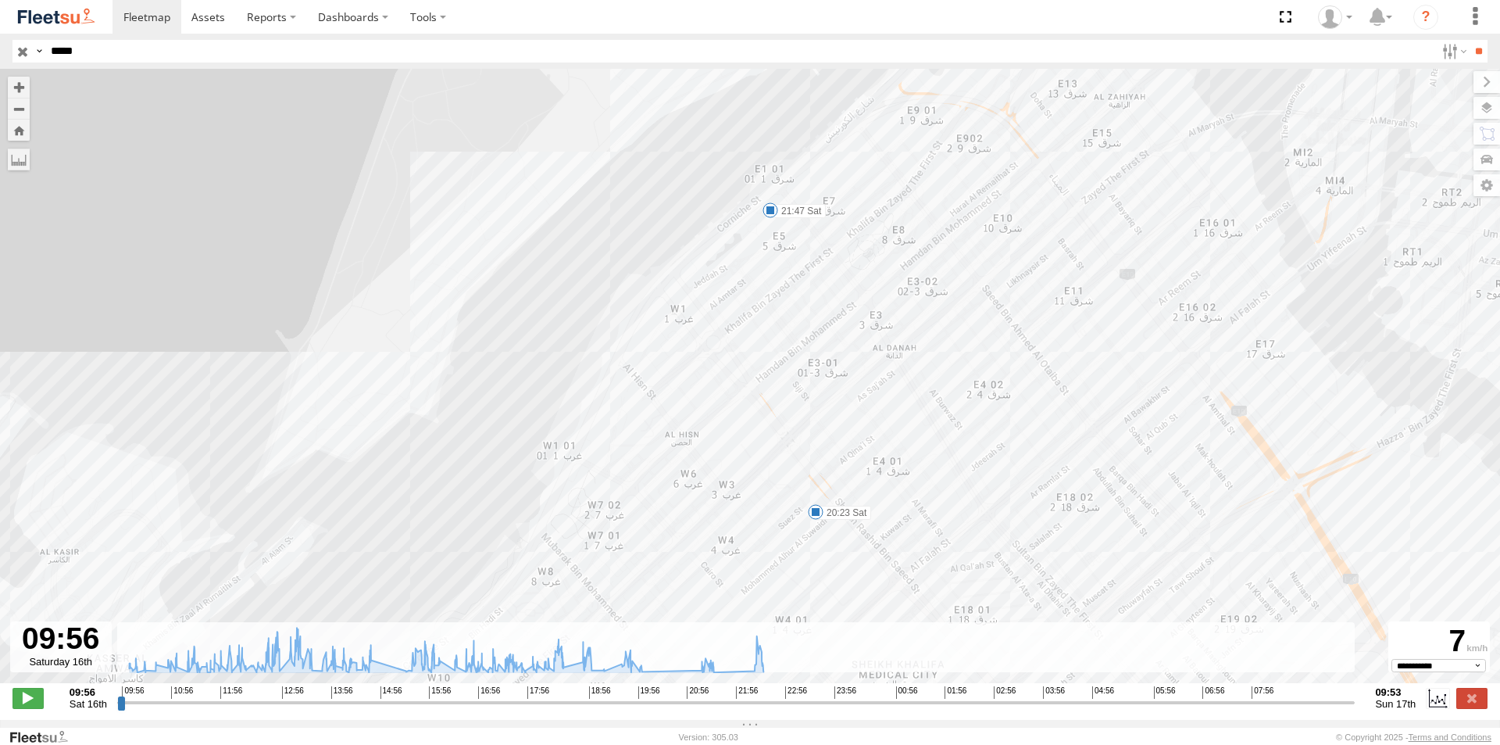
drag, startPoint x: 748, startPoint y: 395, endPoint x: 791, endPoint y: 465, distance: 82.0
click at [791, 466] on div "43688 12:06 Sat 12:06 Sat 12:08 Sat 12:41 Sat 13:16 Sat 15:02 Sat 15:32 Sat 15:…" at bounding box center [750, 384] width 1500 height 630
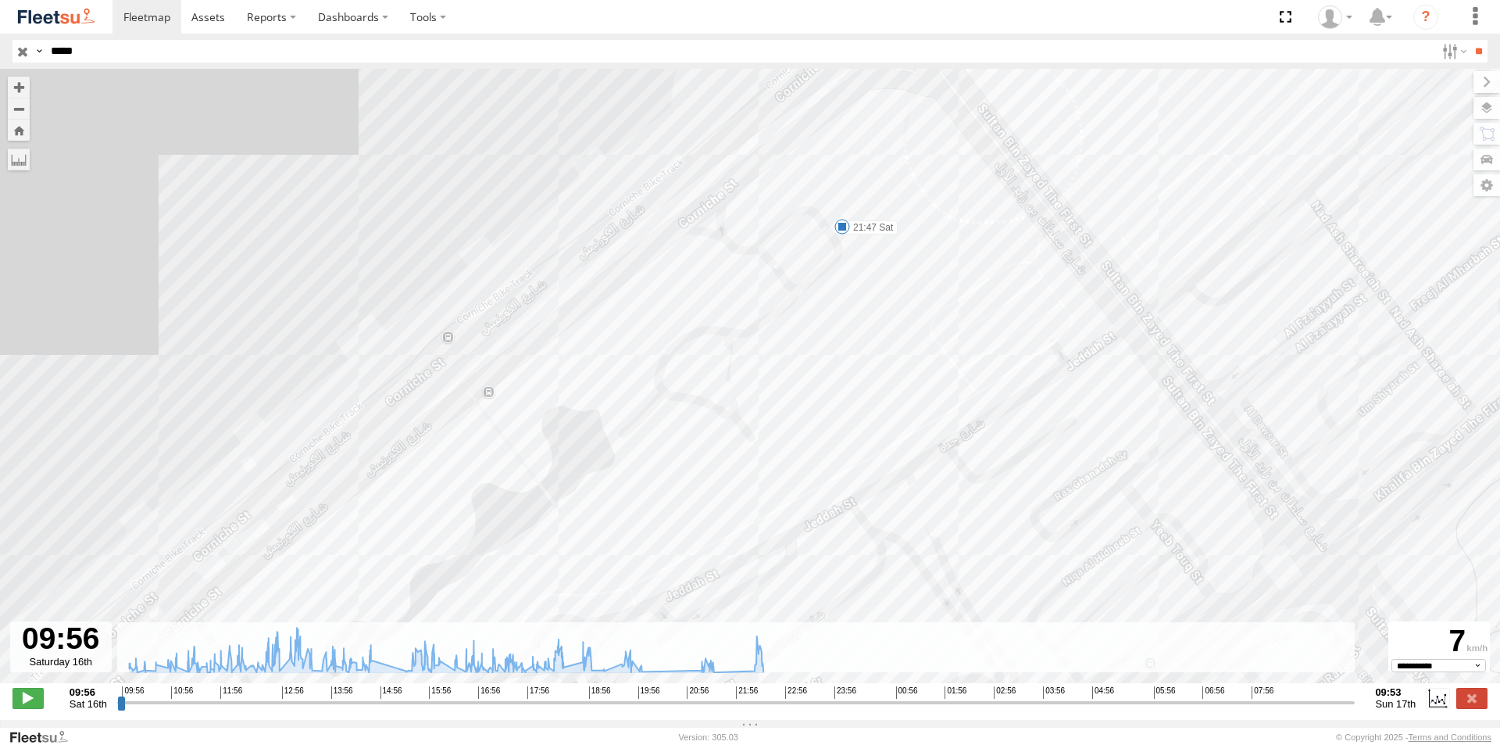
click at [843, 231] on span at bounding box center [842, 227] width 16 height 16
click at [742, 316] on div "43688 12:06 Sat 12:06 Sat 12:08 Sat 12:41 Sat 13:16 Sat 15:02 Sat 15:32 Sat 15:…" at bounding box center [750, 384] width 1500 height 630
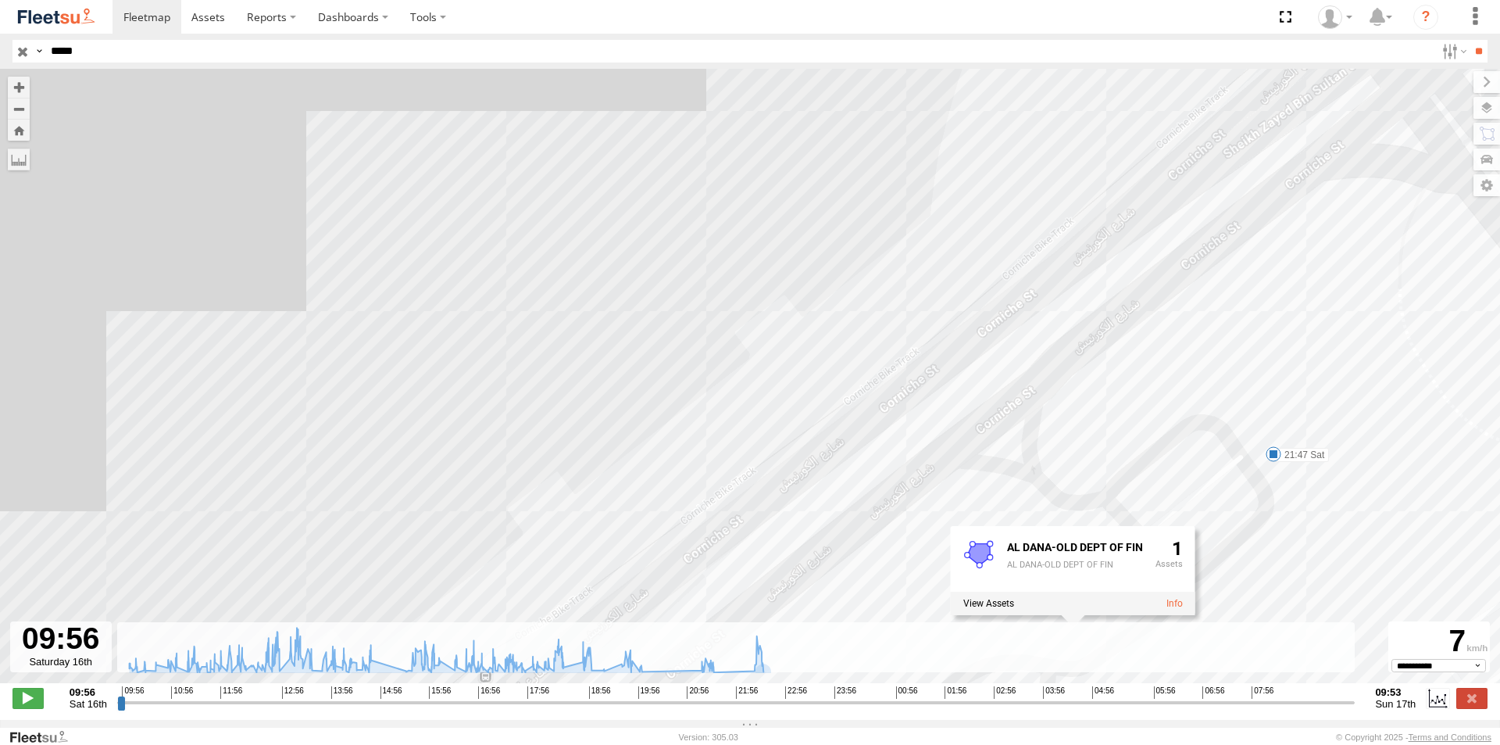
drag, startPoint x: 635, startPoint y: 357, endPoint x: 856, endPoint y: 678, distance: 389.9
click at [857, 678] on div "← Move left → Move right ↑ Move up ↓ Move down + Zoom in - Zoom out Home Jump l…" at bounding box center [750, 394] width 1500 height 651
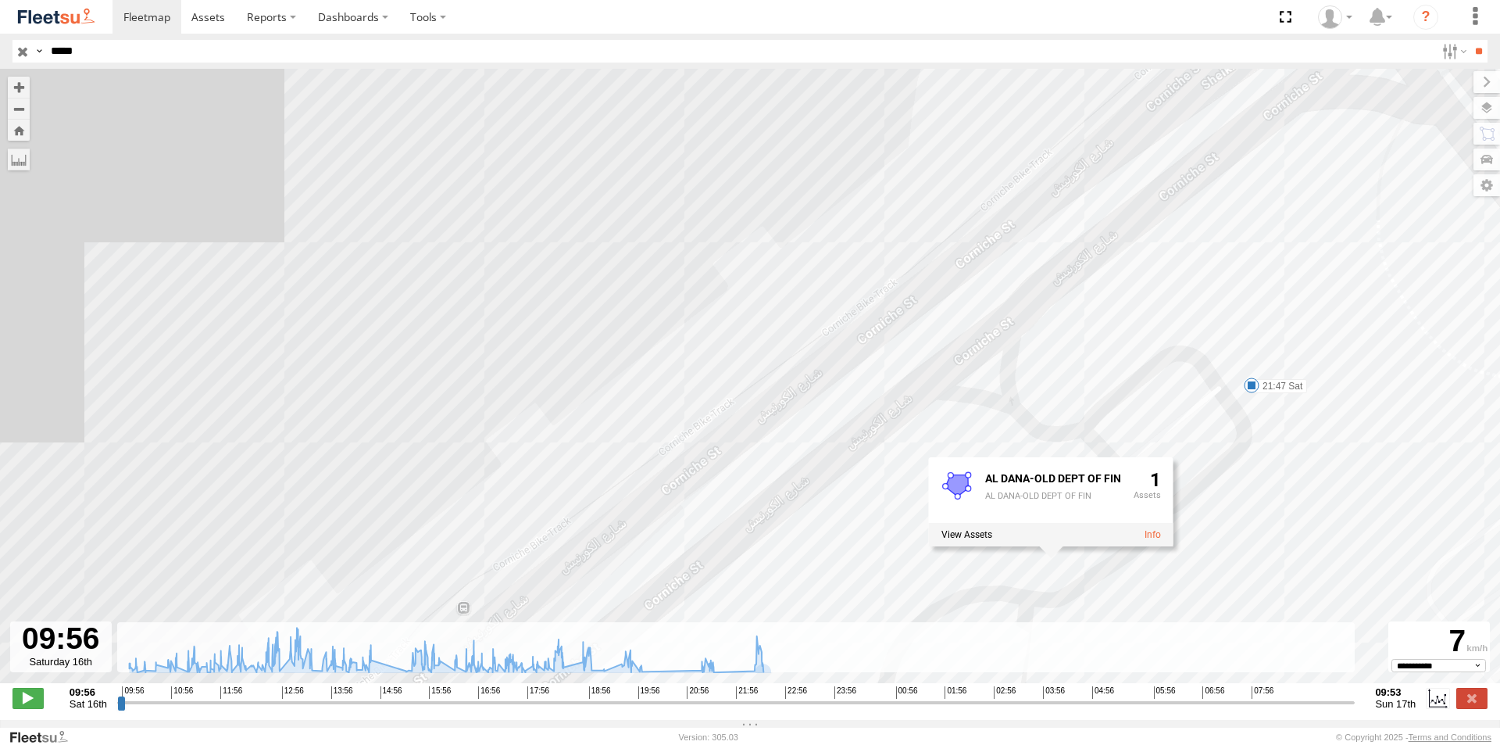
drag, startPoint x: 832, startPoint y: 528, endPoint x: 809, endPoint y: 459, distance: 72.6
click at [809, 459] on div "43688 12:06 Sat 12:06 Sat 12:08 Sat 12:41 Sat 13:16 Sat 15:02 Sat 15:32 Sat 15:…" at bounding box center [750, 384] width 1500 height 630
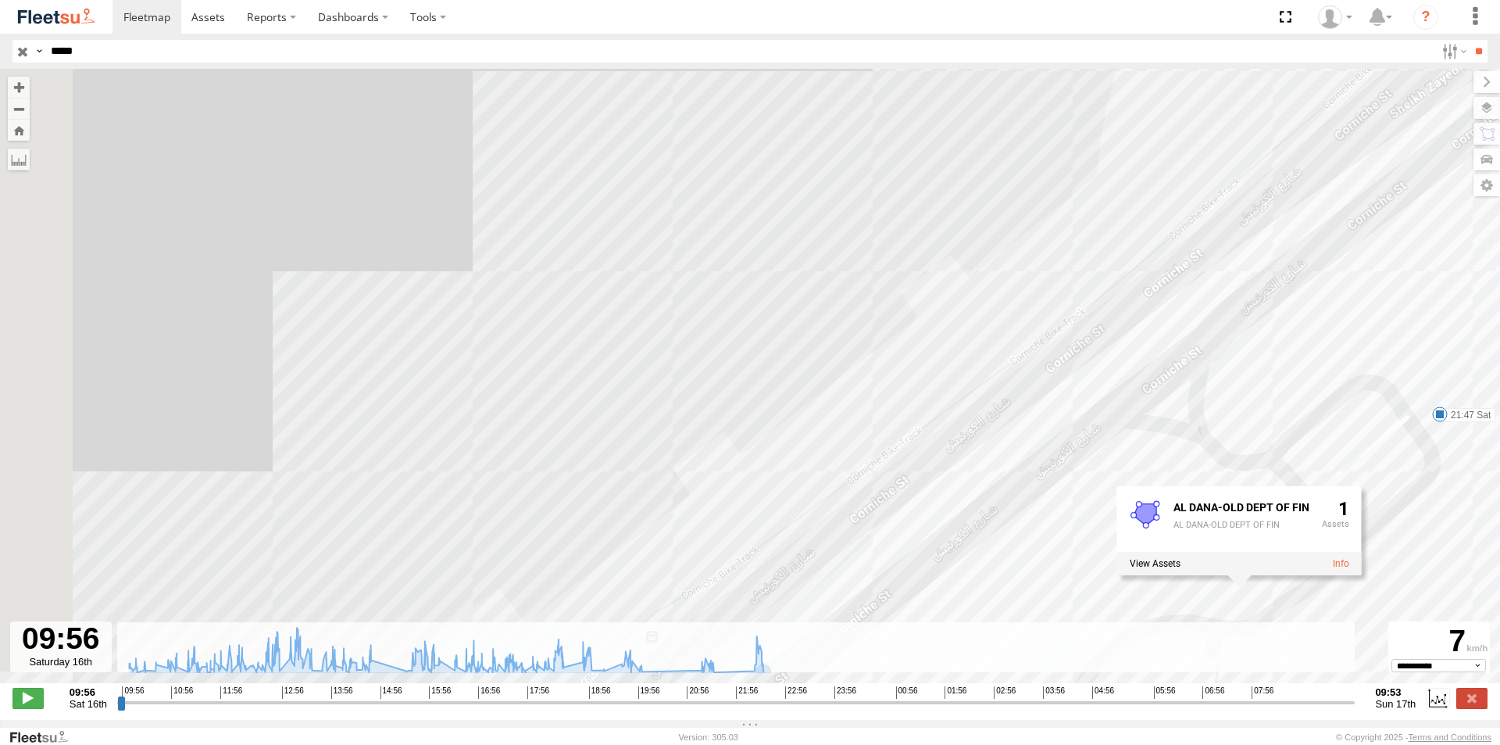
drag, startPoint x: 890, startPoint y: 405, endPoint x: 1092, endPoint y: 388, distance: 203.0
click at [1091, 394] on div "43688 12:06 Sat 12:06 Sat 12:08 Sat 12:41 Sat 13:16 Sat 15:02 Sat 15:32 Sat 15:…" at bounding box center [750, 384] width 1500 height 630
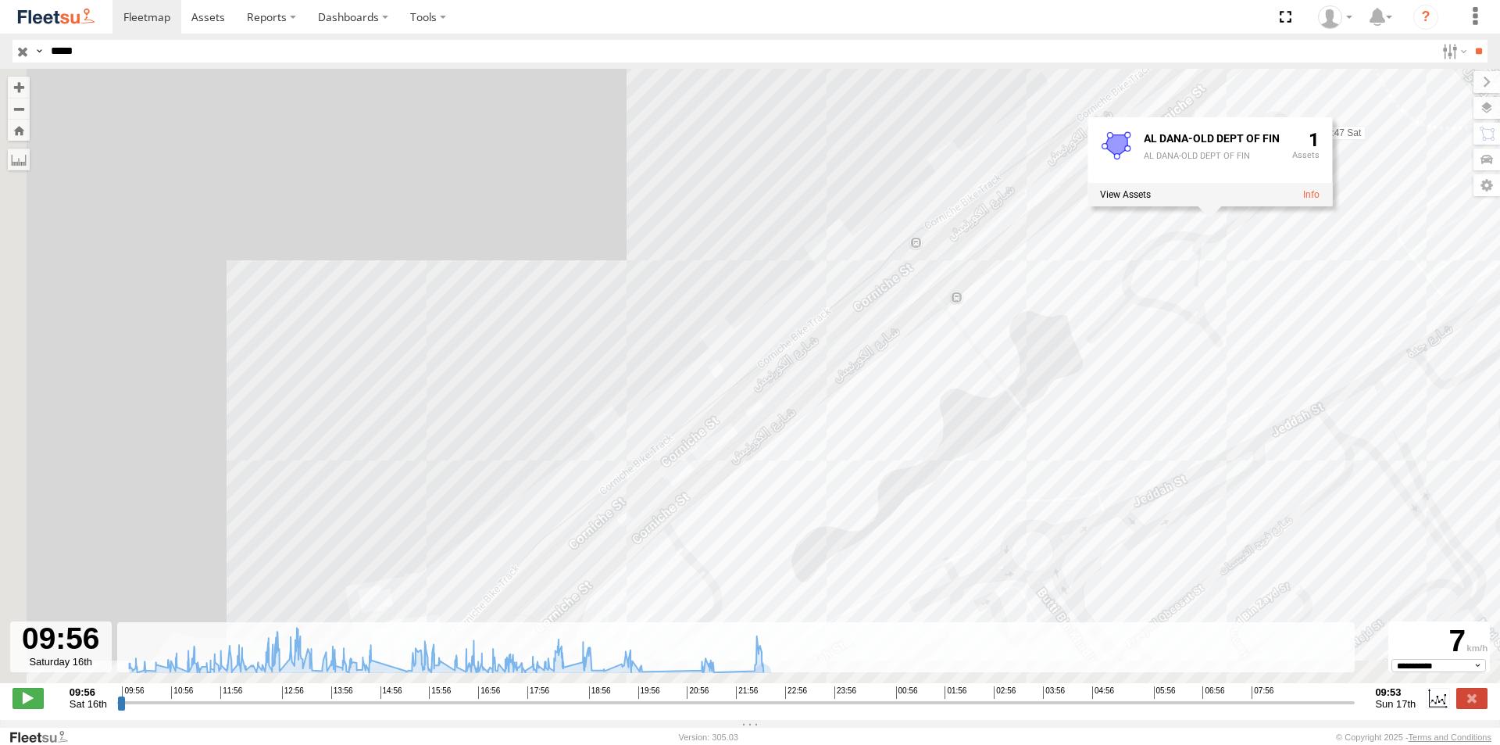
drag, startPoint x: 835, startPoint y: 509, endPoint x: 912, endPoint y: 228, distance: 290.7
click at [902, 233] on div "43688 12:06 Sat 12:06 Sat 12:08 Sat 12:41 Sat 13:16 Sat 15:02 Sat 15:32 Sat 15:…" at bounding box center [750, 384] width 1500 height 630
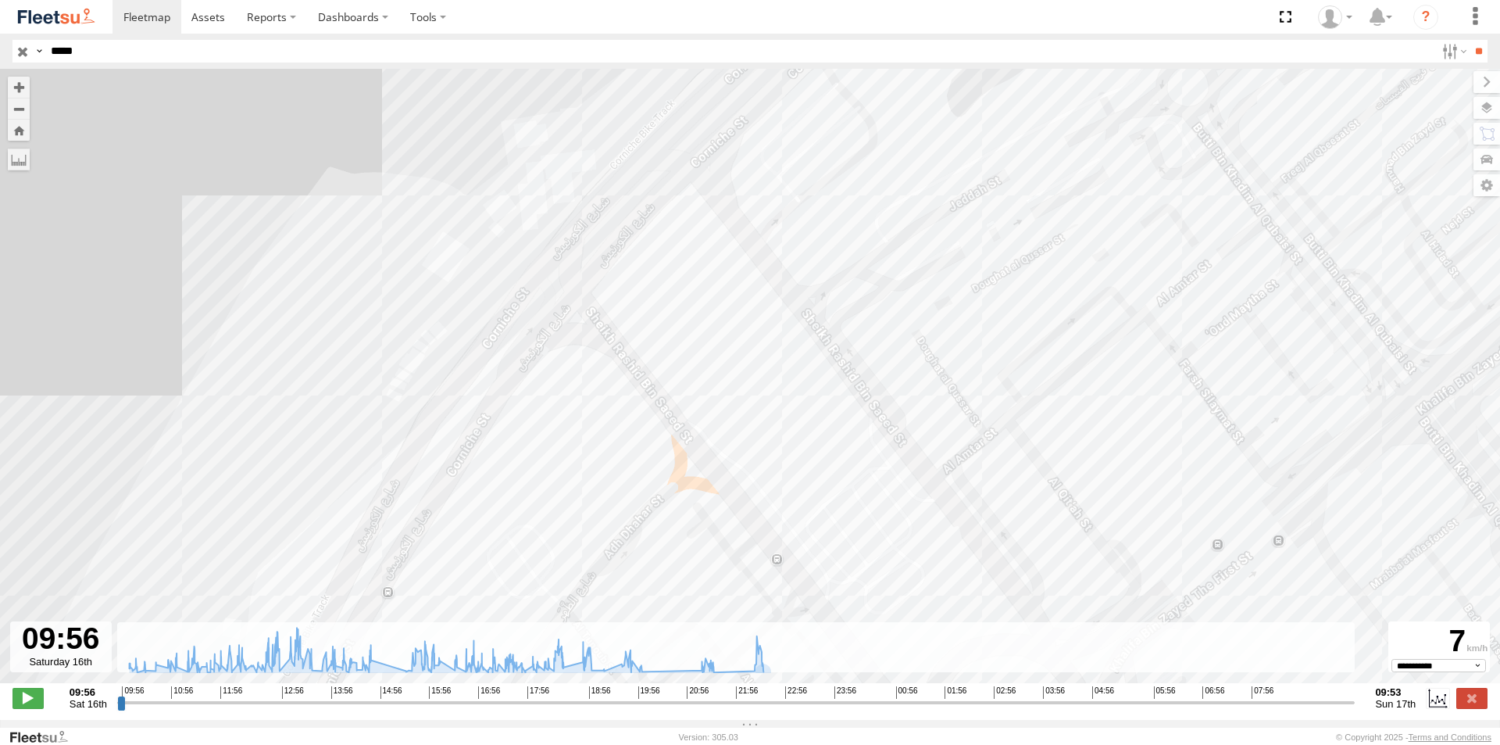
drag, startPoint x: 686, startPoint y: 430, endPoint x: 739, endPoint y: 182, distance: 254.1
click at [710, 299] on div "43688 12:06 Sat 12:06 Sat 12:08 Sat 12:41 Sat 13:16 Sat 15:02 Sat 15:32 Sat 15:…" at bounding box center [750, 384] width 1500 height 630
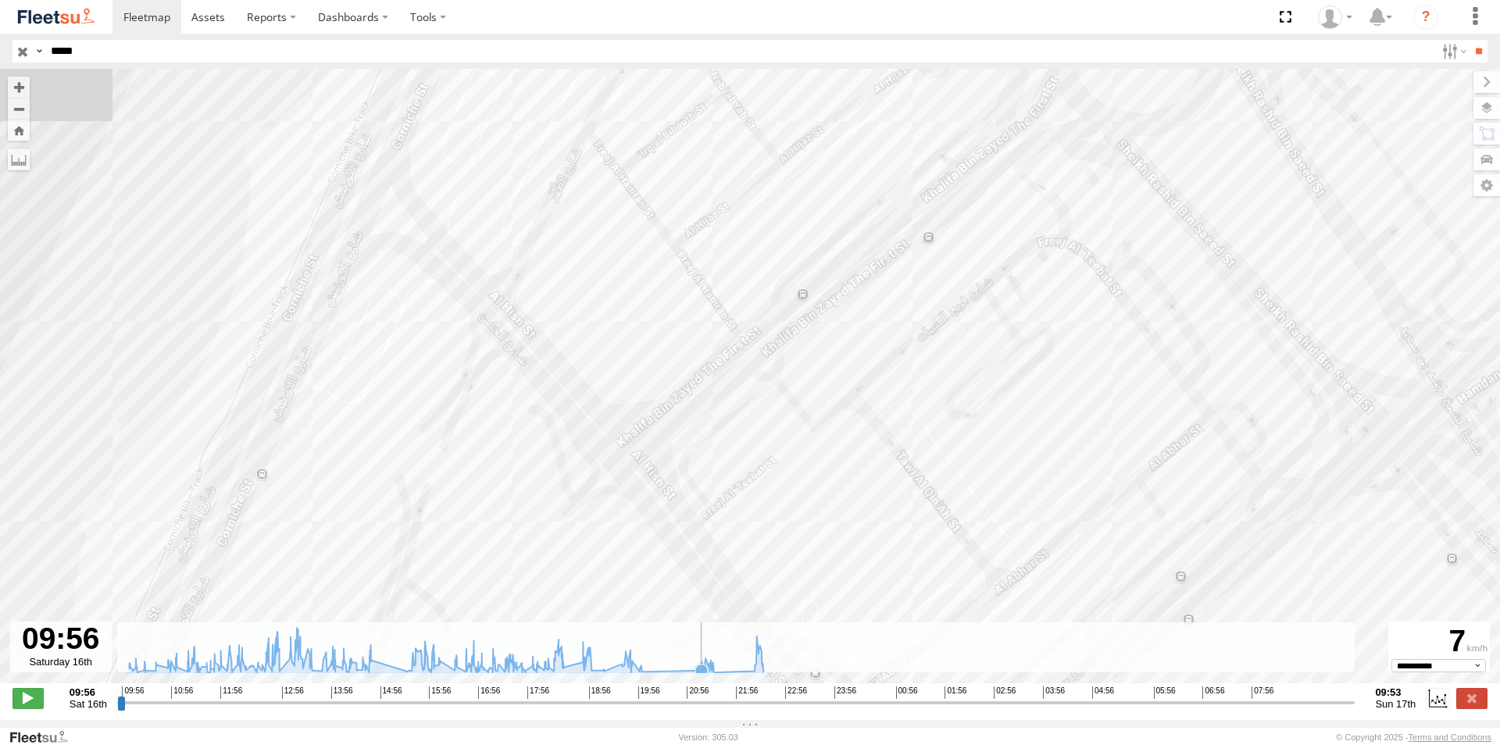
click at [701, 676] on icon at bounding box center [701, 669] width 13 height 13
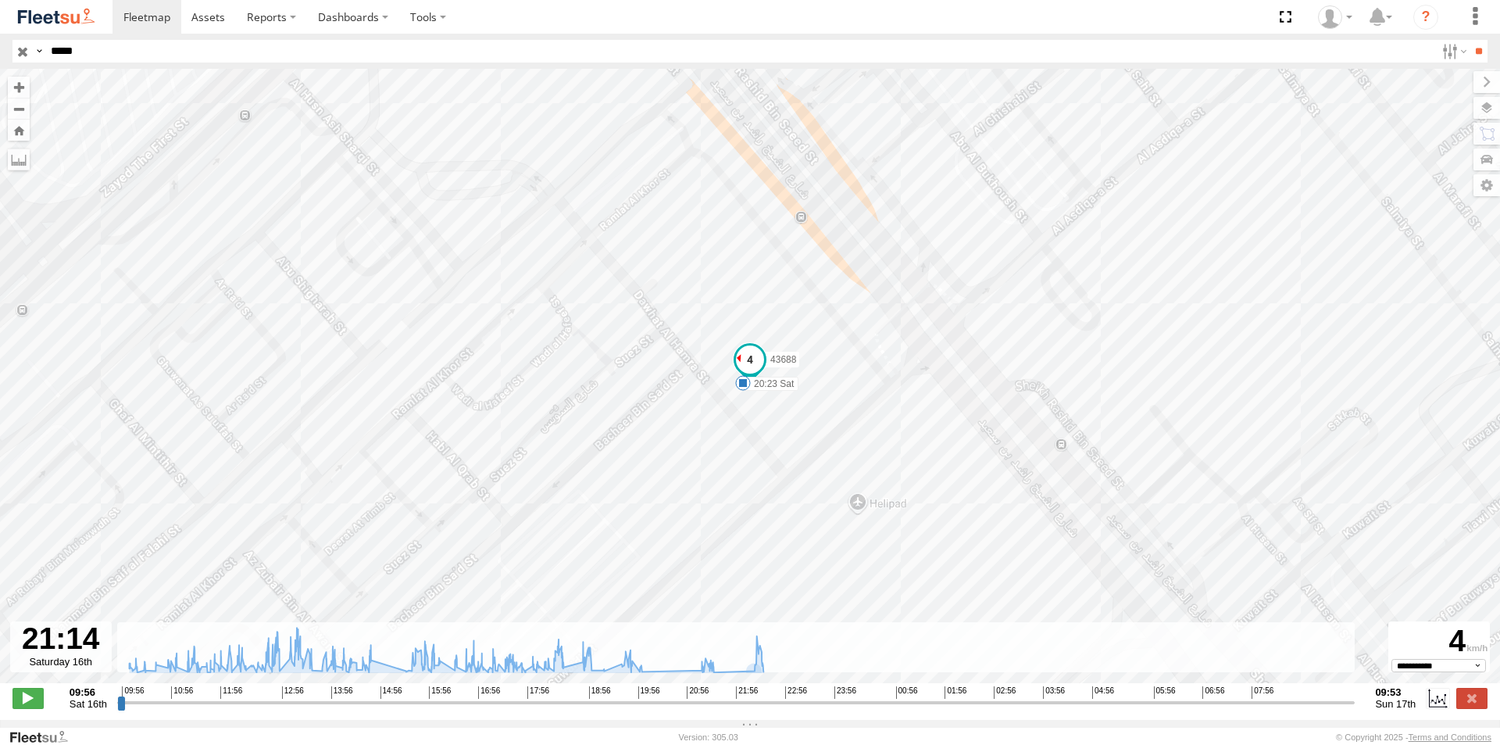
click at [745, 353] on span at bounding box center [750, 359] width 28 height 28
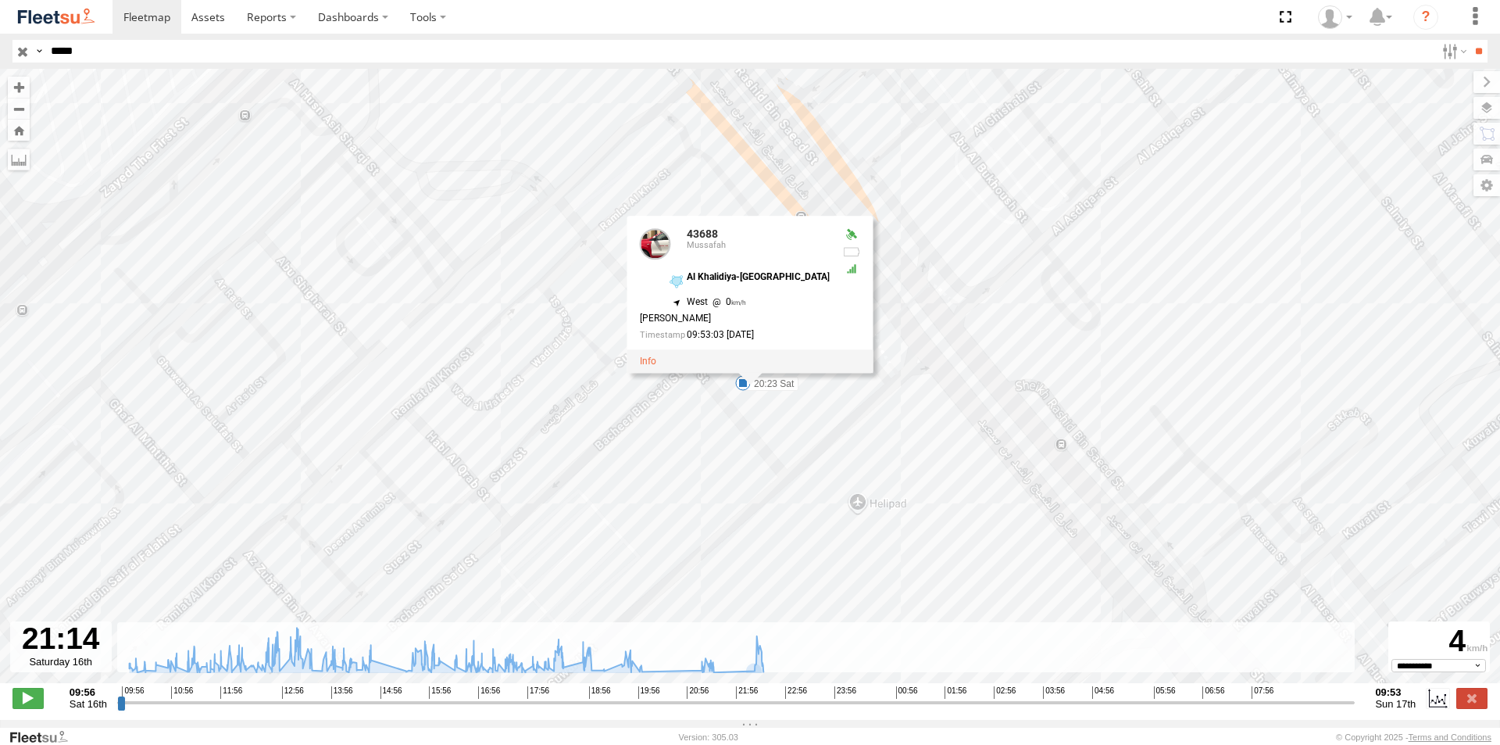
click at [609, 380] on div "43688 12:06 Sat 12:06 Sat 12:08 Sat 12:41 Sat 13:16 Sat 15:02 Sat 15:32 Sat 15:…" at bounding box center [750, 384] width 1500 height 630
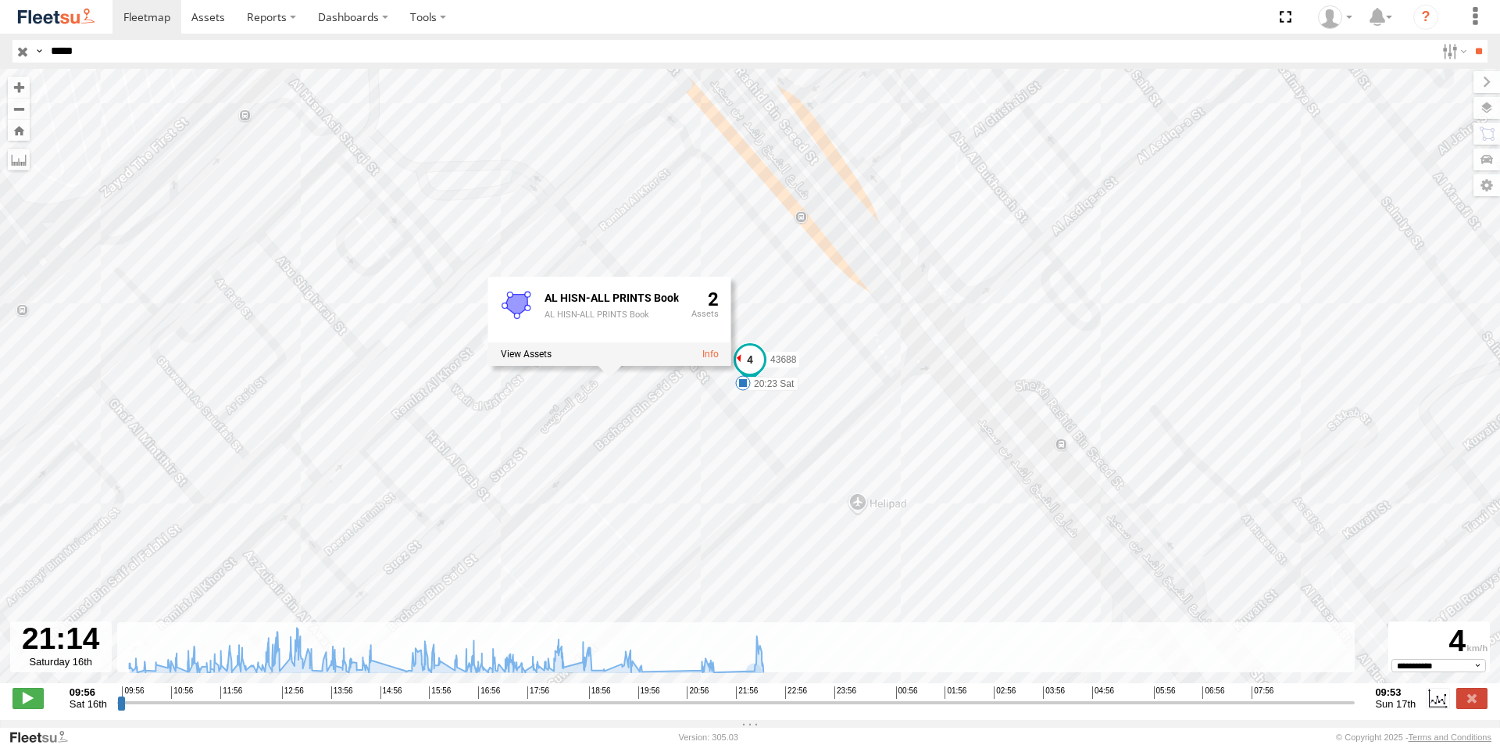
click at [786, 453] on div "43688 12:06 Sat 12:06 Sat 12:08 Sat 12:41 Sat 13:16 Sat 15:02 Sat 15:32 Sat 15:…" at bounding box center [750, 384] width 1500 height 630
click at [605, 211] on div "43688 12:06 Sat 12:06 Sat 12:08 Sat 12:41 Sat 13:16 Sat 15:02 Sat 15:32 Sat 15:…" at bounding box center [750, 384] width 1500 height 630
click at [591, 535] on div "43688 12:06 Sat 12:06 Sat 12:08 Sat 12:41 Sat 13:16 Sat 15:02 Sat 15:32 Sat 15:…" at bounding box center [750, 384] width 1500 height 630
